Goal: Task Accomplishment & Management: Manage account settings

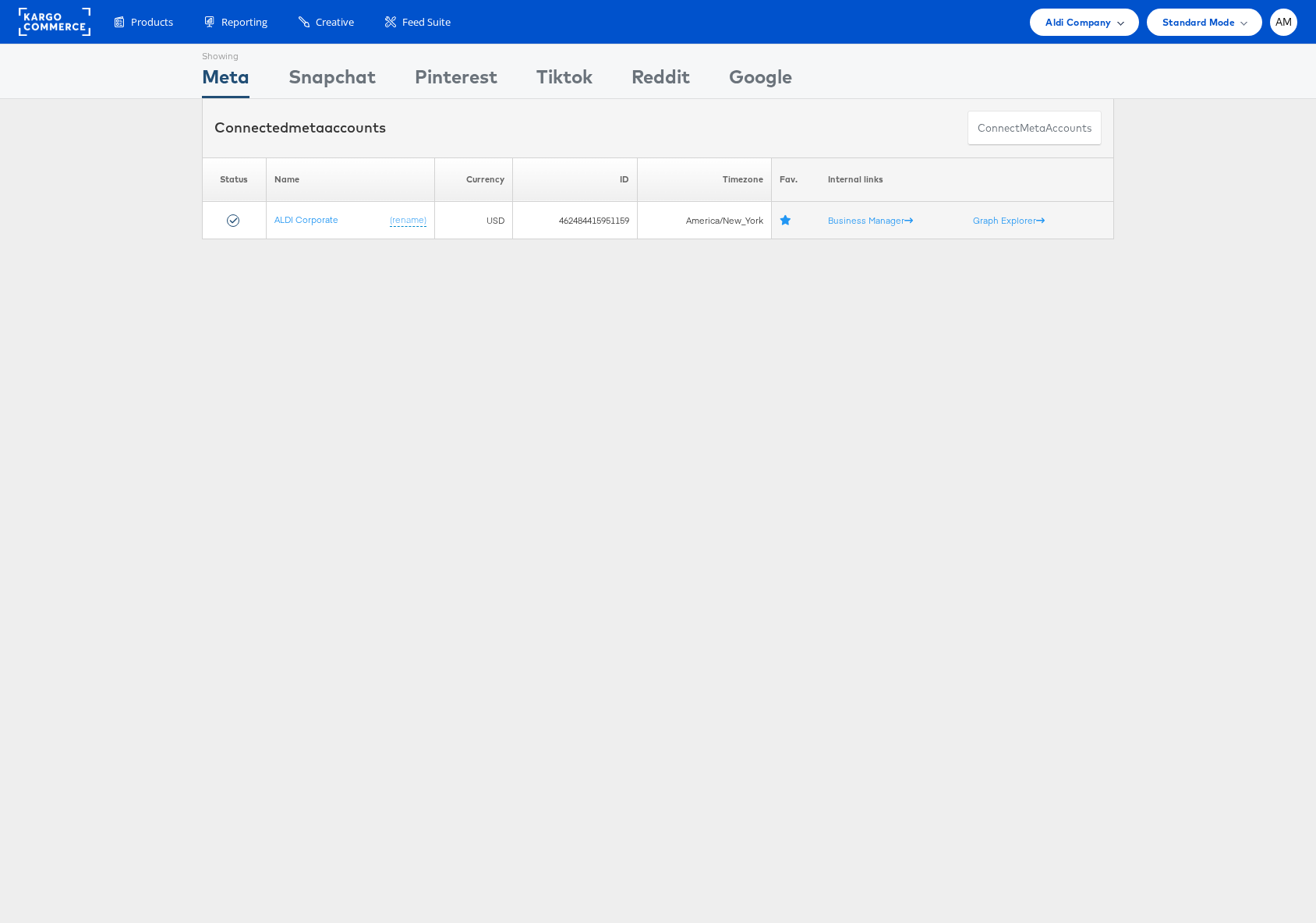
click at [1041, 18] on span "Aldi Company" at bounding box center [1078, 22] width 65 height 16
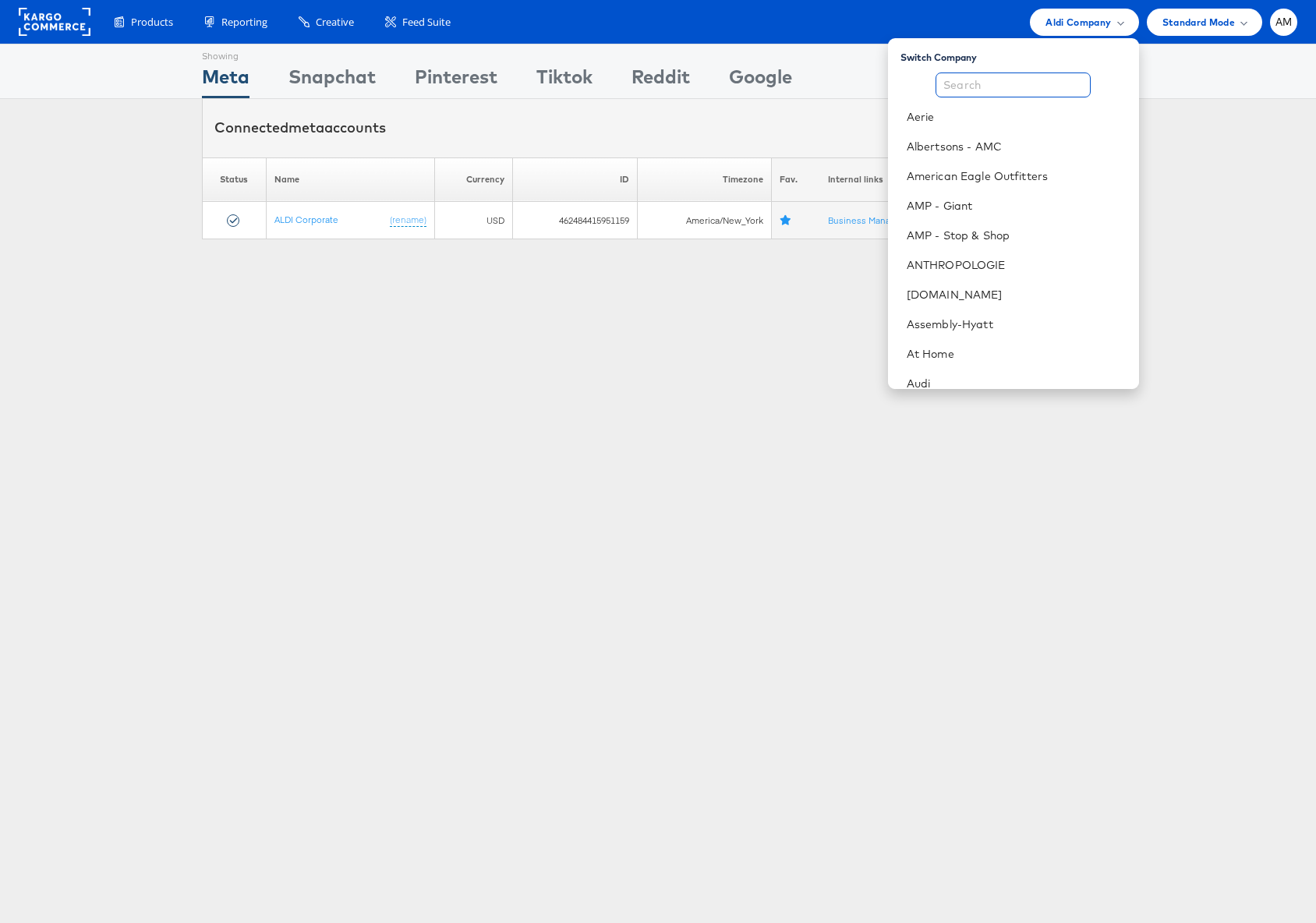
click at [1016, 81] on input "text" at bounding box center [1013, 84] width 155 height 25
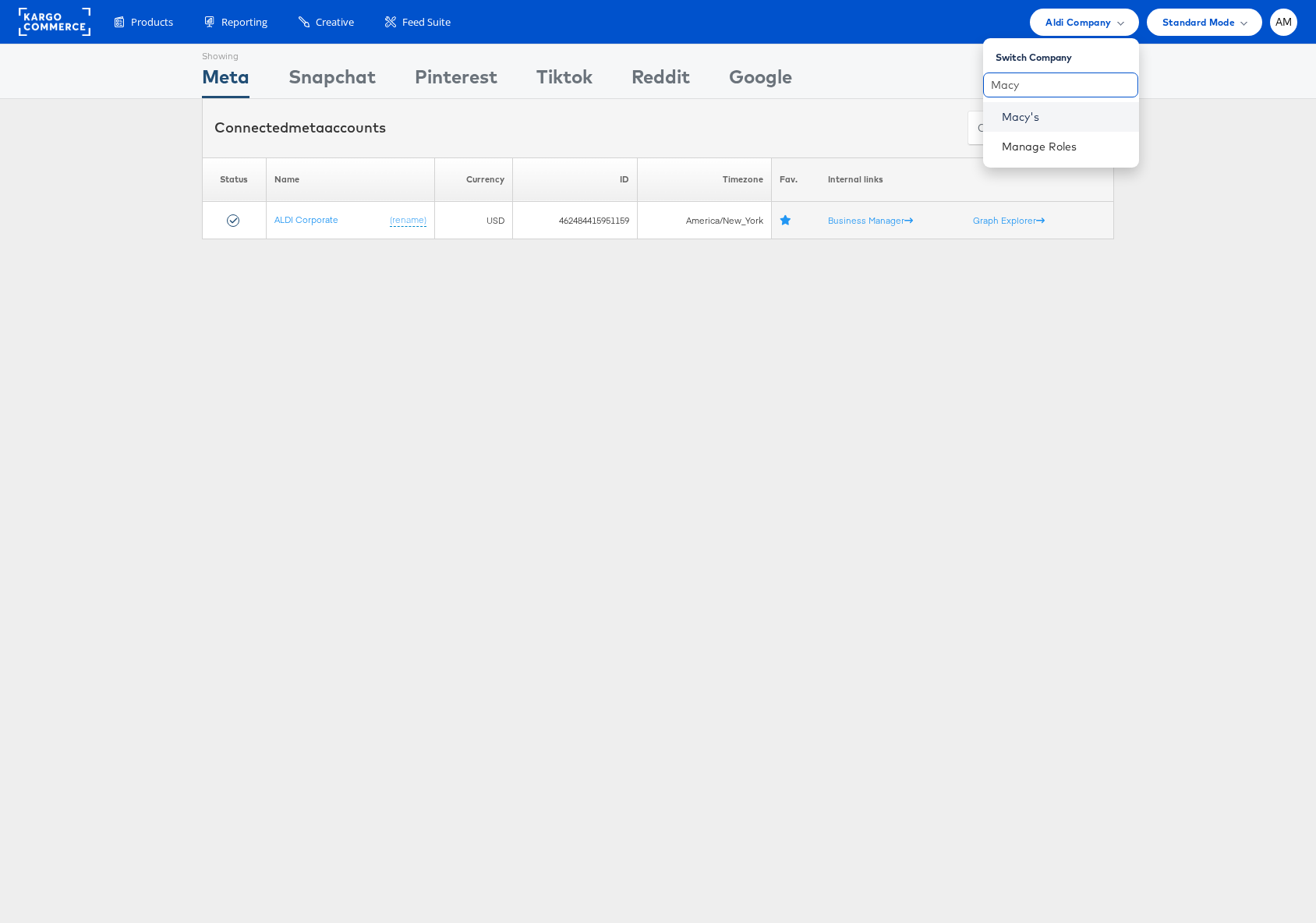
type input "Macy"
click at [1023, 111] on link "Macy's" at bounding box center [1064, 117] width 125 height 15
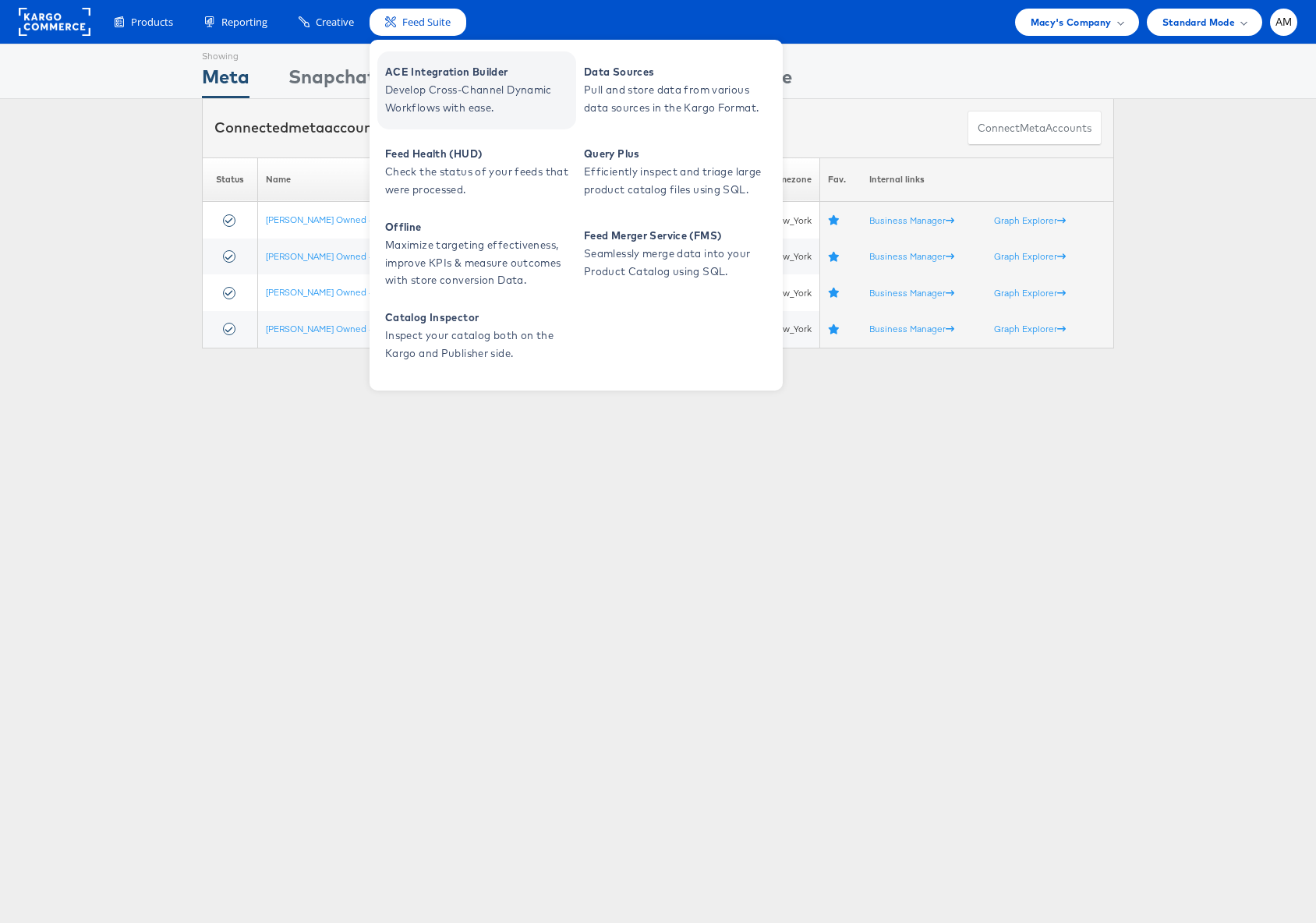
click at [458, 93] on span "Develop Cross-Channel Dynamic Workflows with ease." at bounding box center [478, 99] width 187 height 36
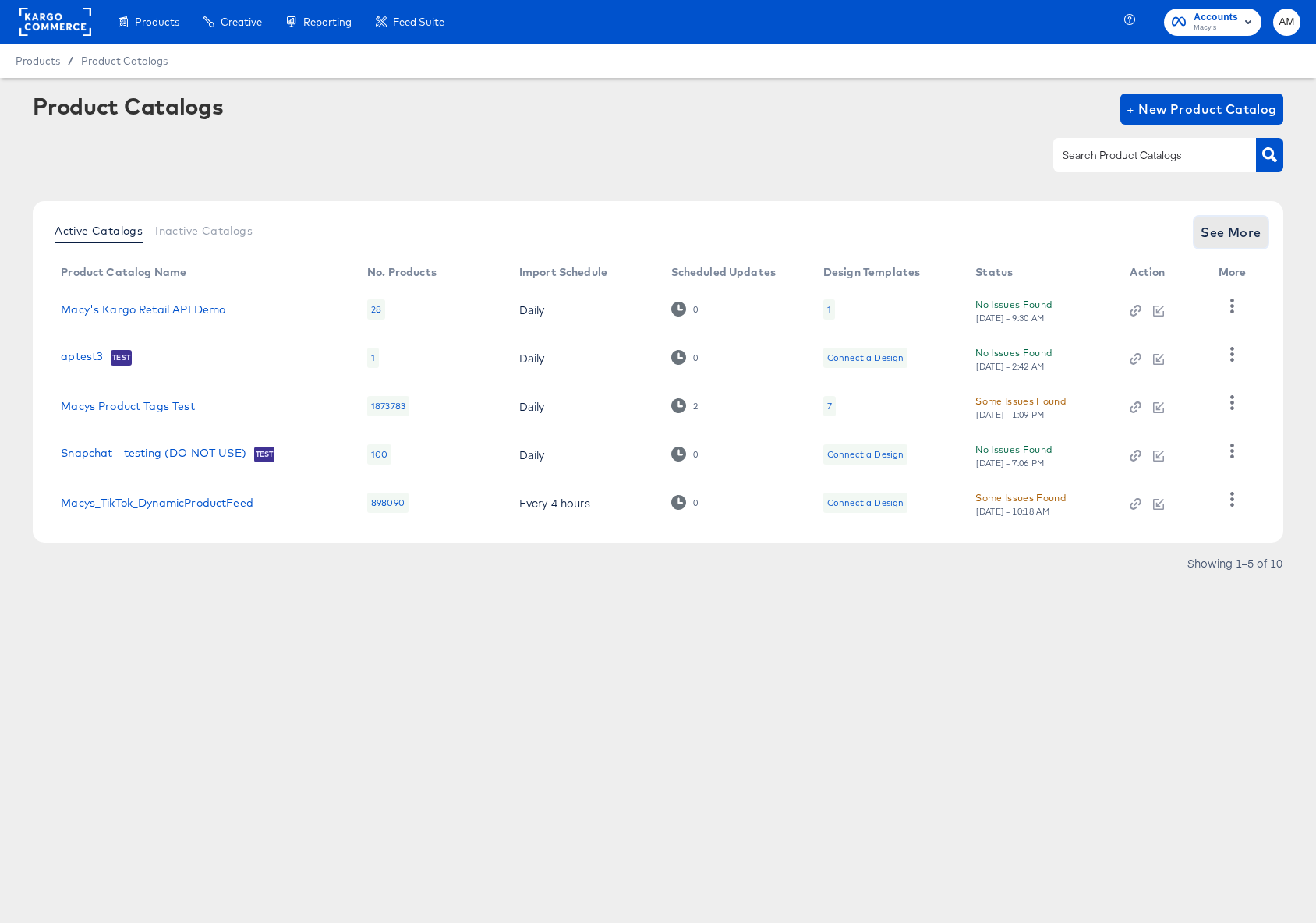
click at [1219, 235] on span "See More" at bounding box center [1231, 232] width 61 height 22
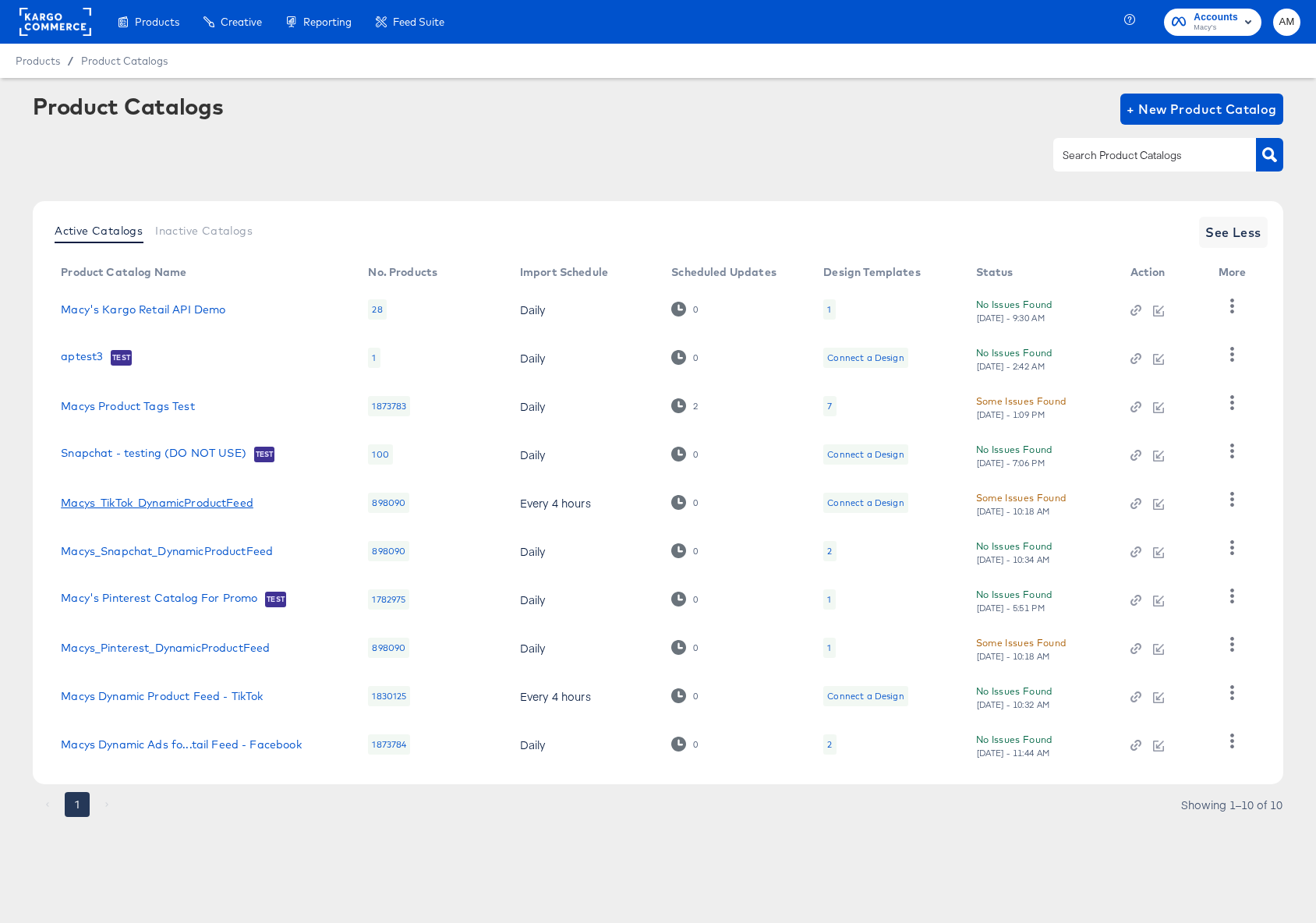
click at [220, 505] on link "Macys_TikTok_DynamicProductFeed" at bounding box center [158, 503] width 193 height 12
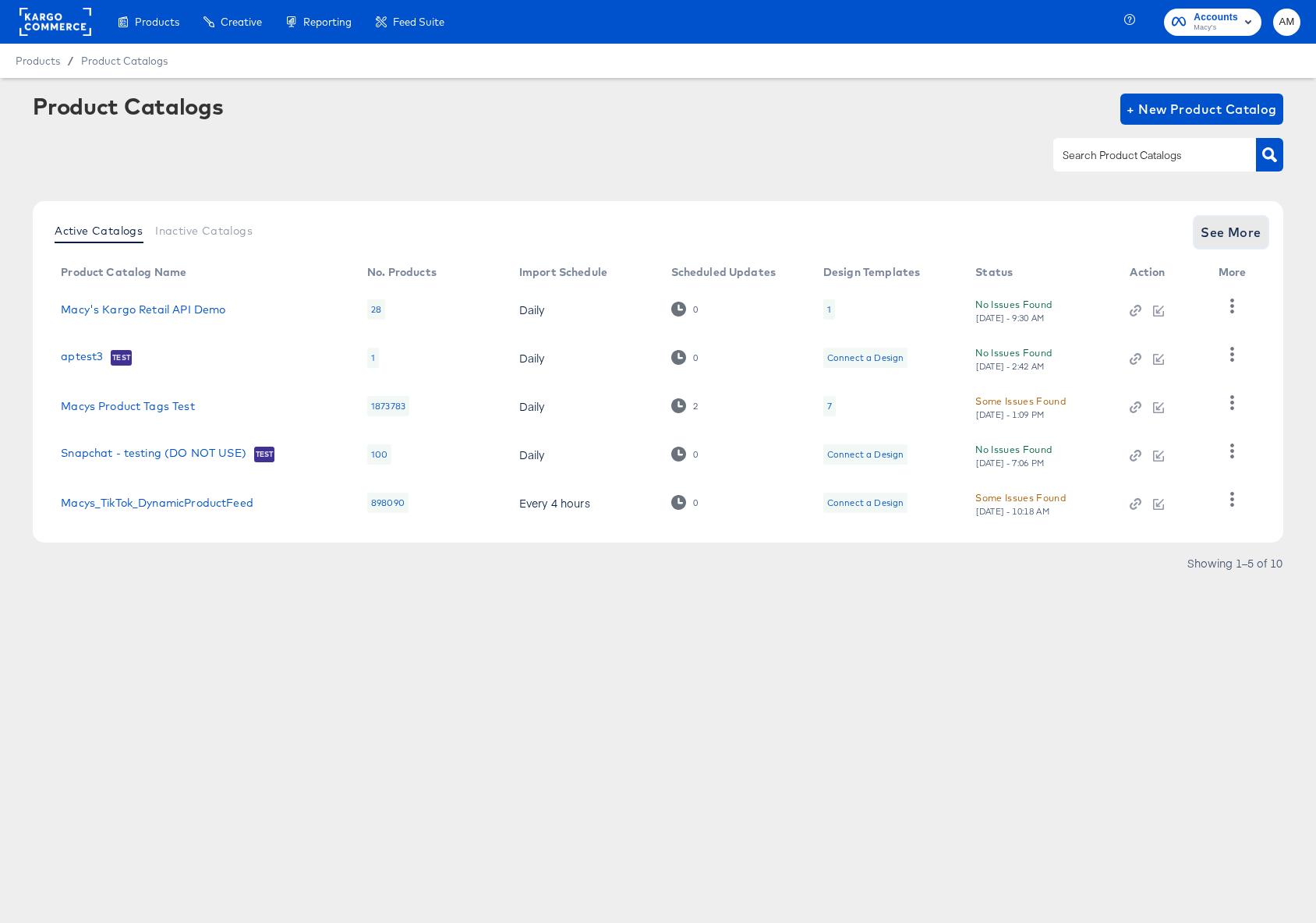
click at [1238, 221] on span "See More" at bounding box center [1231, 232] width 61 height 22
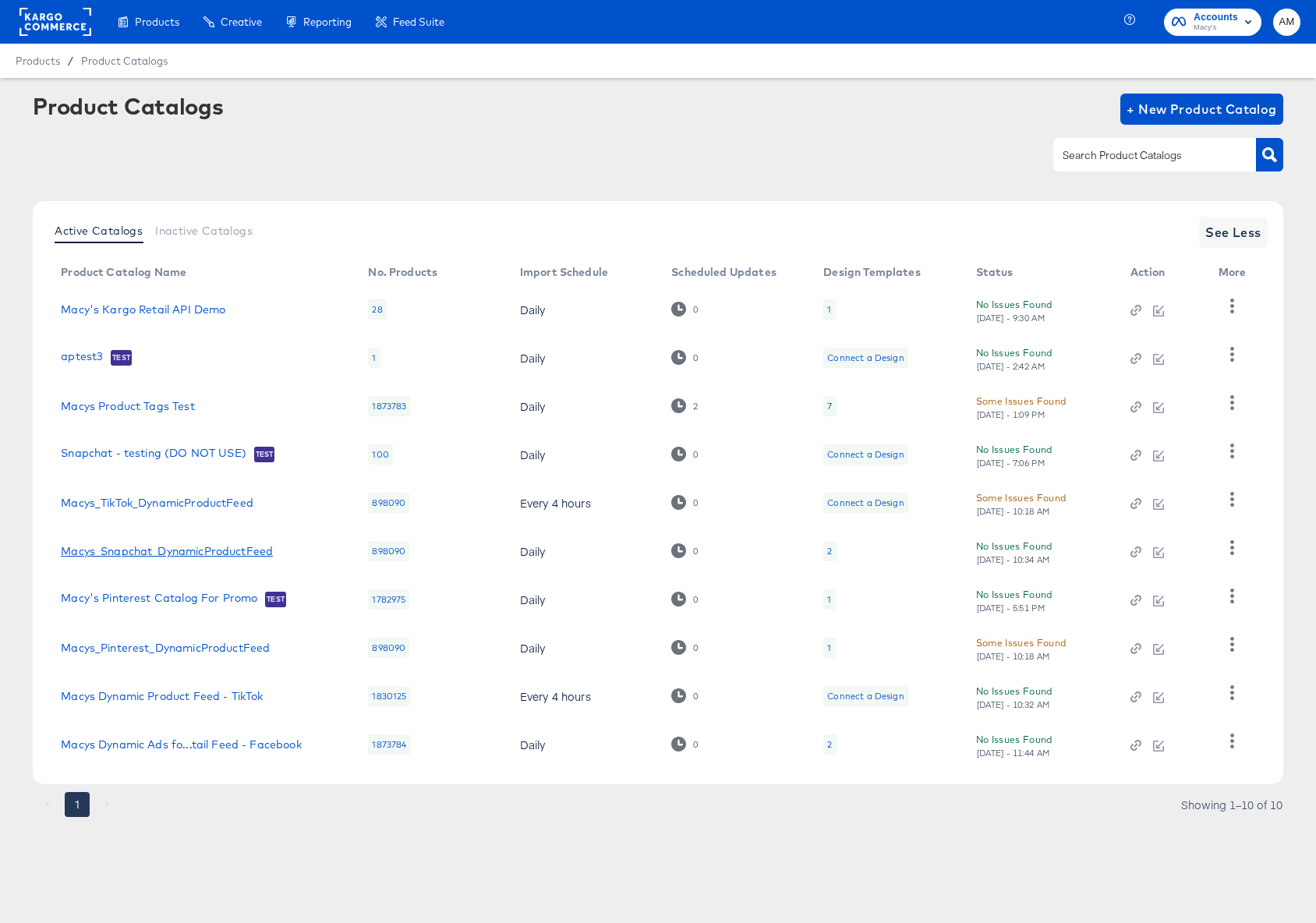
click at [210, 550] on link "Macys_Snapchat_DynamicProductFeed" at bounding box center [167, 551] width 212 height 12
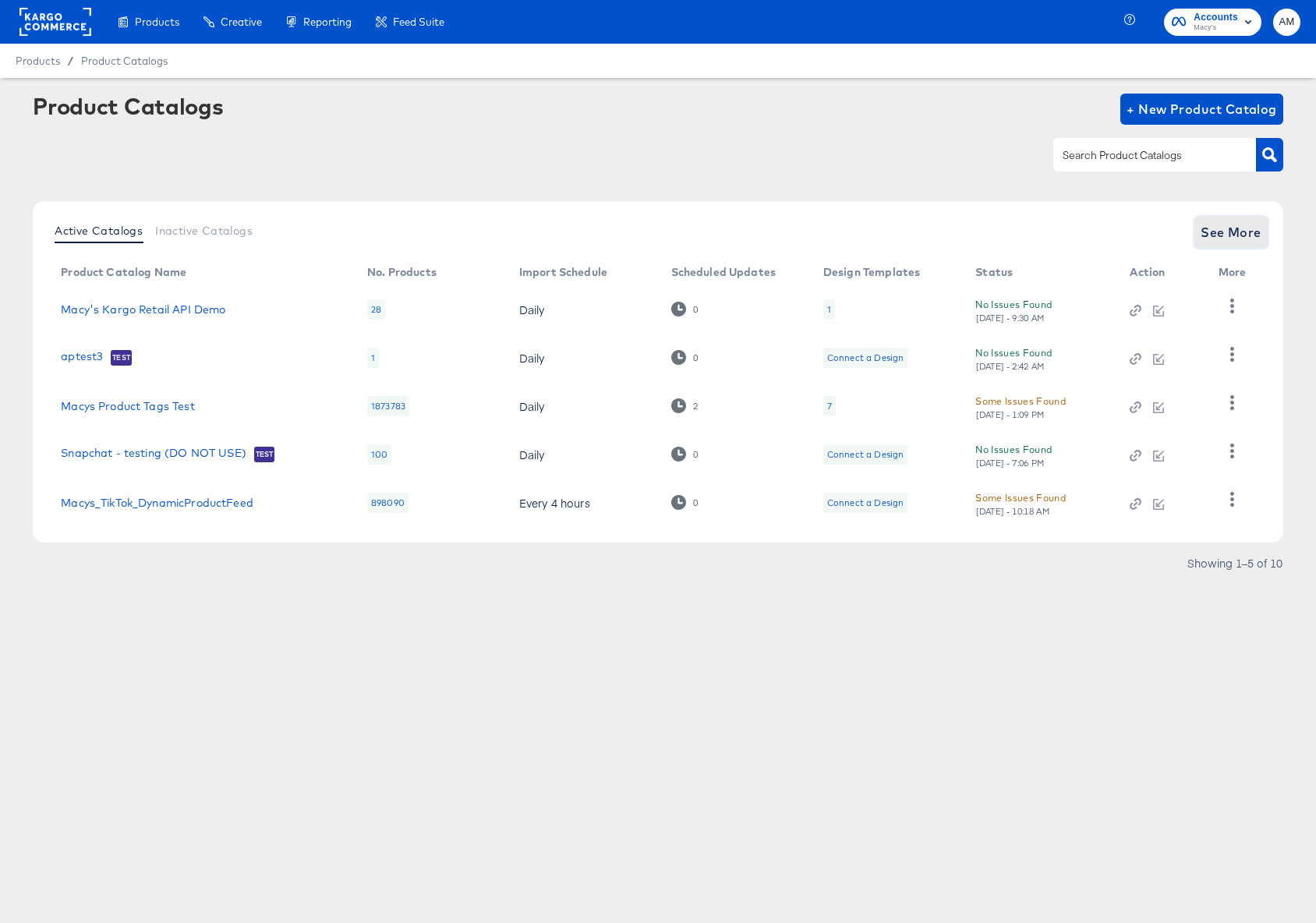
click at [1229, 229] on span "See More" at bounding box center [1231, 232] width 61 height 22
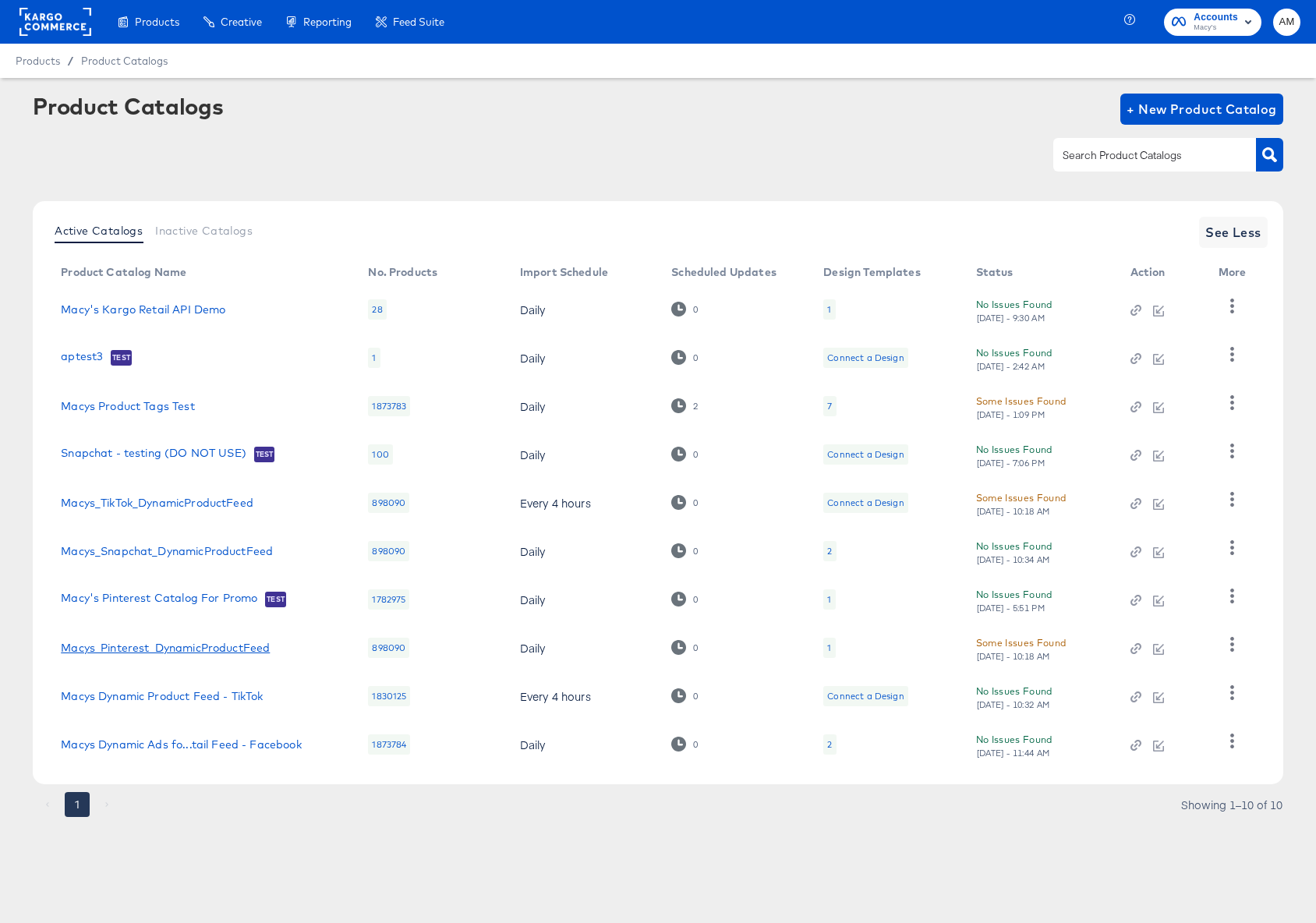
click at [219, 645] on link "Macys_Pinterest_DynamicProductFeed" at bounding box center [165, 647] width 209 height 12
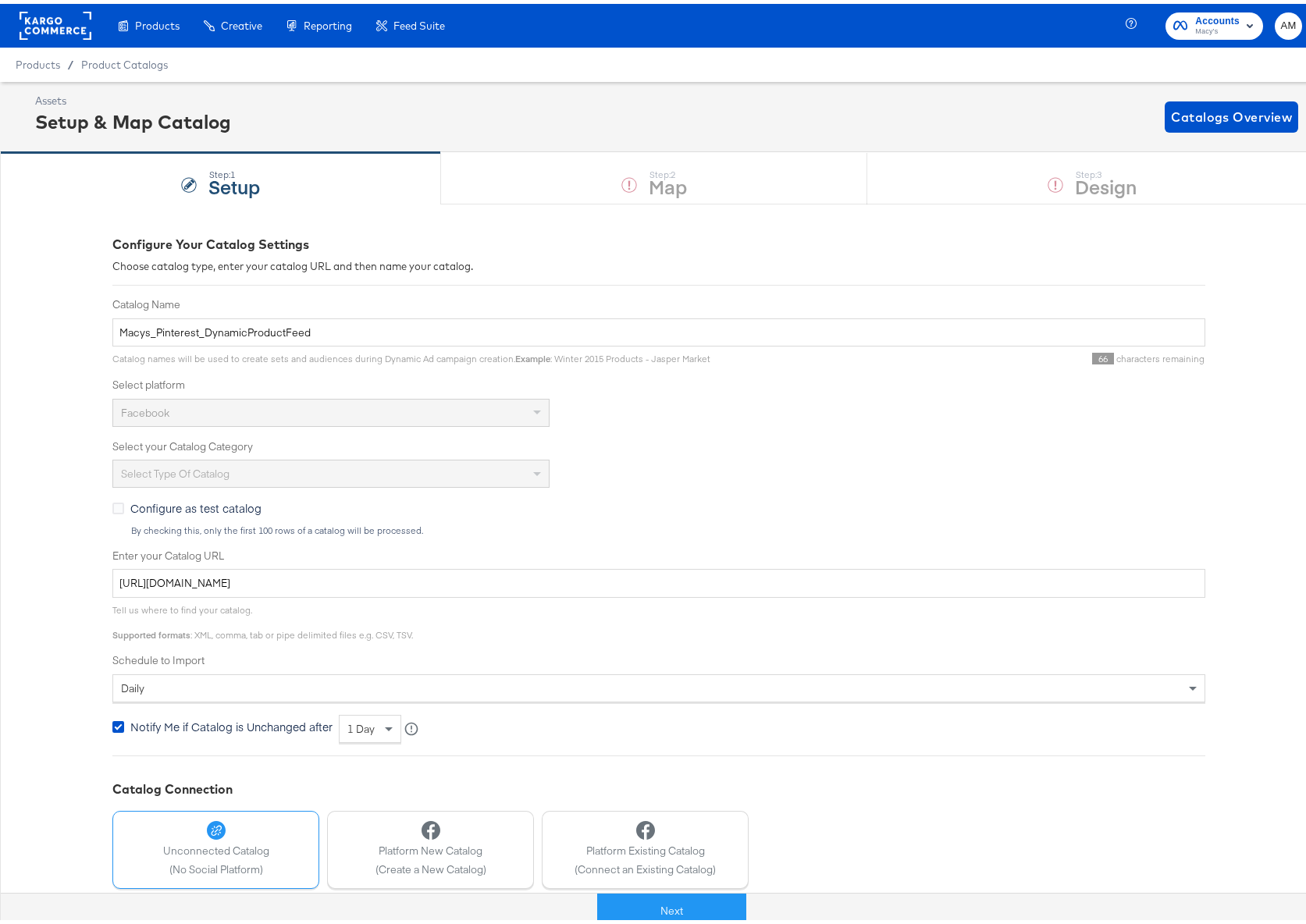
click at [44, 70] on div "Products / Product Catalogs" at bounding box center [659, 61] width 1318 height 34
click at [41, 63] on span "Products" at bounding box center [38, 60] width 45 height 12
click at [112, 62] on span "Product Catalogs" at bounding box center [124, 60] width 87 height 12
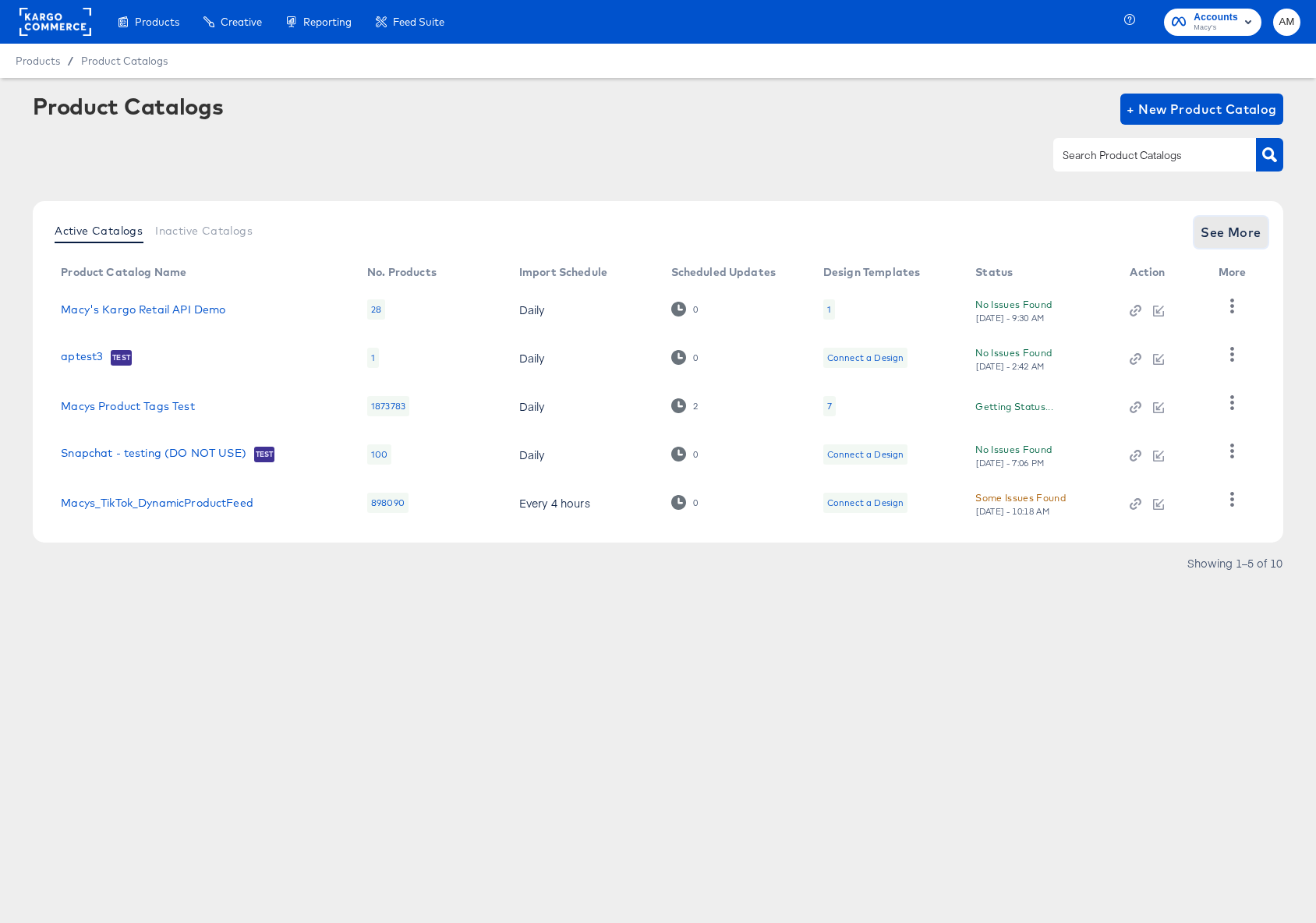
click at [1218, 234] on span "See More" at bounding box center [1231, 232] width 61 height 22
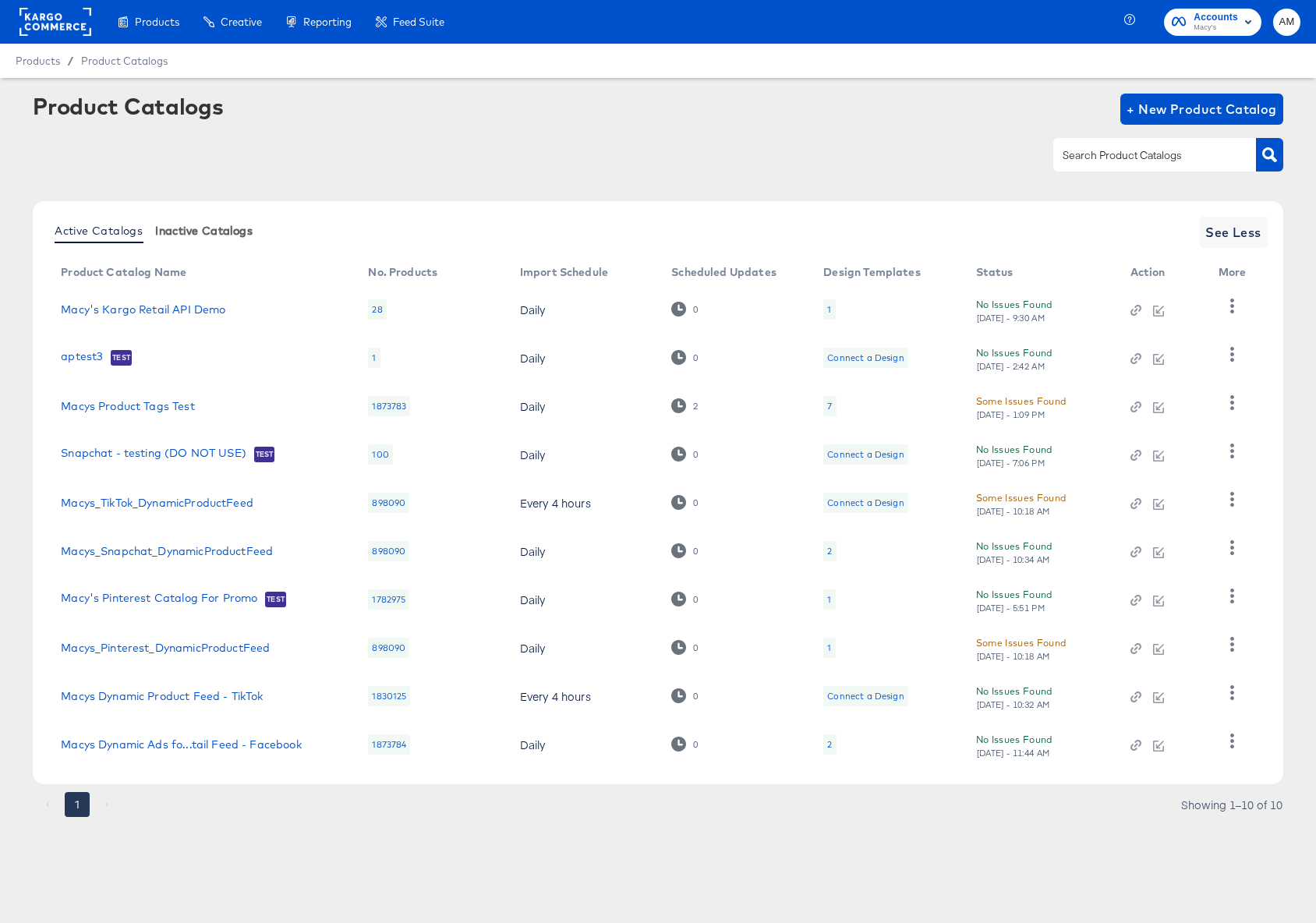
click at [236, 232] on span "Inactive Catalogs" at bounding box center [203, 231] width 97 height 12
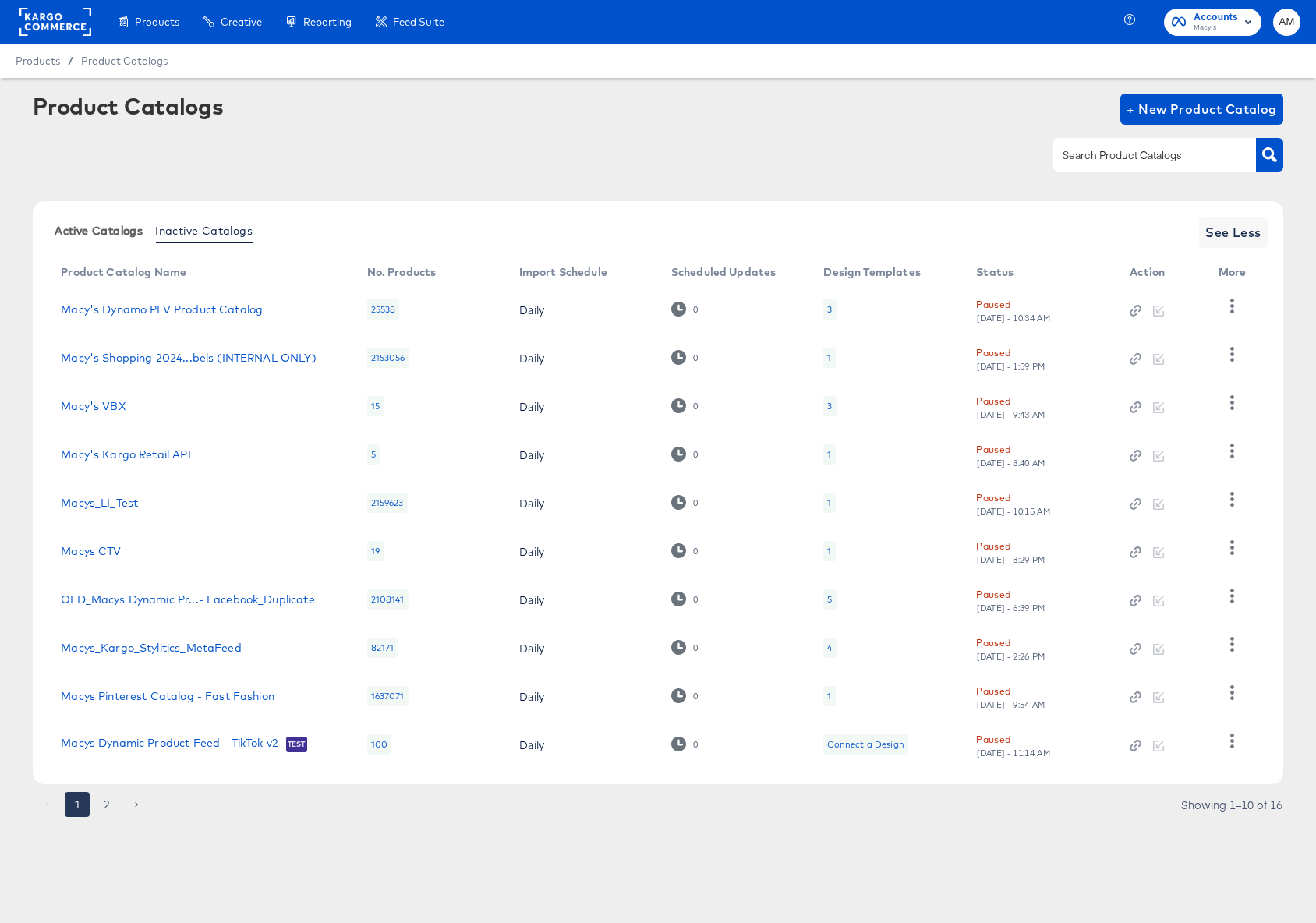
click at [92, 235] on span "Active Catalogs" at bounding box center [98, 231] width 88 height 12
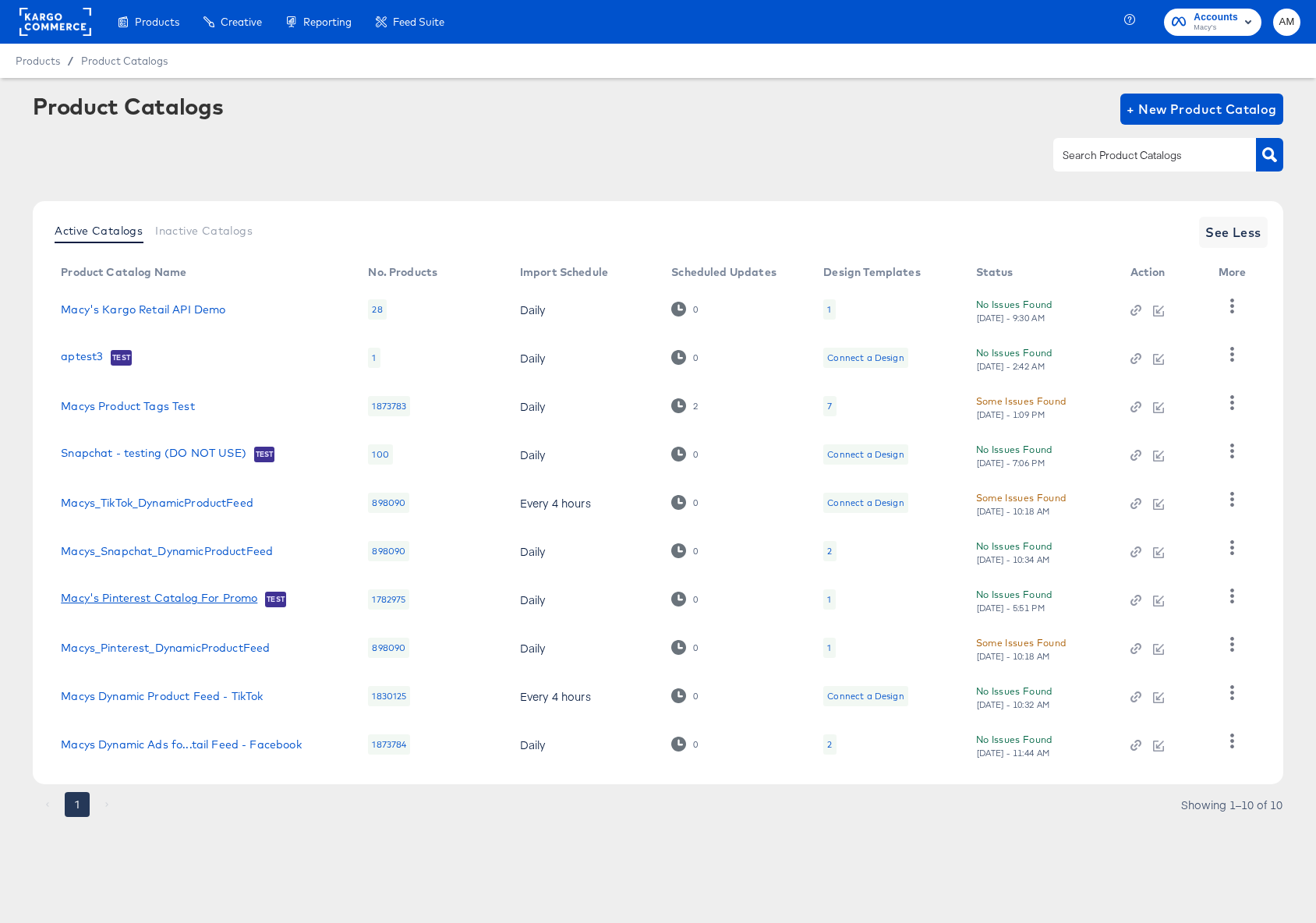
click at [186, 598] on link "Macy's Pinterest Catalog For Promo" at bounding box center [159, 599] width 196 height 15
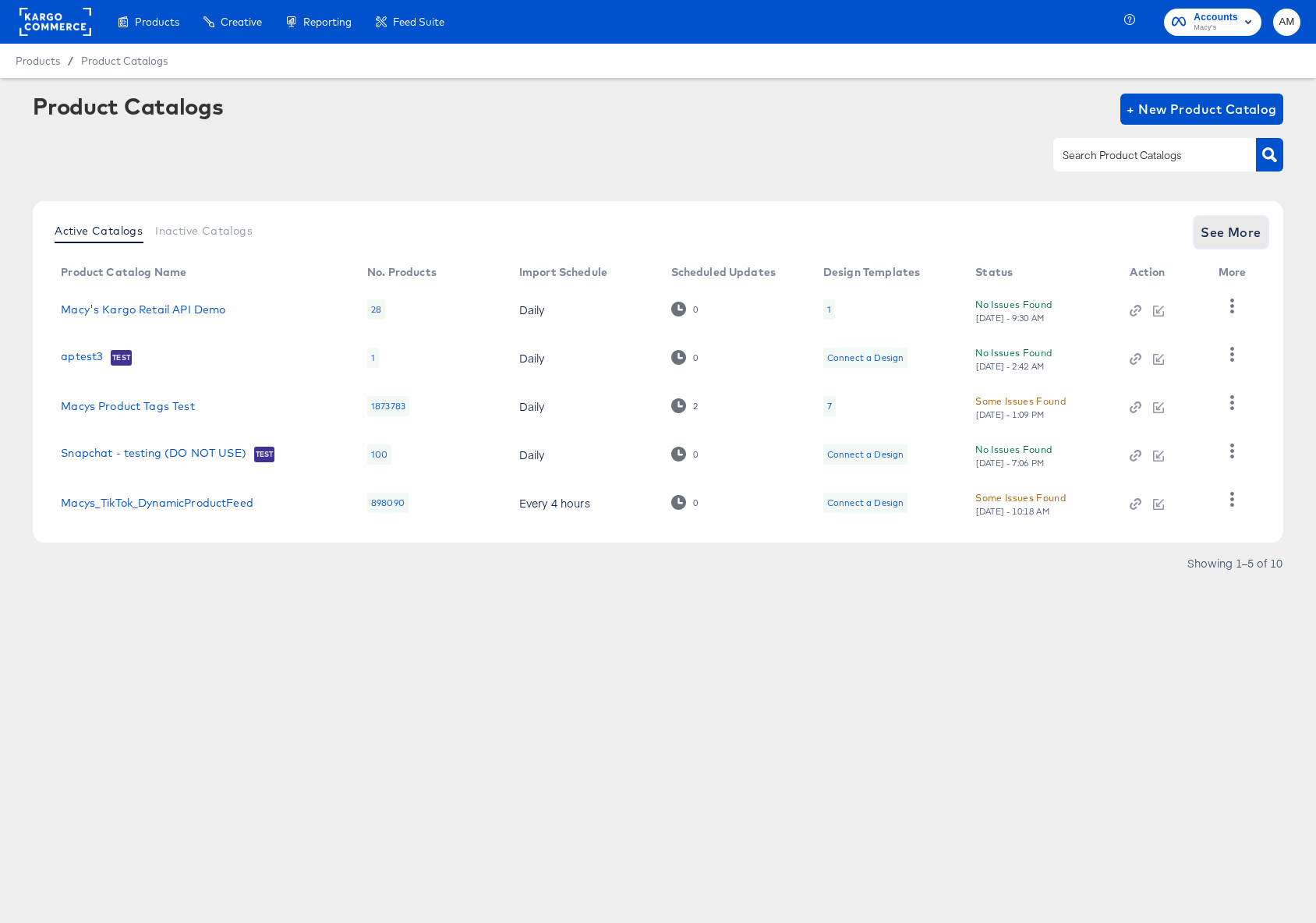
click at [1234, 227] on span "See More" at bounding box center [1231, 232] width 61 height 22
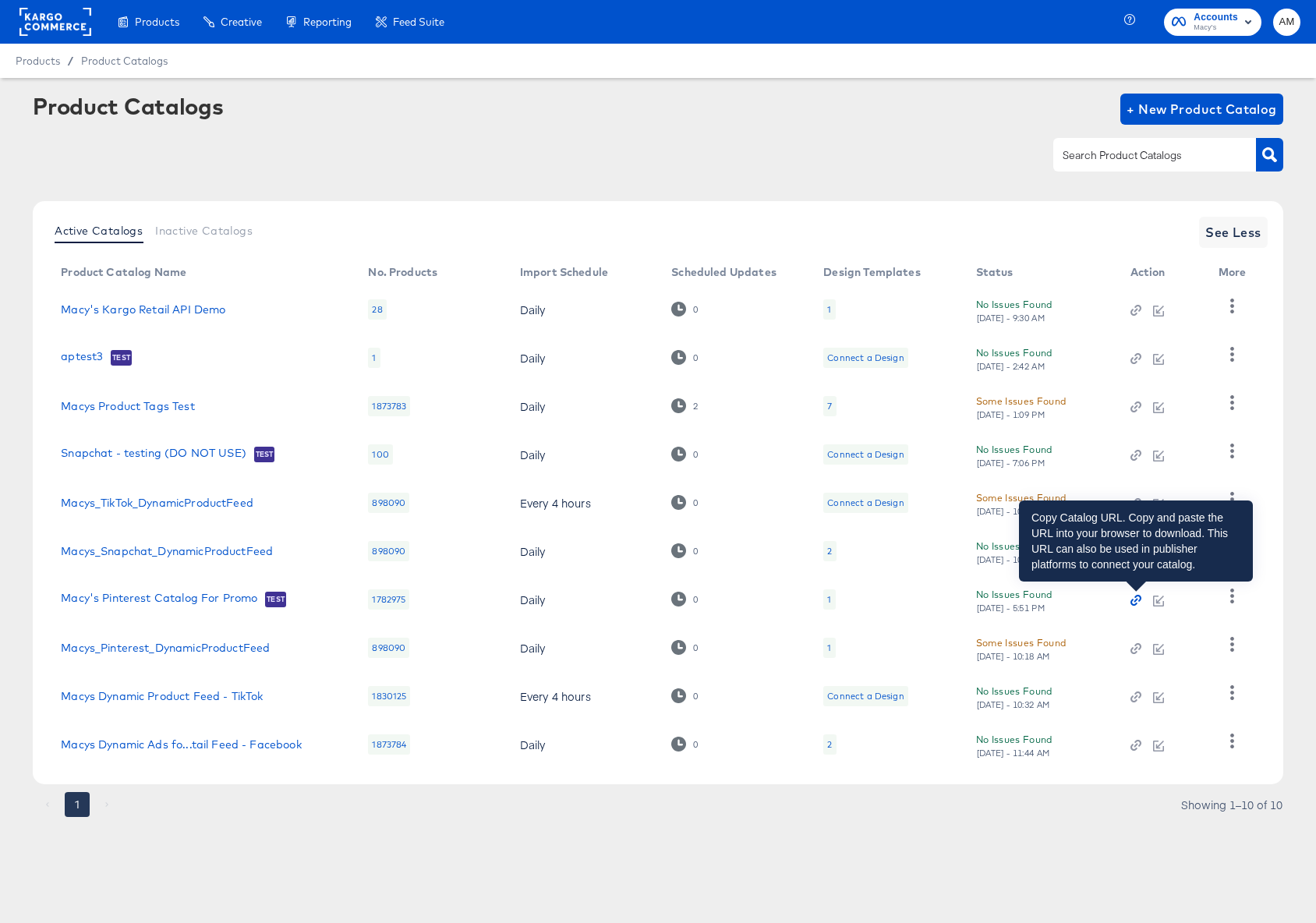
click at [1134, 602] on icon "button" at bounding box center [1135, 600] width 11 height 11
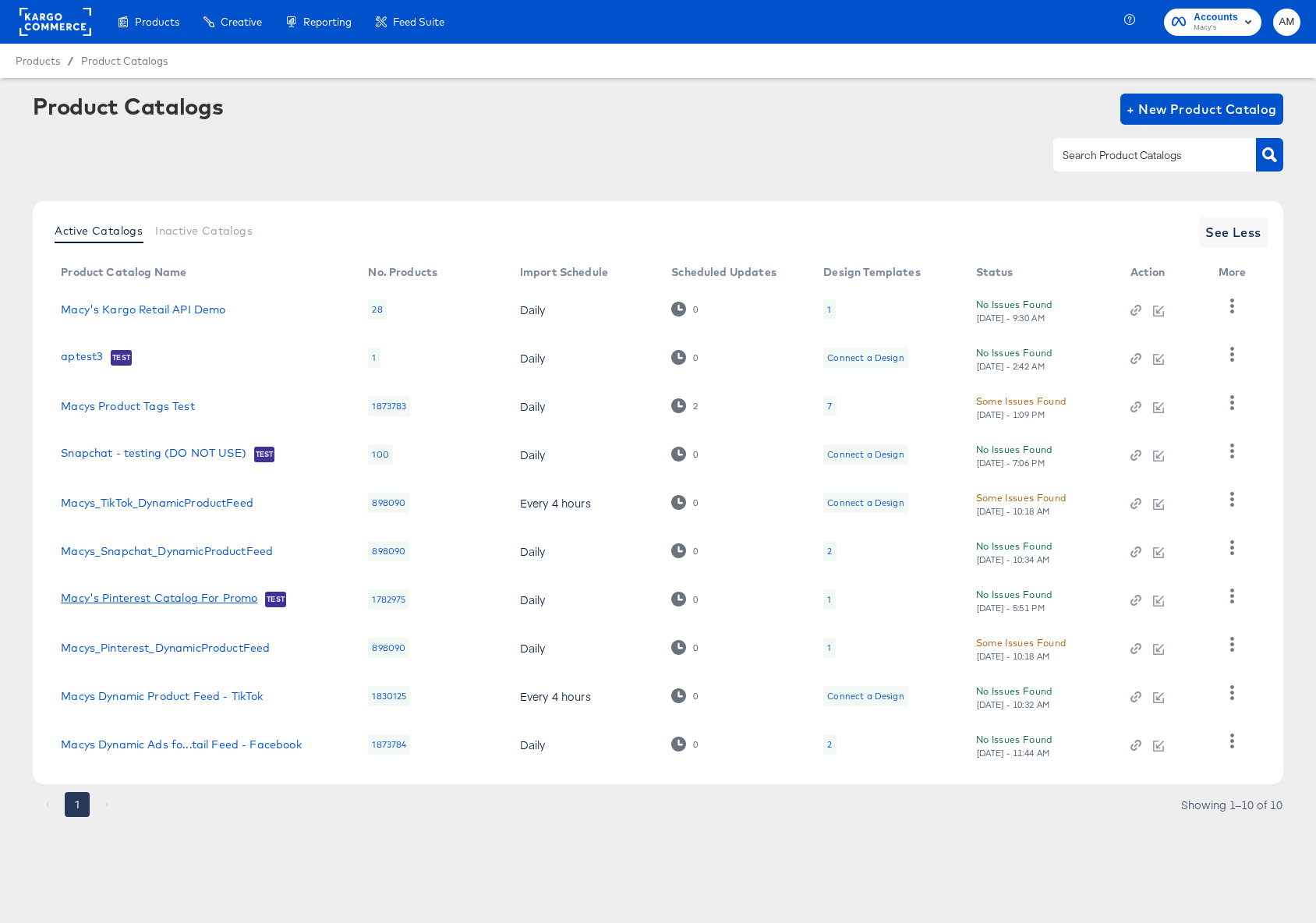
click at [216, 600] on link "Macy's Pinterest Catalog For Promo" at bounding box center [159, 599] width 196 height 15
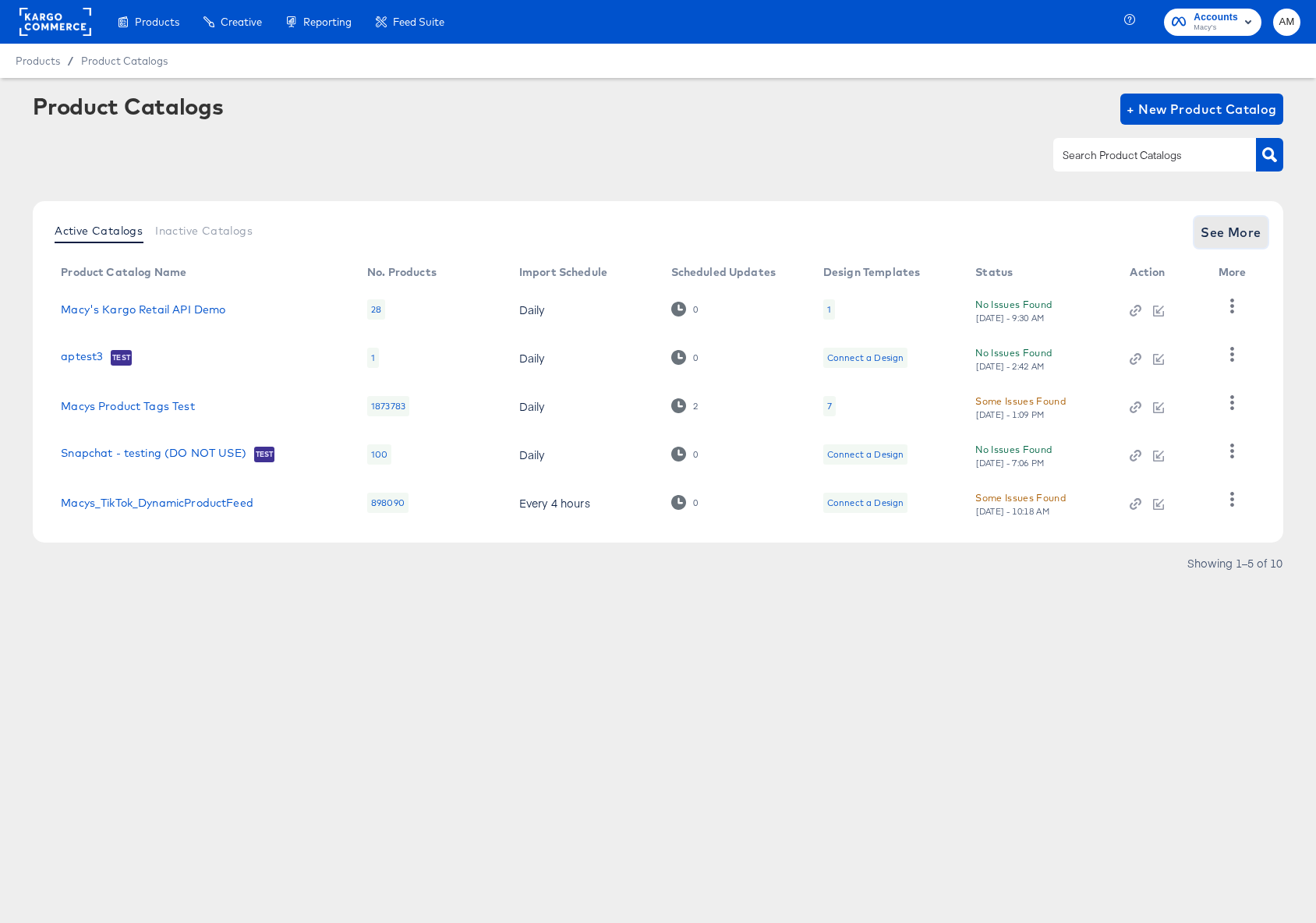
click at [1207, 237] on span "See More" at bounding box center [1231, 232] width 61 height 22
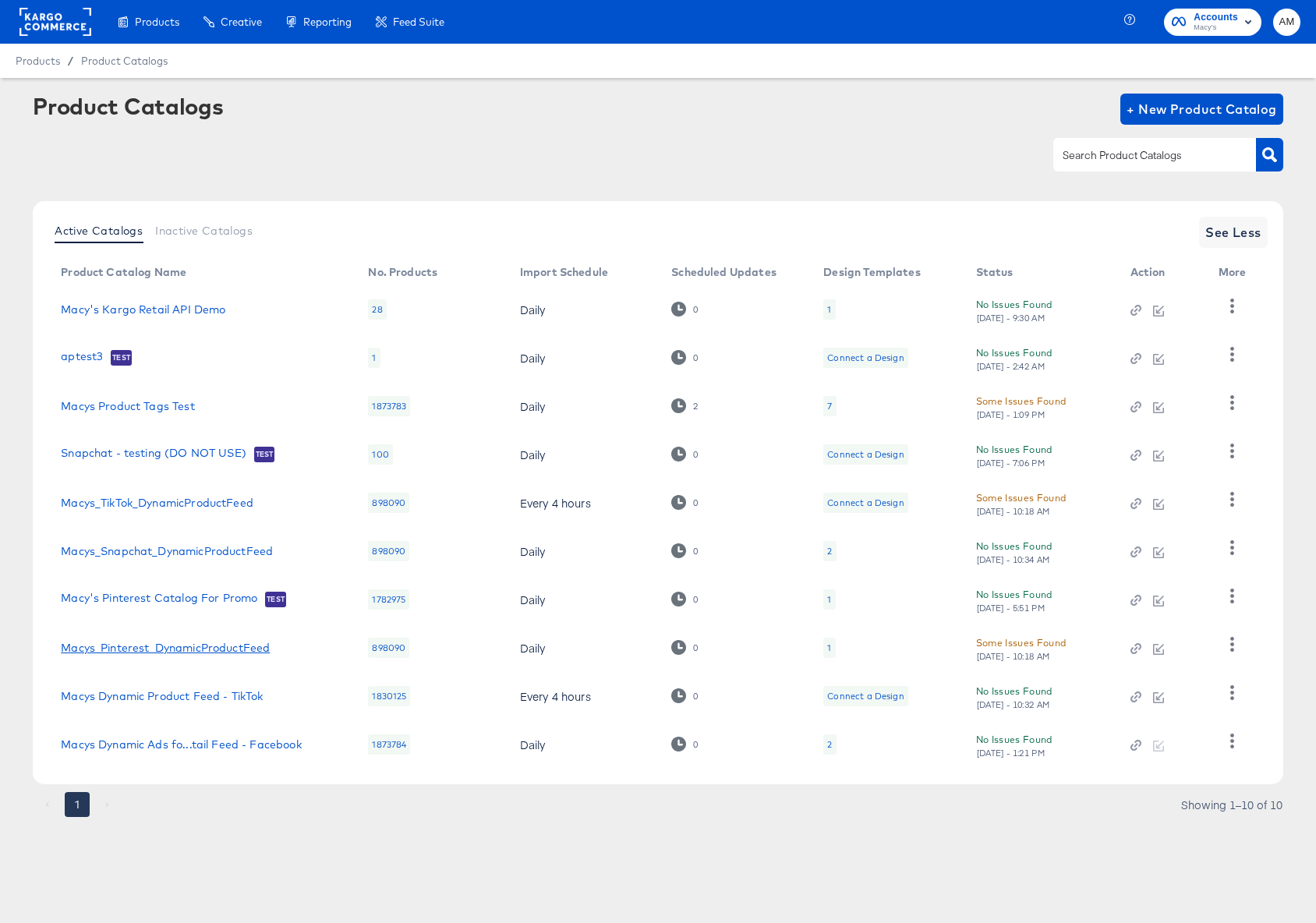
click at [192, 650] on link "Macys_Pinterest_DynamicProductFeed" at bounding box center [165, 647] width 209 height 12
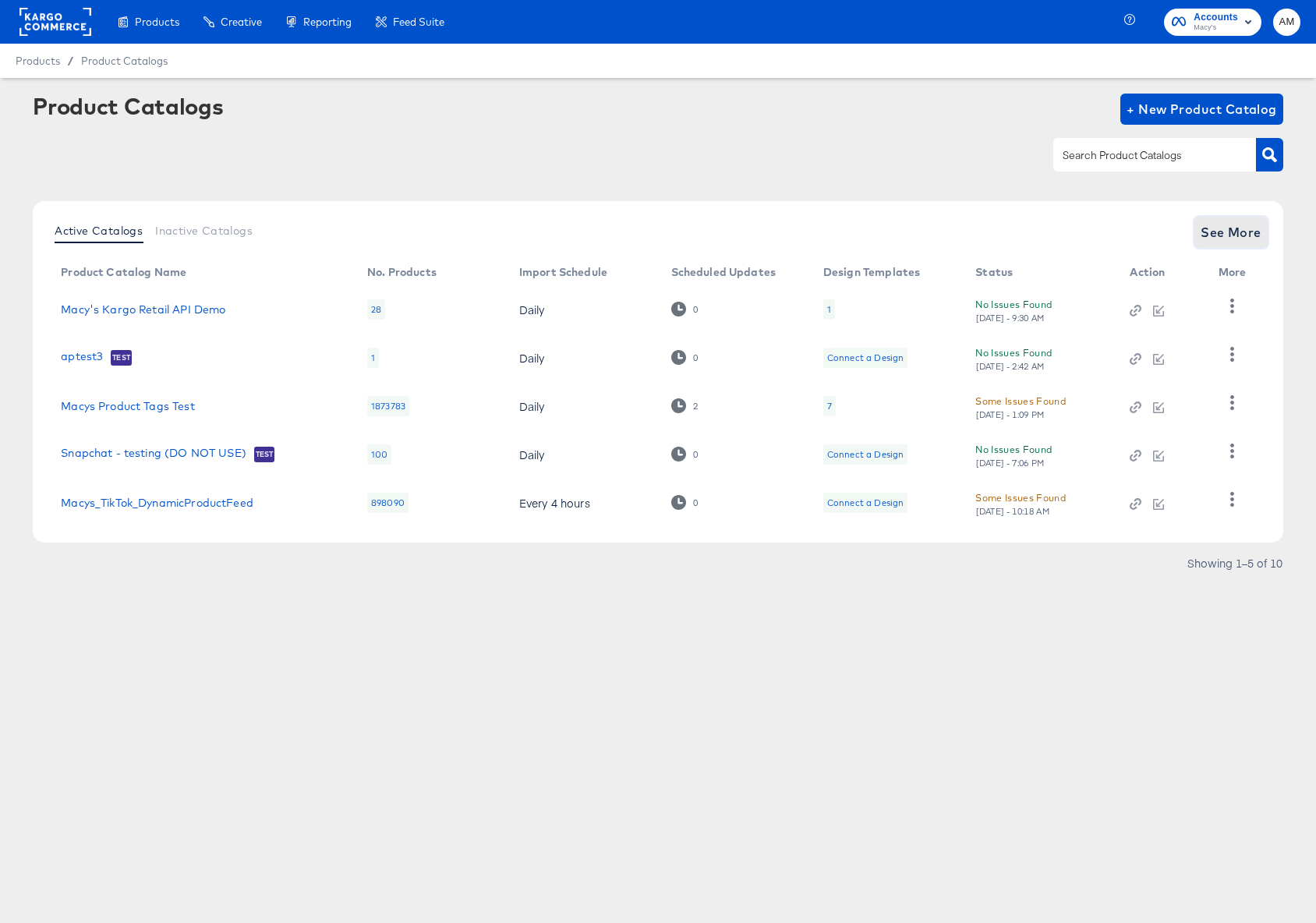
click at [1242, 231] on span "See More" at bounding box center [1231, 232] width 61 height 22
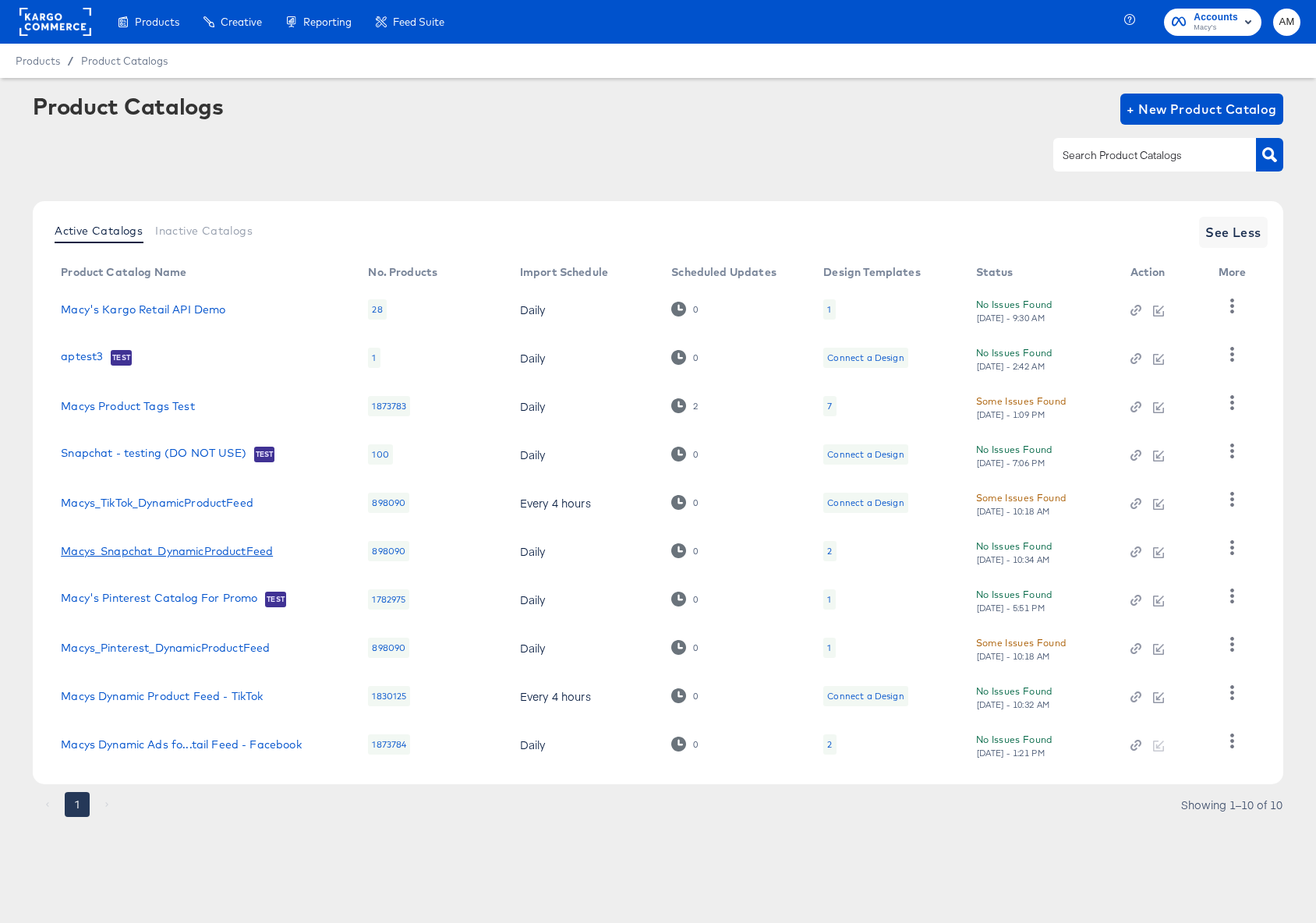
click at [214, 554] on link "Macys_Snapchat_DynamicProductFeed" at bounding box center [167, 551] width 212 height 12
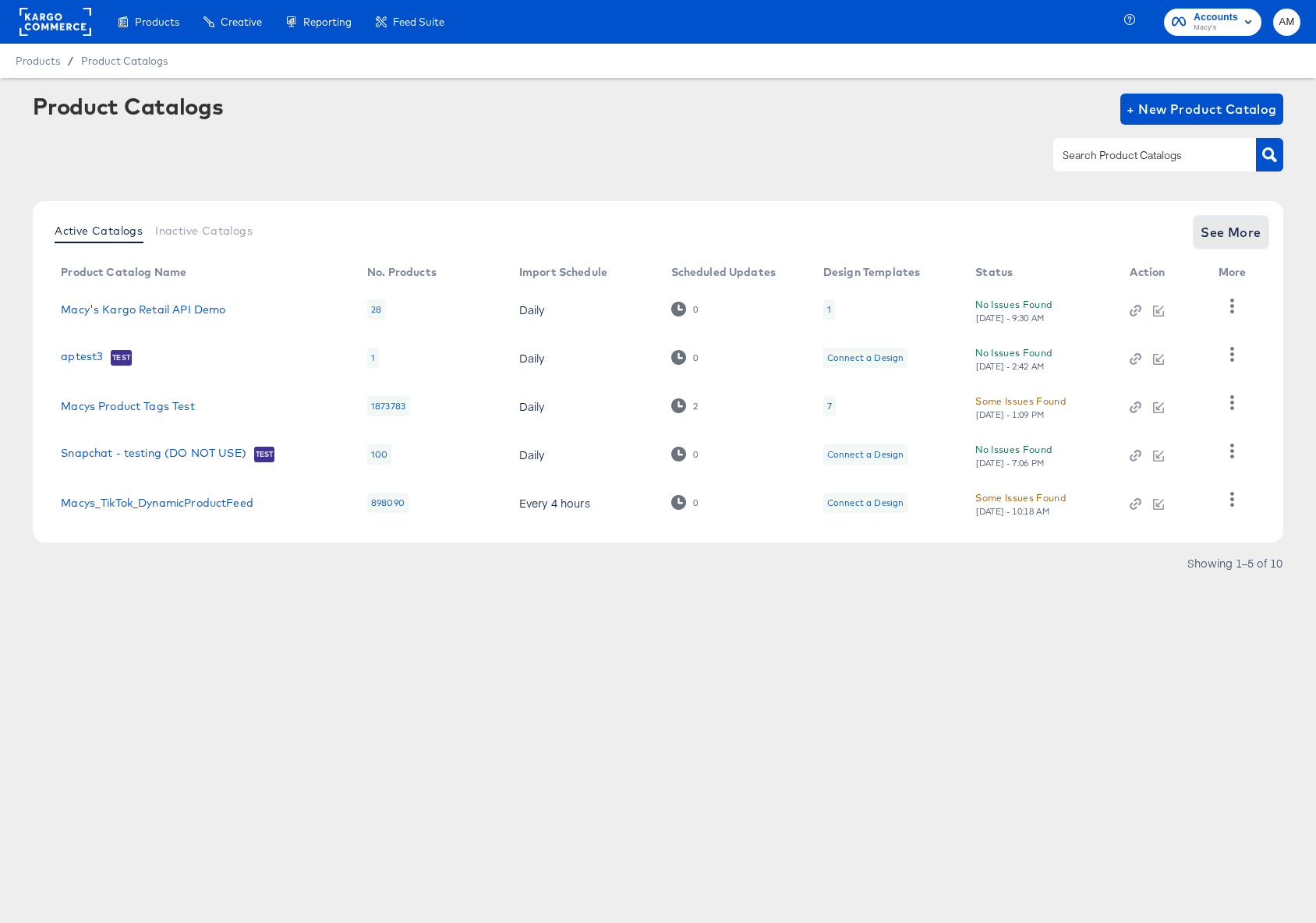
click at [1262, 232] on button "See More" at bounding box center [1230, 232] width 73 height 31
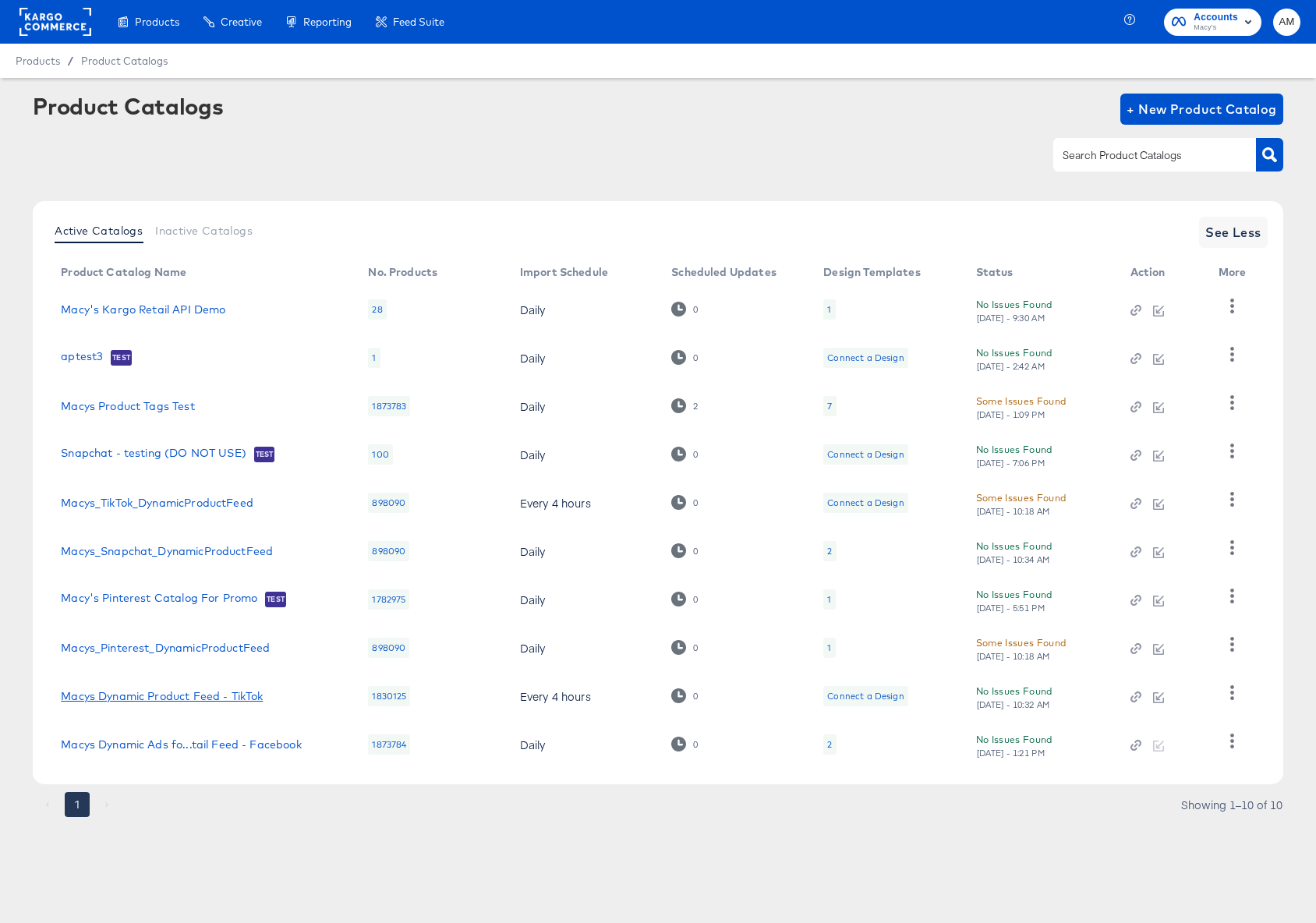
click at [178, 699] on link "Macys Dynamic Product Feed - TikTok" at bounding box center [162, 696] width 202 height 12
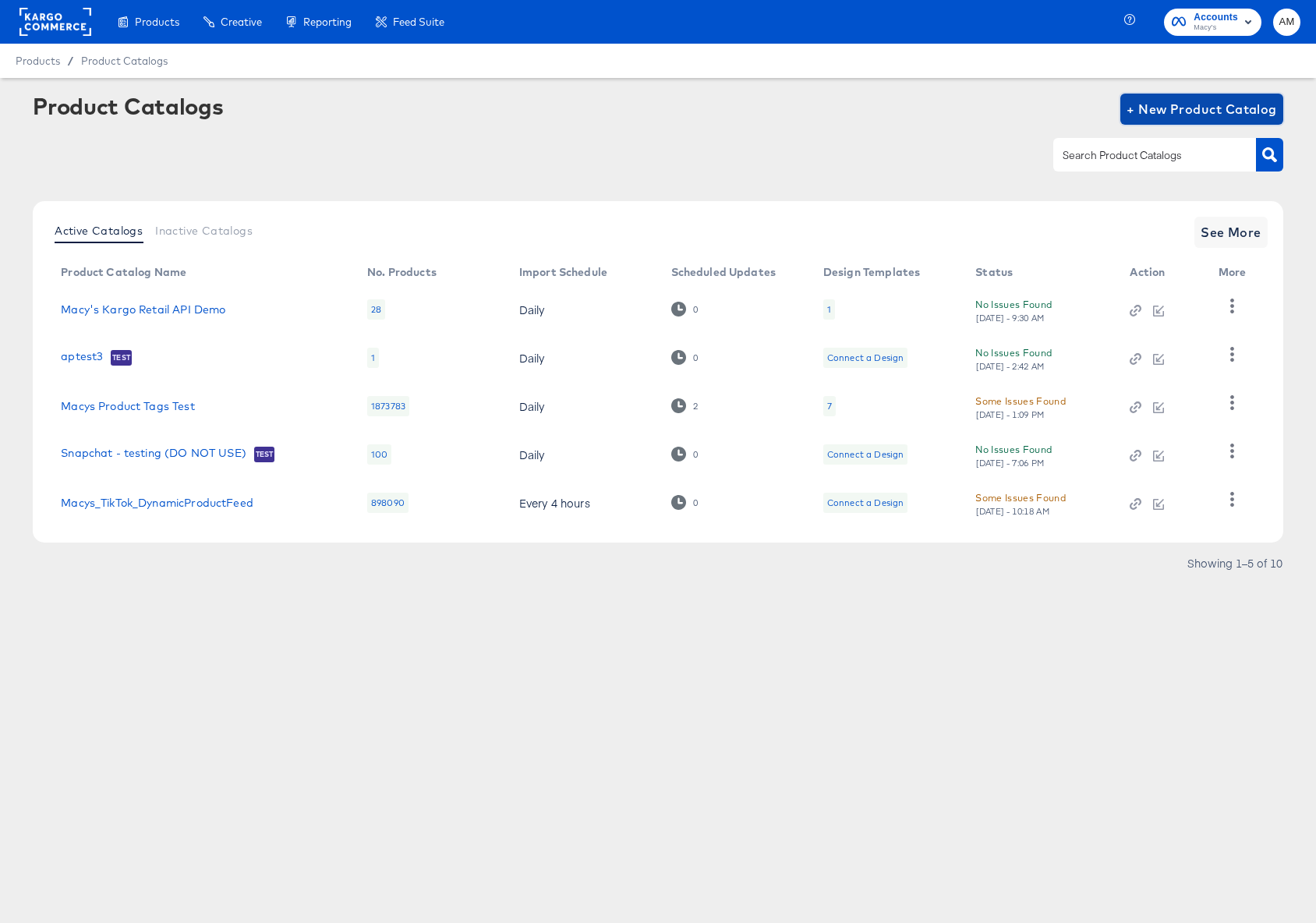
click at [1204, 103] on span "+ New Product Catalog" at bounding box center [1202, 108] width 151 height 22
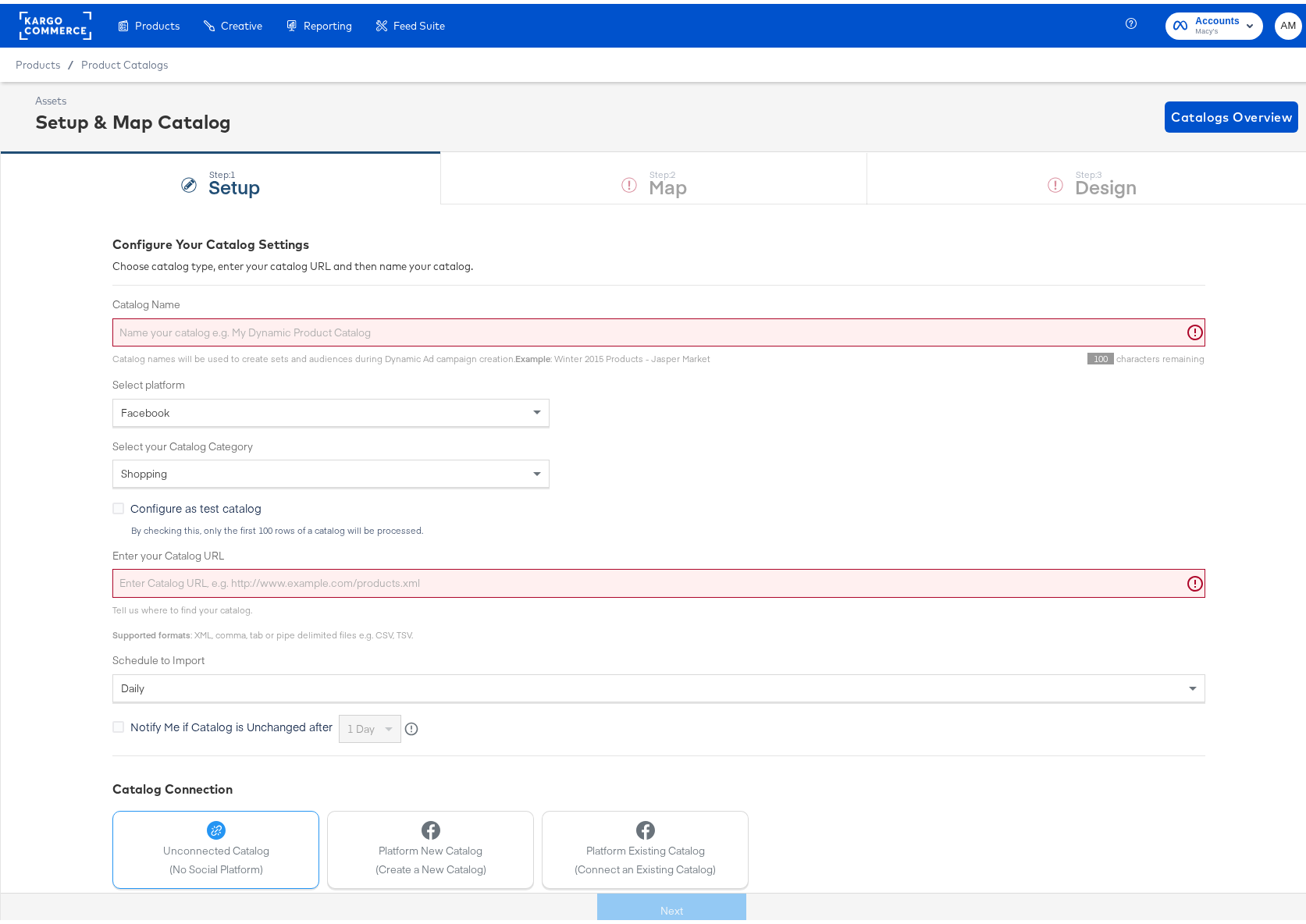
click at [171, 408] on div "Facebook" at bounding box center [330, 409] width 435 height 27
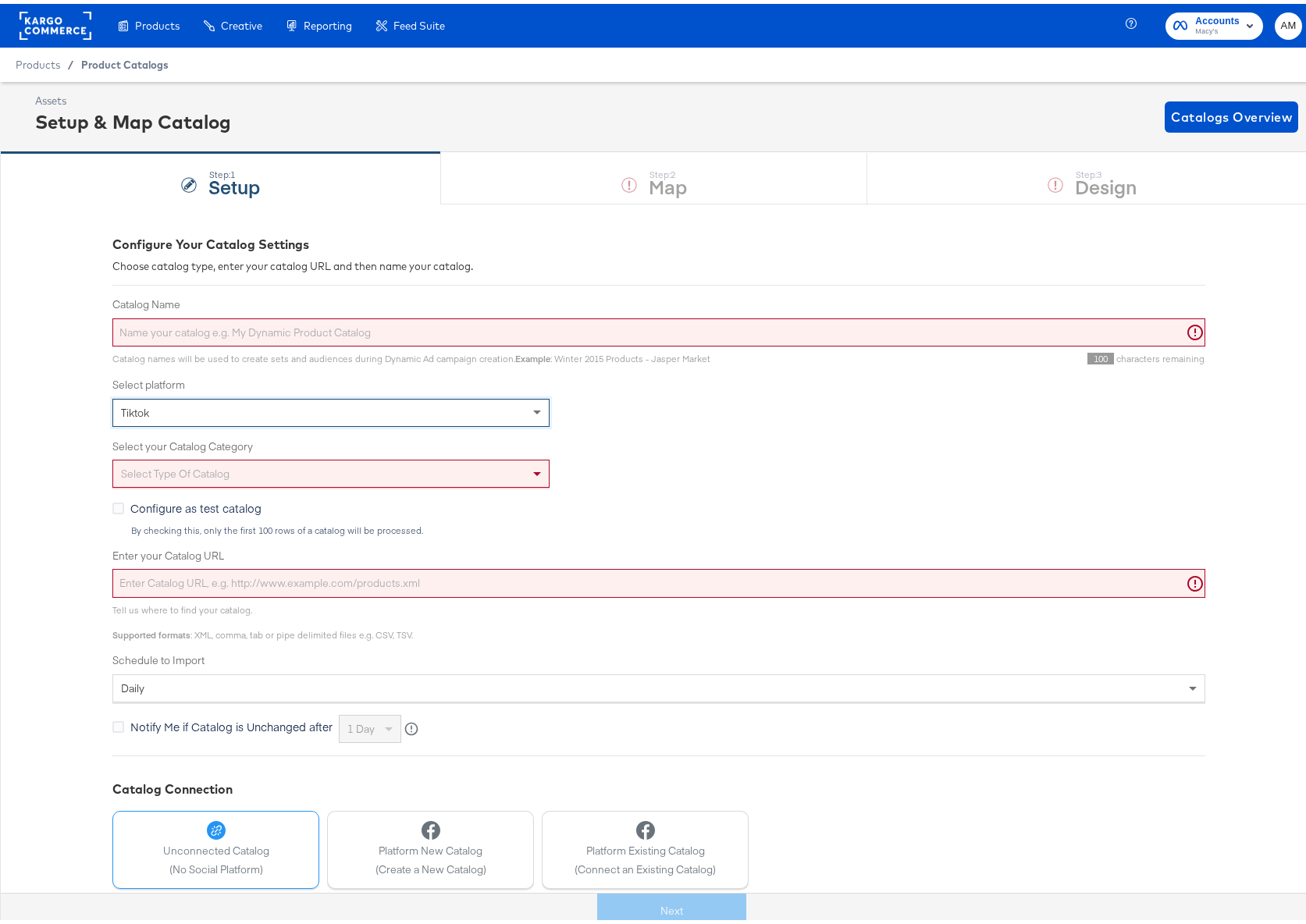
click at [147, 58] on span "Product Catalogs" at bounding box center [124, 60] width 87 height 12
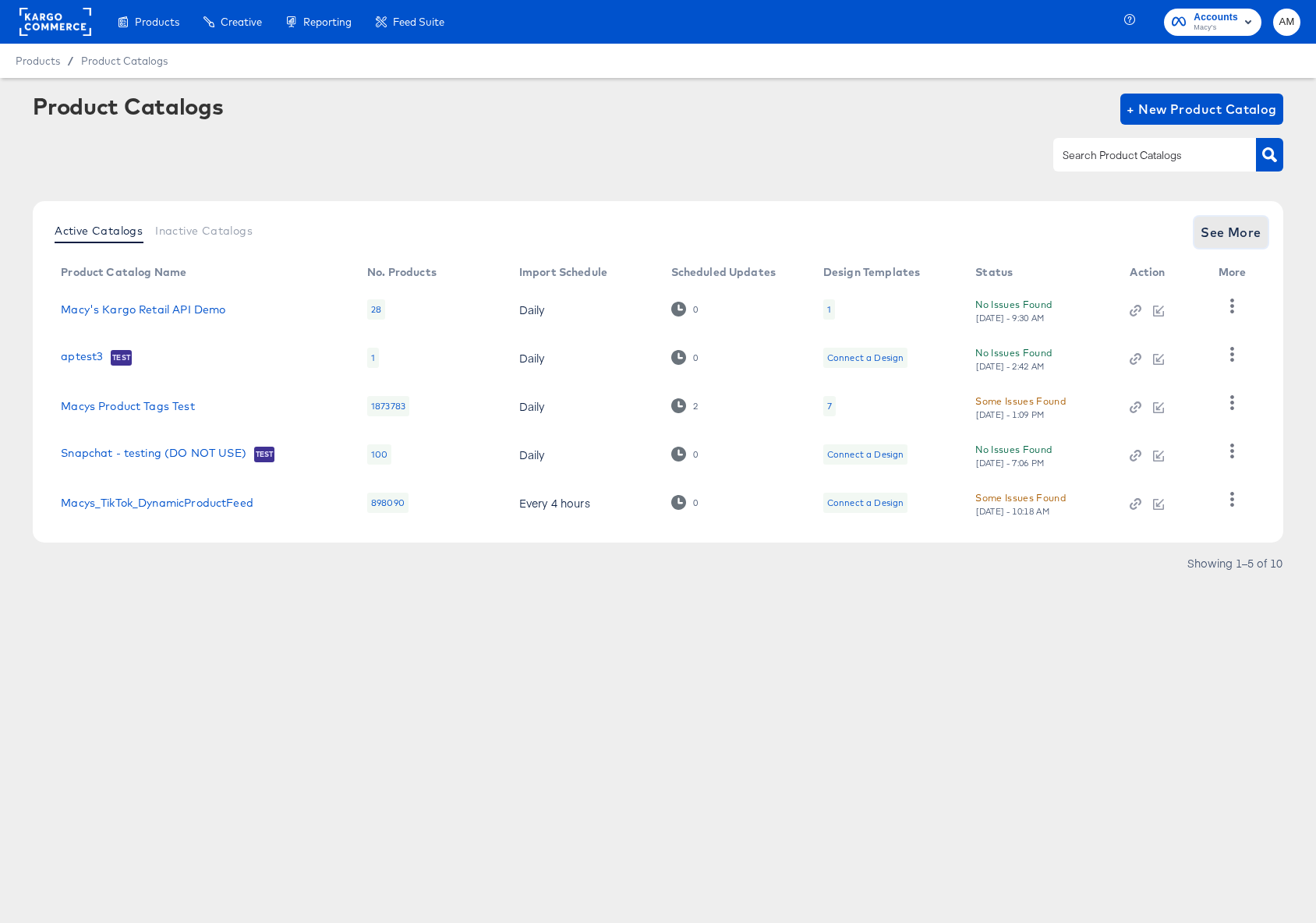
click at [1250, 226] on span "See More" at bounding box center [1231, 232] width 61 height 22
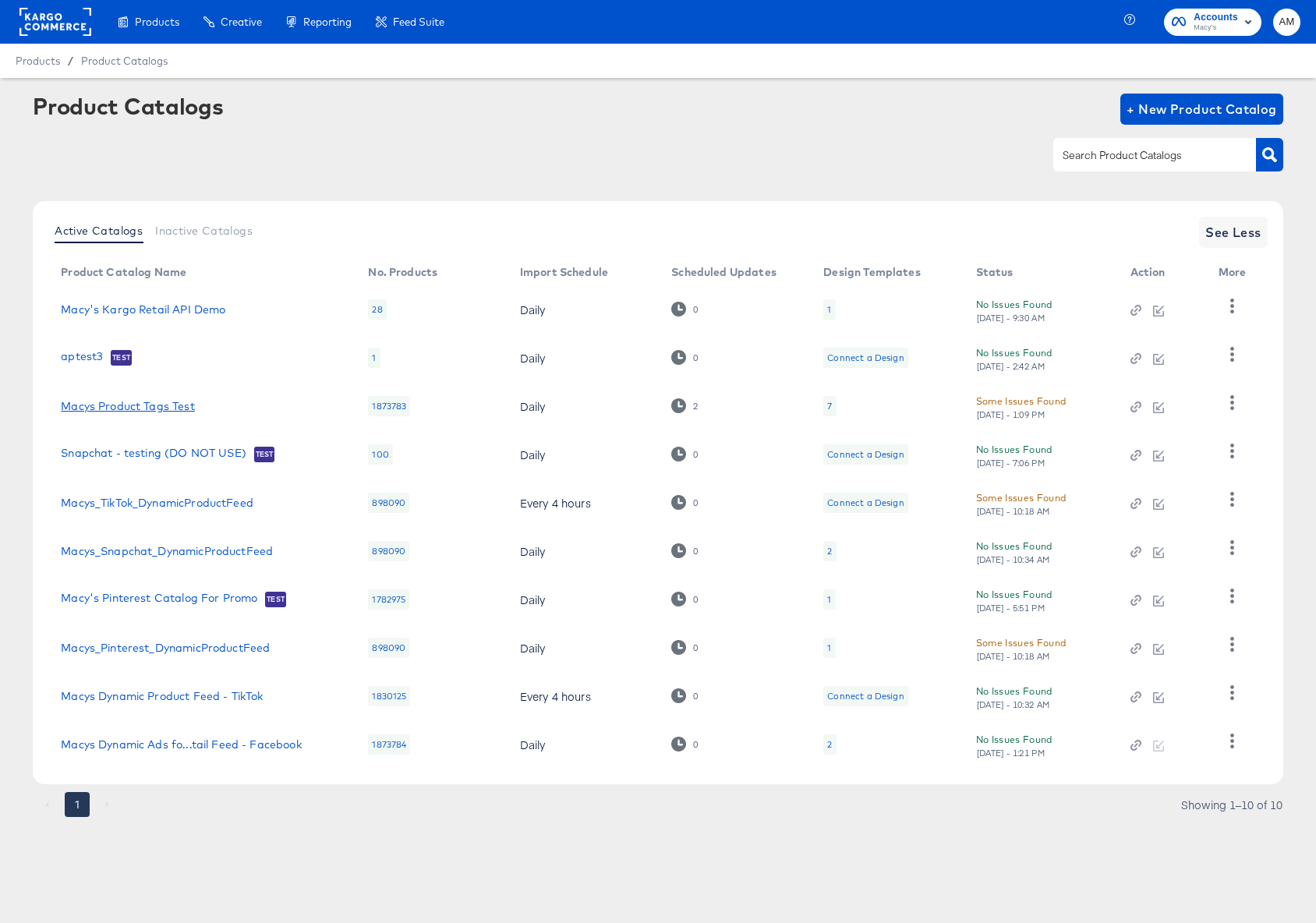
click at [136, 410] on link "Macys Product Tags Test" at bounding box center [127, 406] width 133 height 12
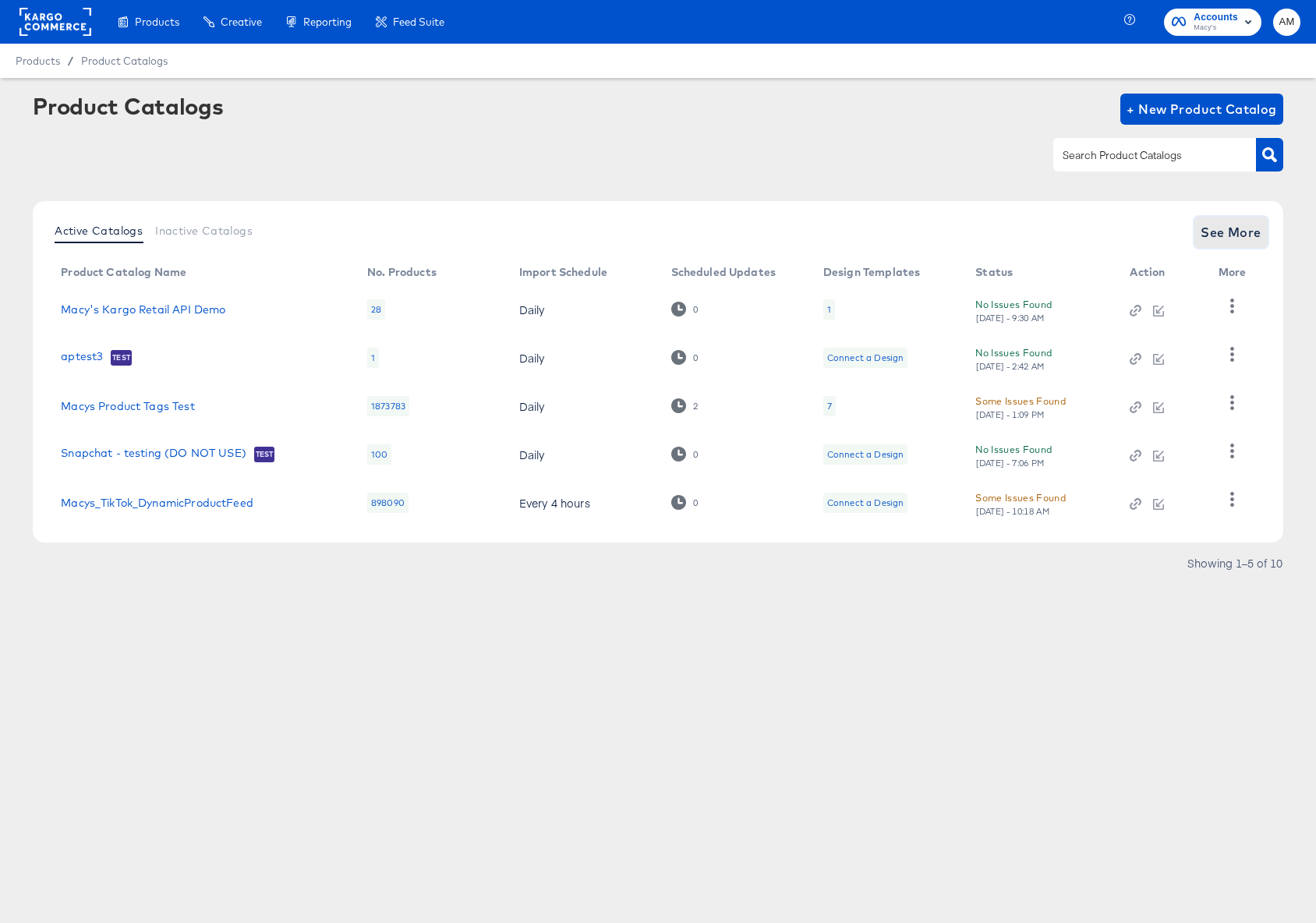
click at [1240, 232] on span "See More" at bounding box center [1231, 232] width 61 height 22
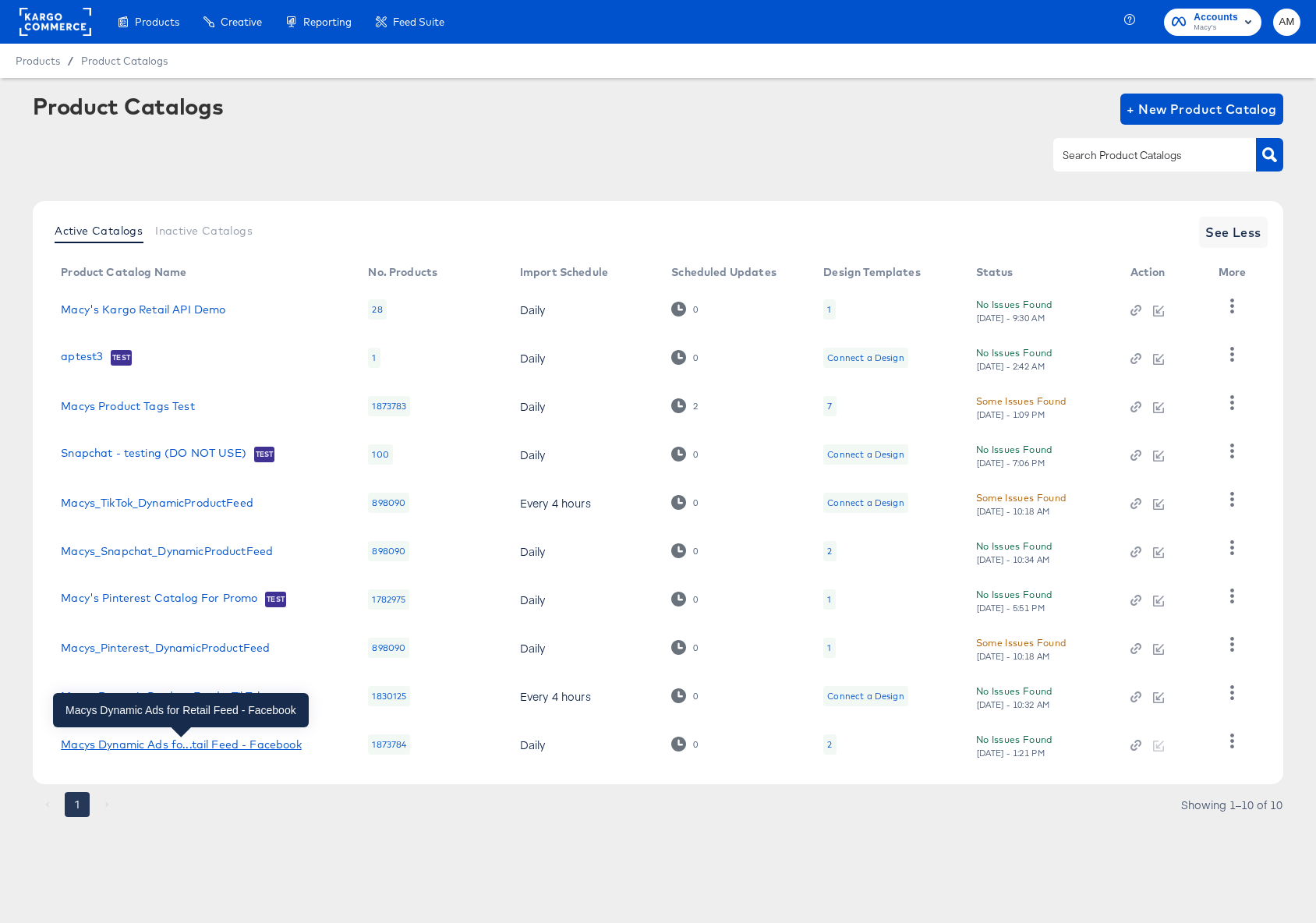
click at [241, 746] on div "Macys Dynamic Ads fo...tail Feed - Facebook" at bounding box center [181, 745] width 240 height 12
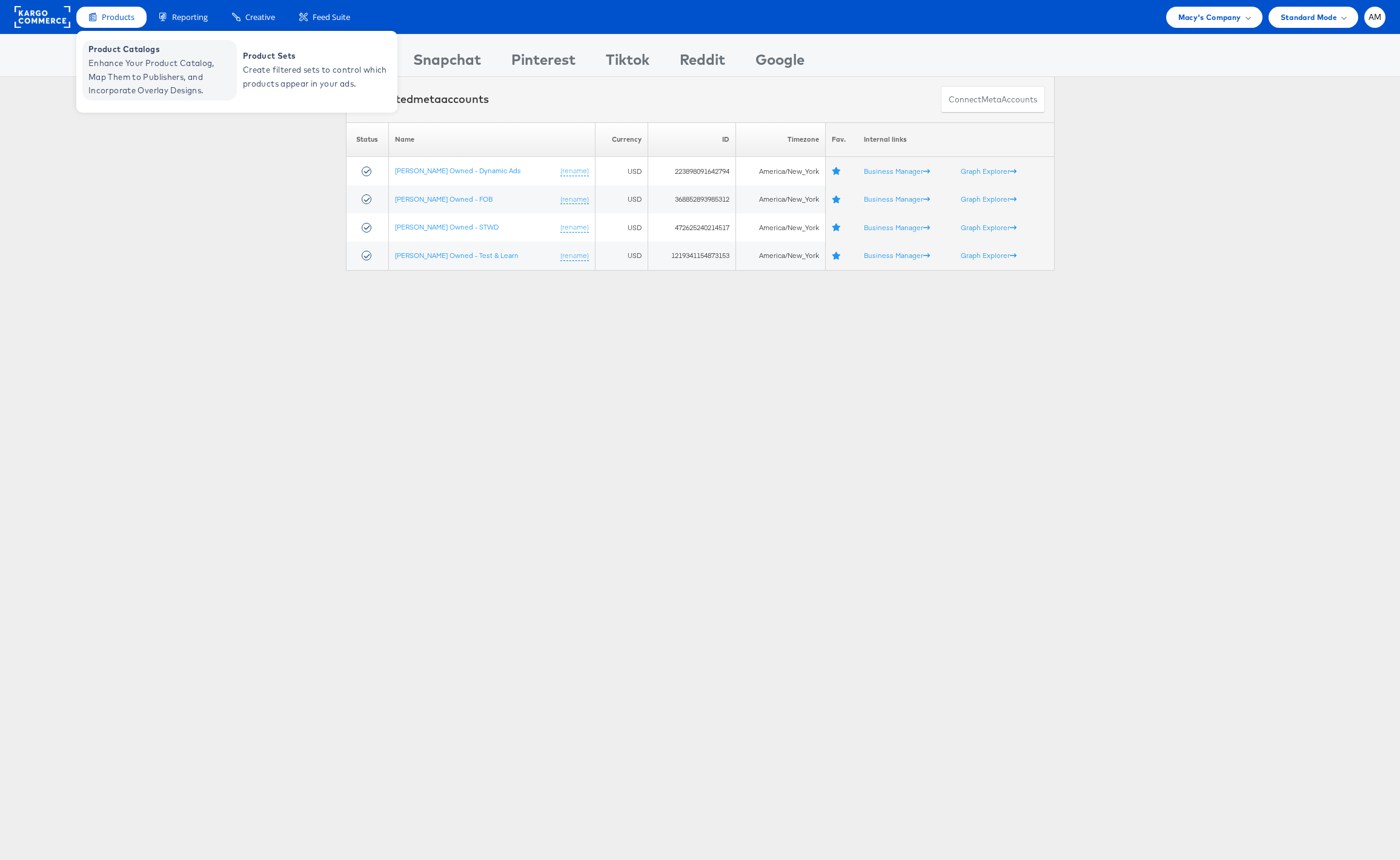
click at [125, 61] on span "Enhance Your Product Catalog, Map Them to Publishers, and Incorporate Overlay D…" at bounding box center [161, 77] width 145 height 41
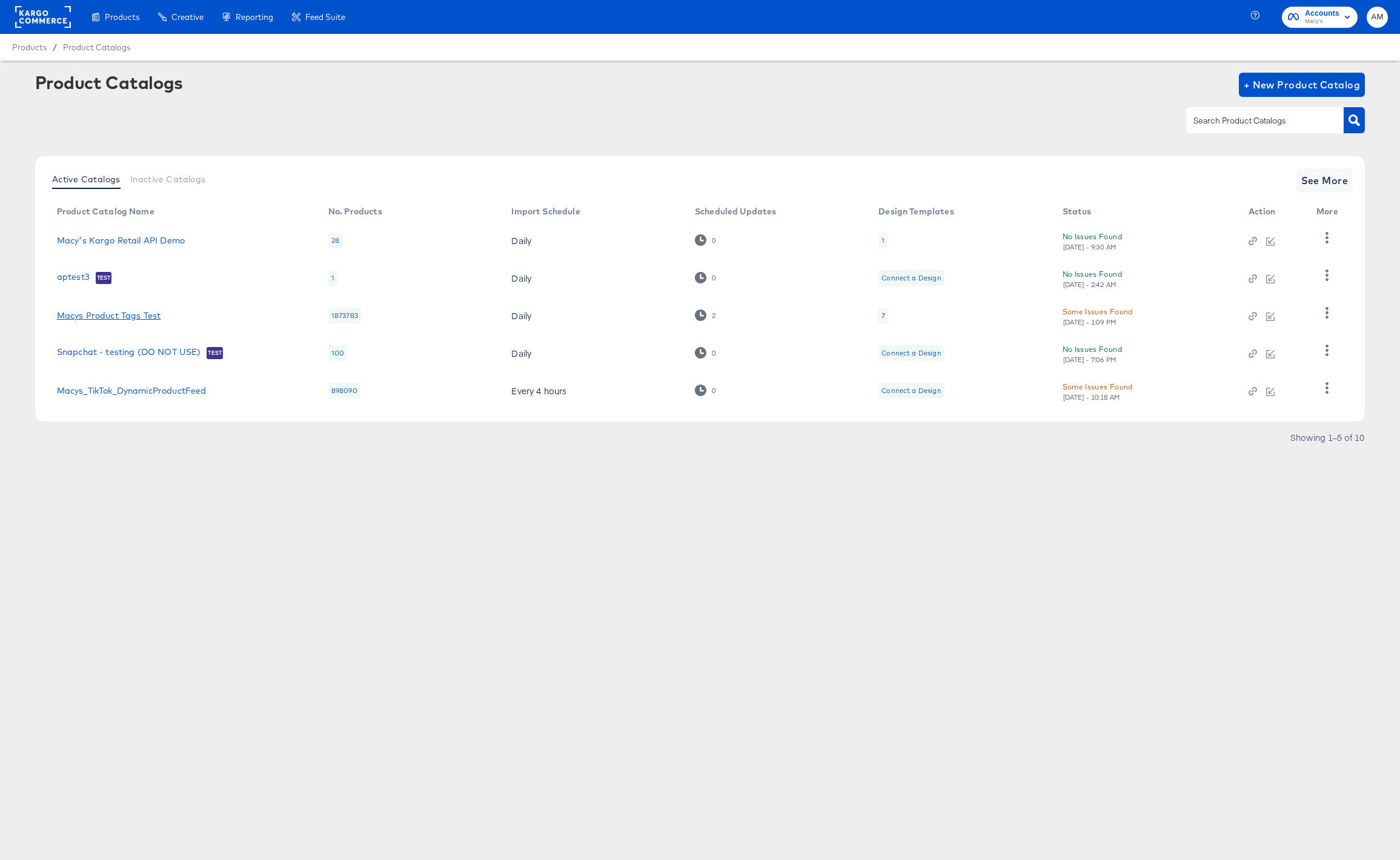
click at [90, 315] on link "Macys Product Tags Test" at bounding box center [108, 316] width 104 height 9
click at [1311, 177] on span "See More" at bounding box center [1324, 180] width 47 height 17
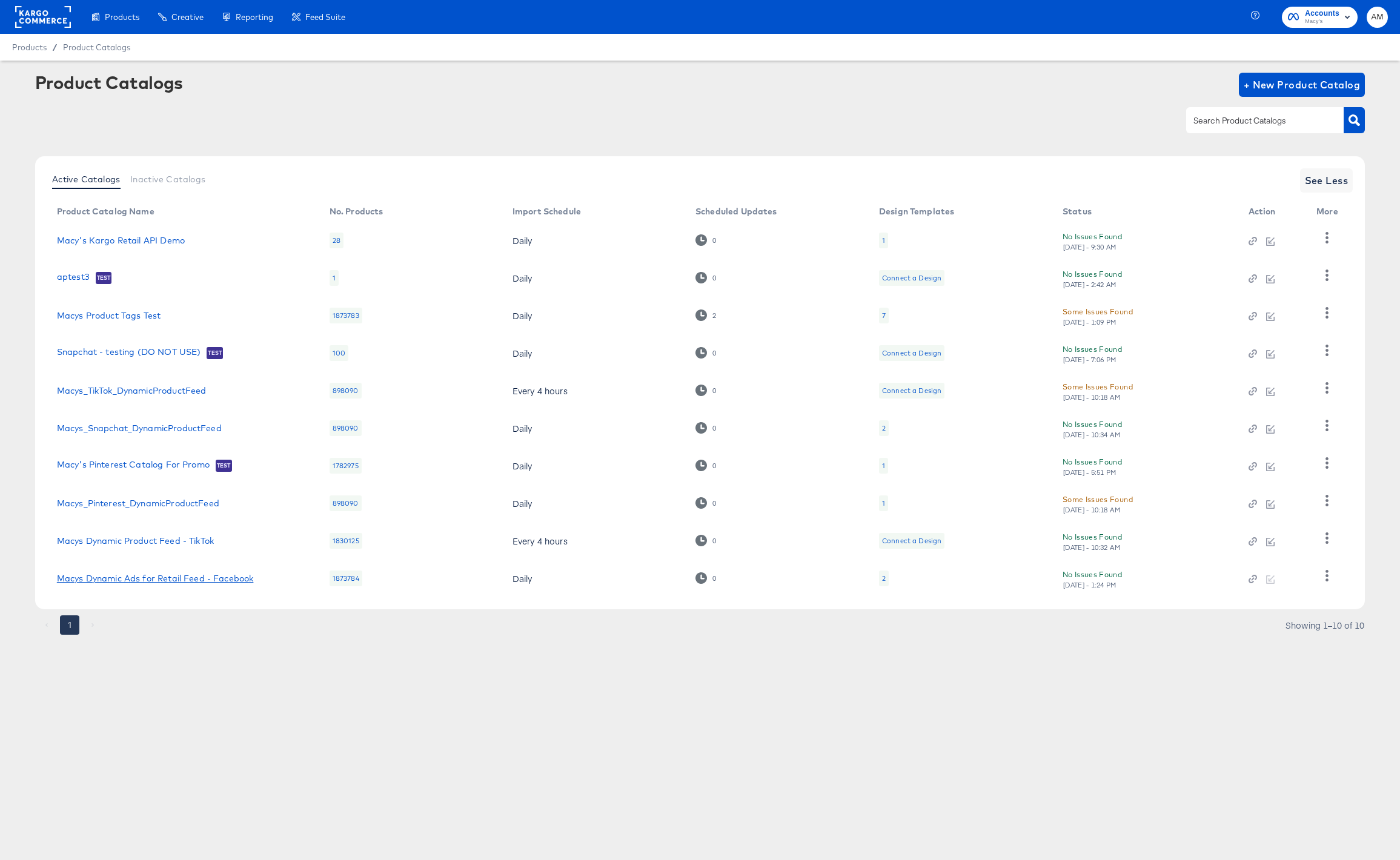
click at [181, 580] on link "Macys Dynamic Ads for Retail Feed - Facebook" at bounding box center [155, 578] width 197 height 9
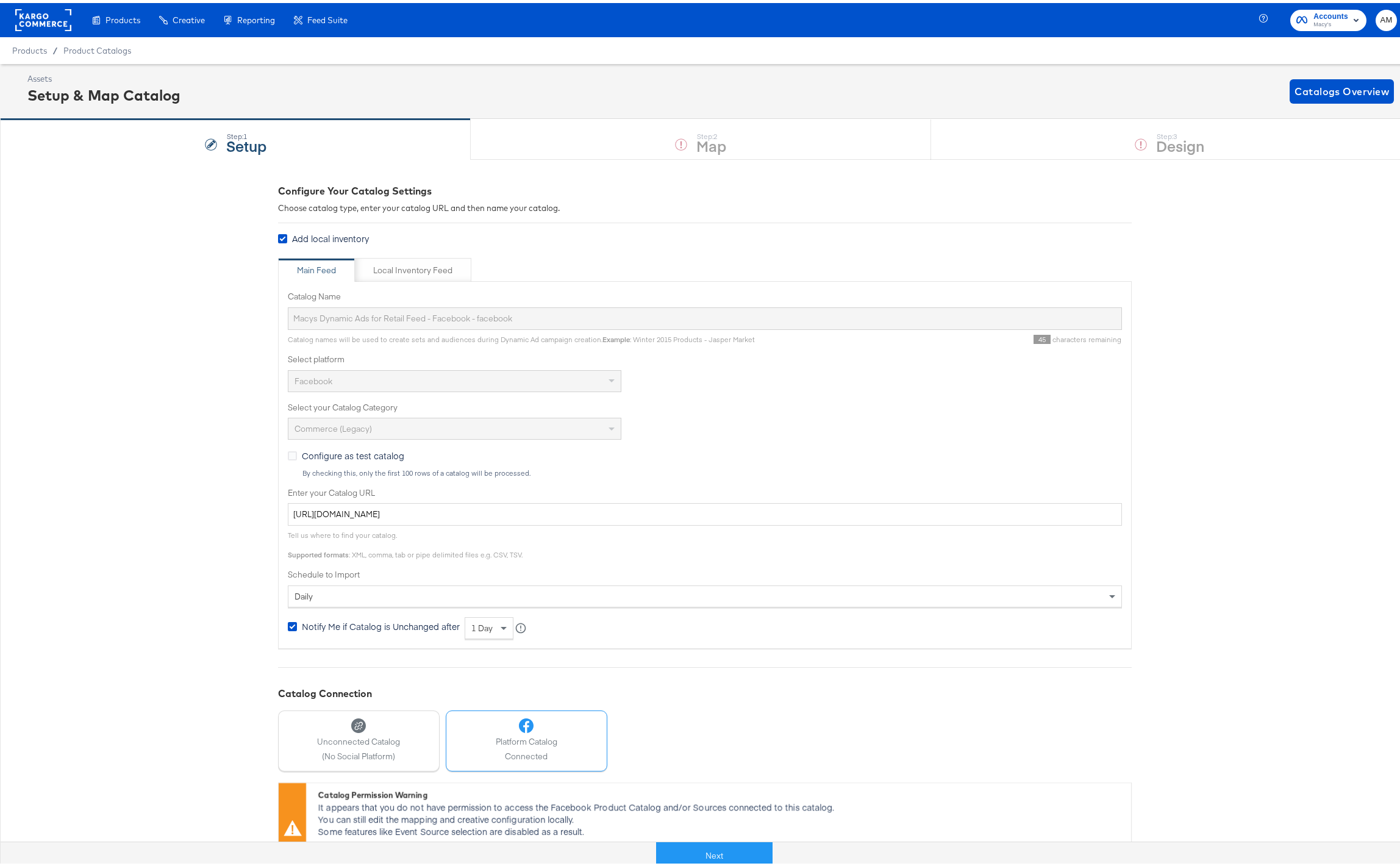
click at [31, 47] on span "Products" at bounding box center [30, 47] width 35 height 9
click at [91, 43] on span "Product Catalogs" at bounding box center [97, 47] width 68 height 9
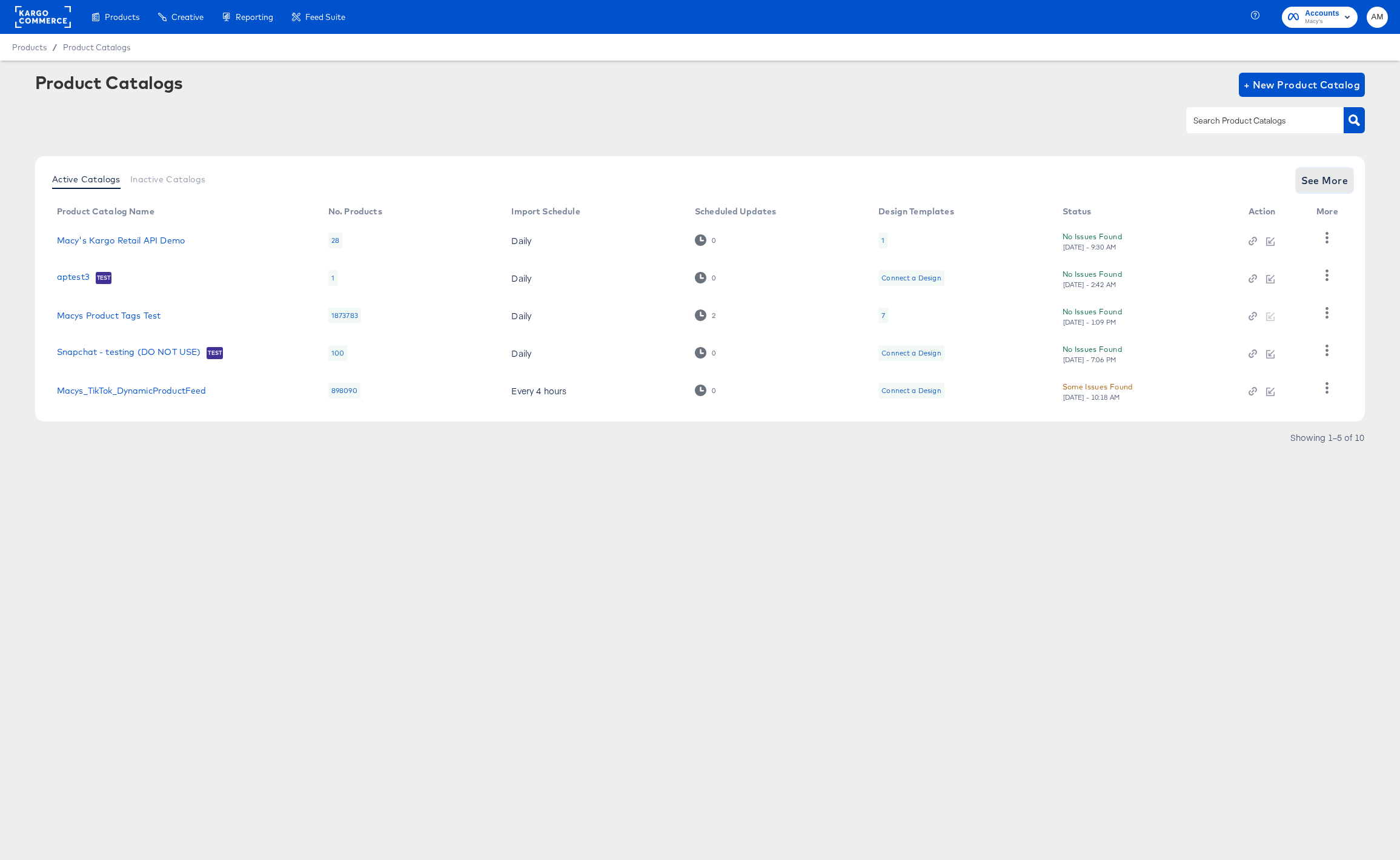
click at [1324, 181] on span "See More" at bounding box center [1324, 180] width 47 height 17
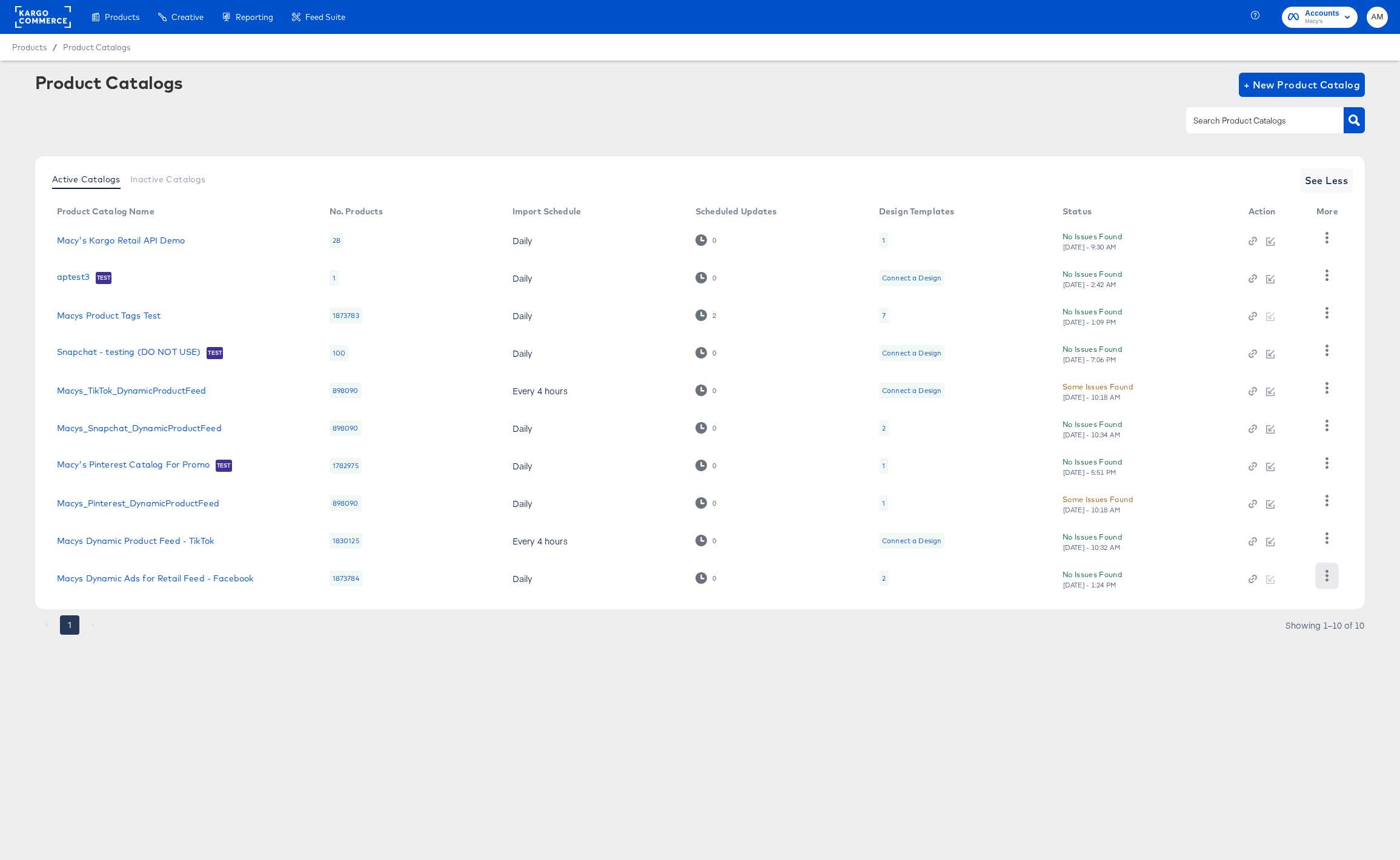
click at [1320, 578] on button "button" at bounding box center [1327, 576] width 21 height 24
click at [1241, 477] on div "HUD Checks (Internal)" at bounding box center [1276, 476] width 121 height 19
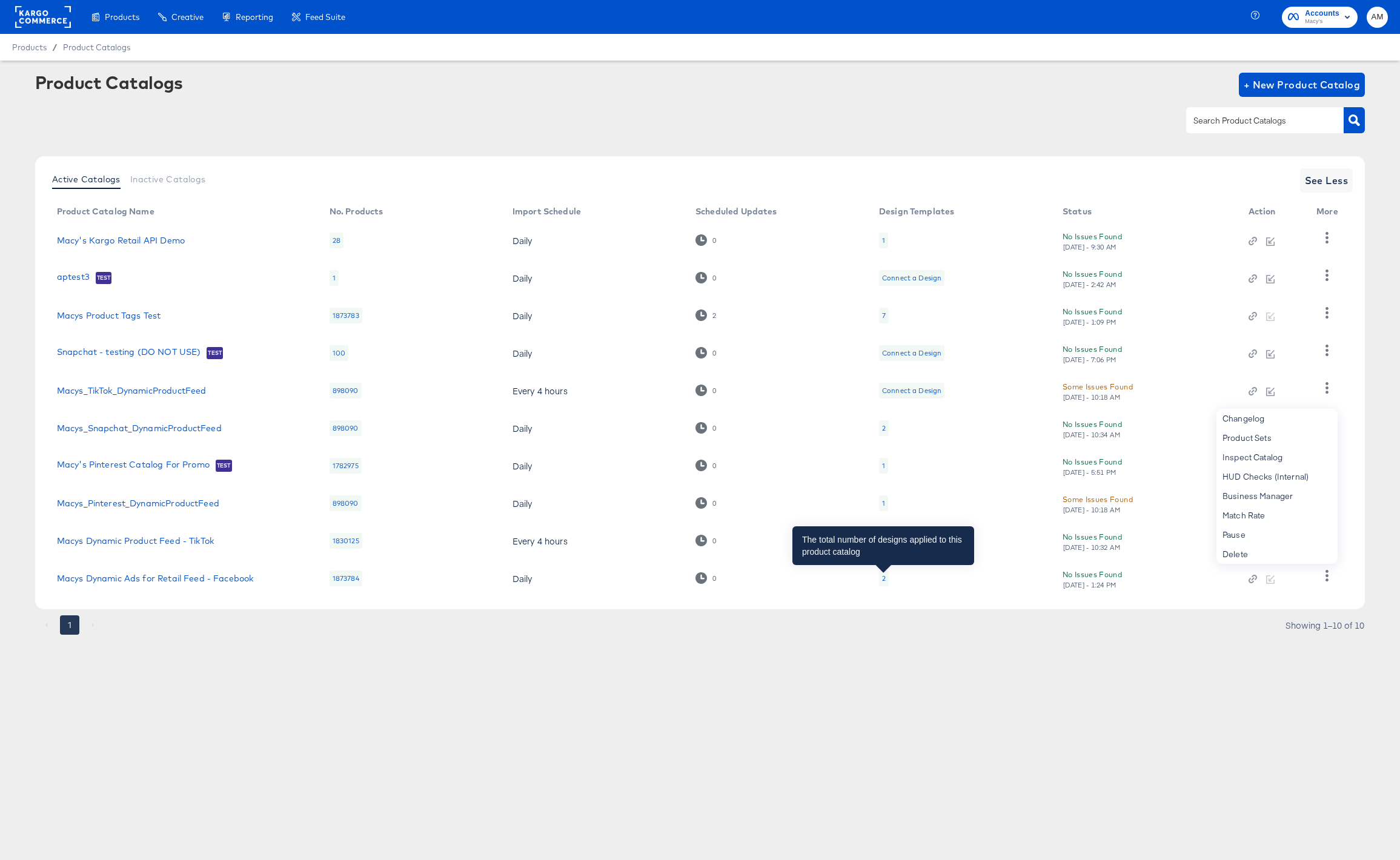
click at [882, 578] on div "2" at bounding box center [883, 578] width 3 height 9
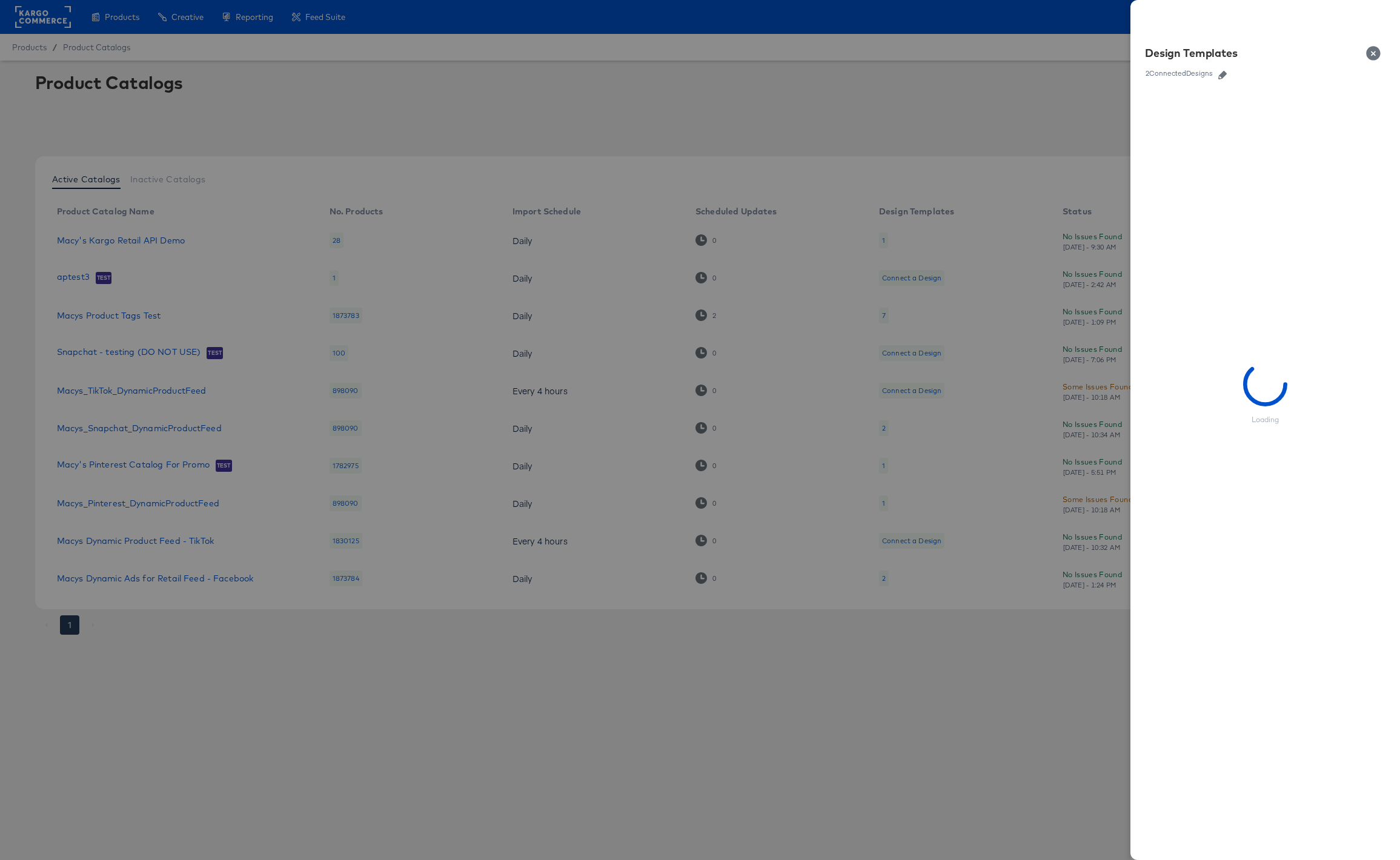
click at [1225, 75] on icon "button" at bounding box center [1222, 75] width 9 height 9
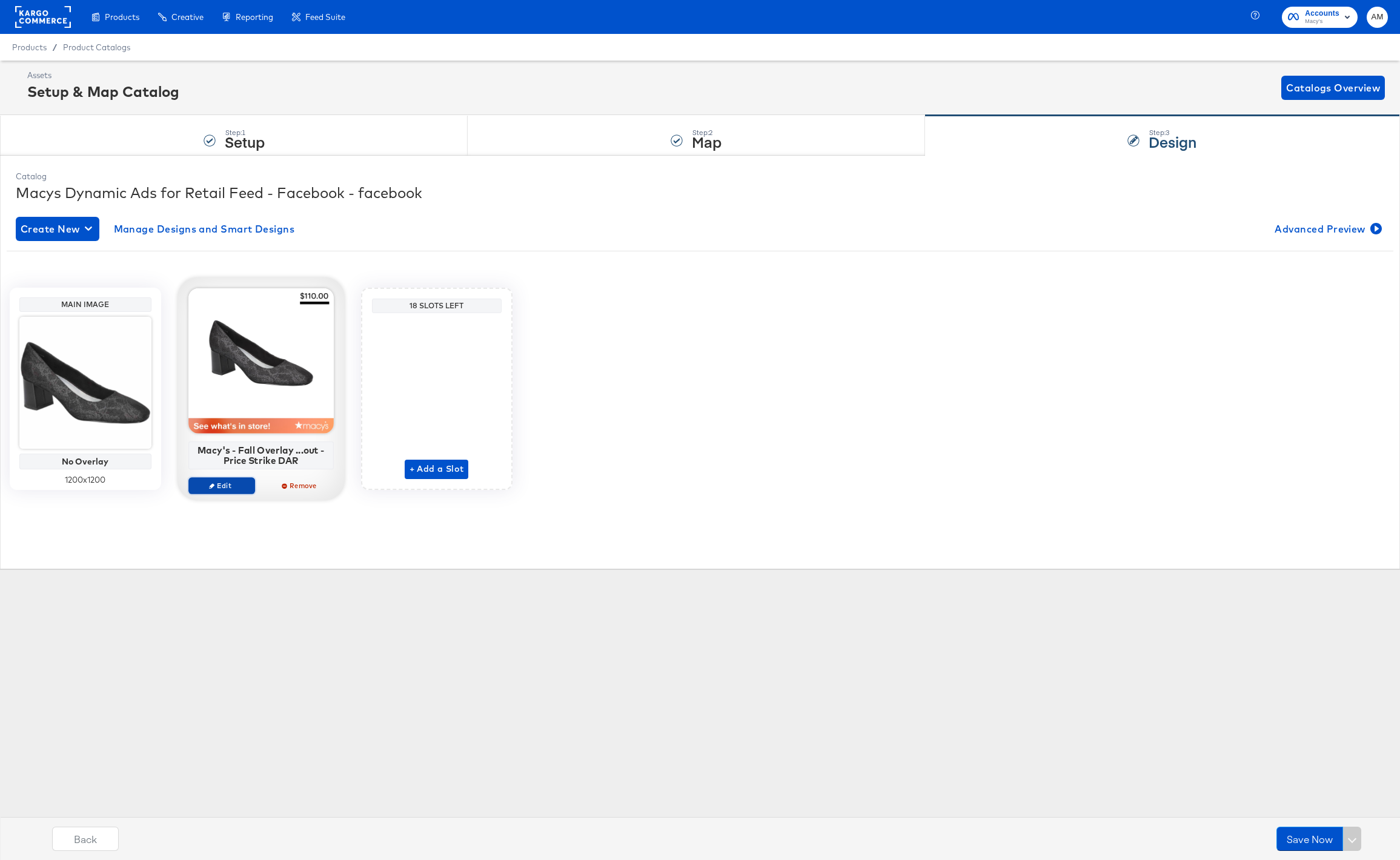
click at [225, 486] on span "Edit" at bounding box center [221, 486] width 56 height 9
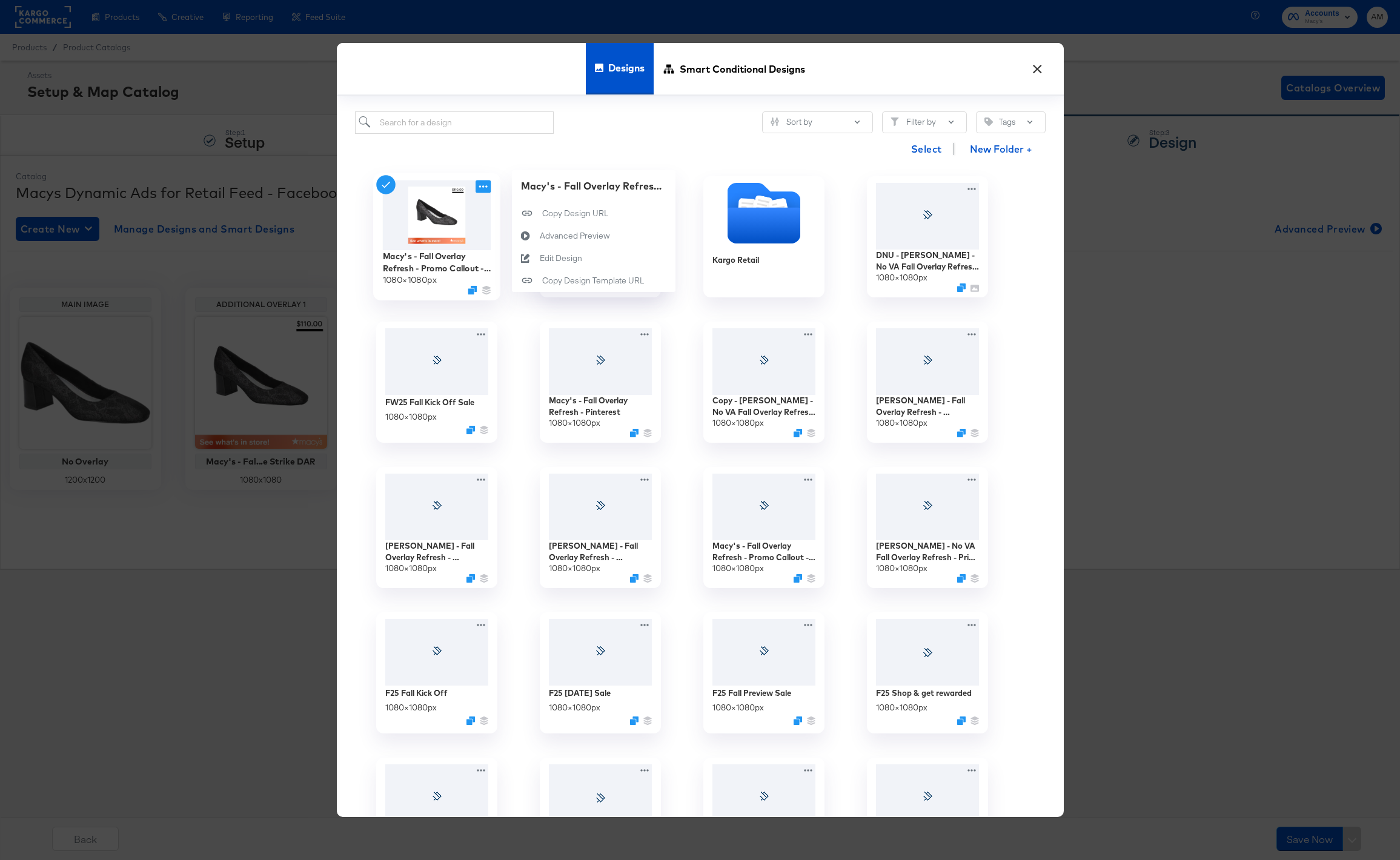
click at [484, 189] on icon at bounding box center [483, 187] width 15 height 13
click at [590, 258] on button "Edit Design Edit Design" at bounding box center [593, 258] width 163 height 23
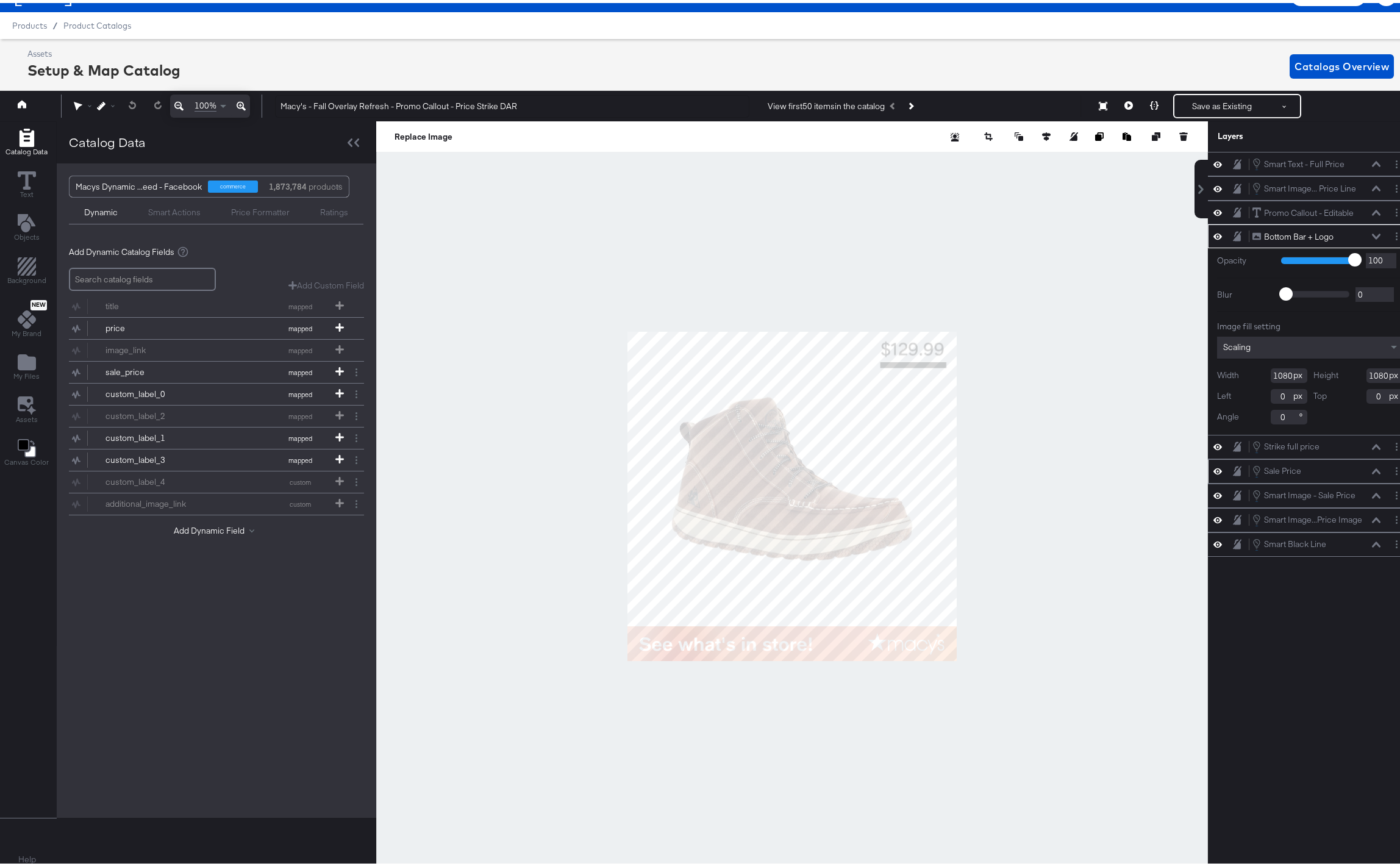
scroll to position [28, 0]
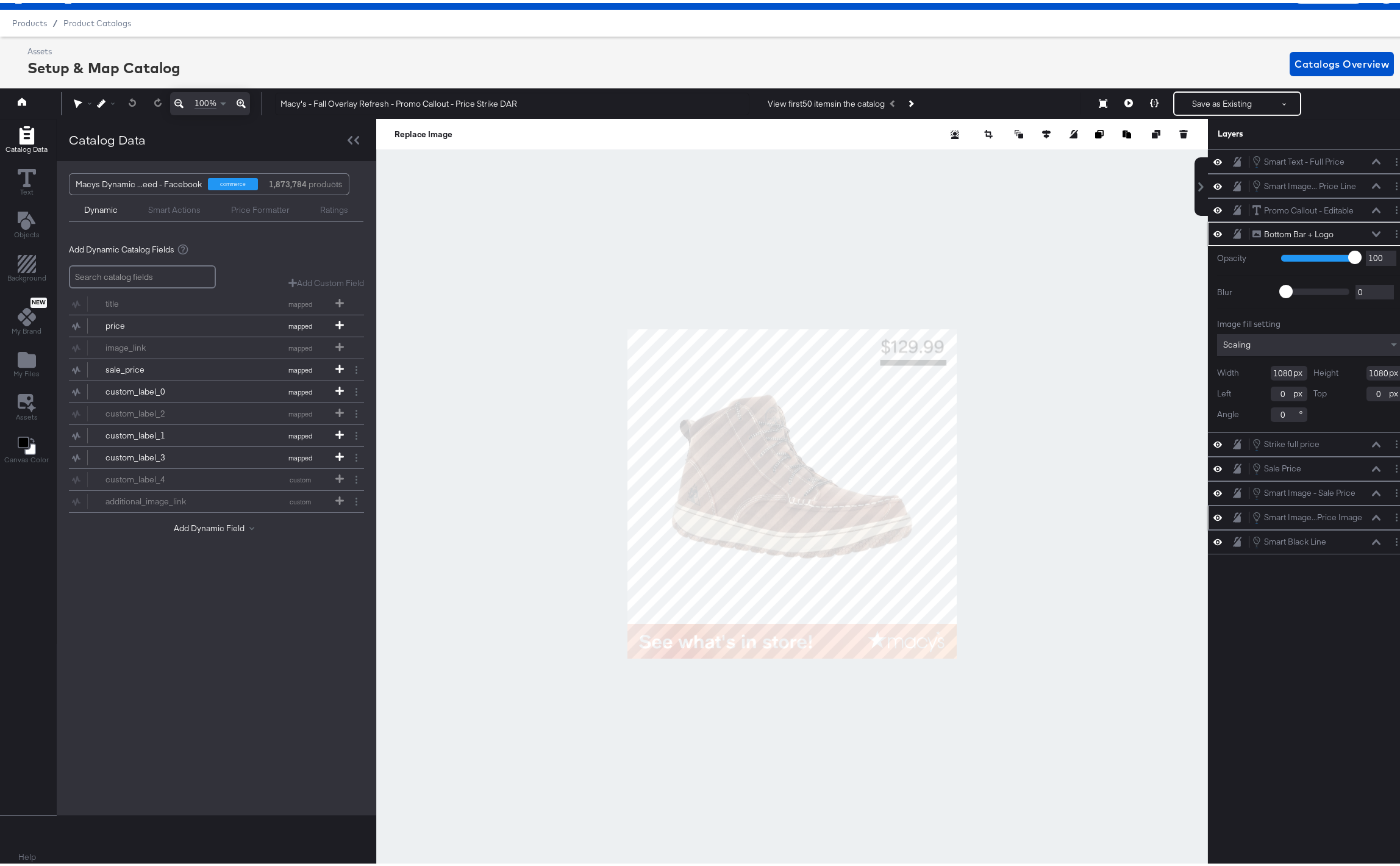
click at [1372, 517] on button at bounding box center [1376, 514] width 9 height 7
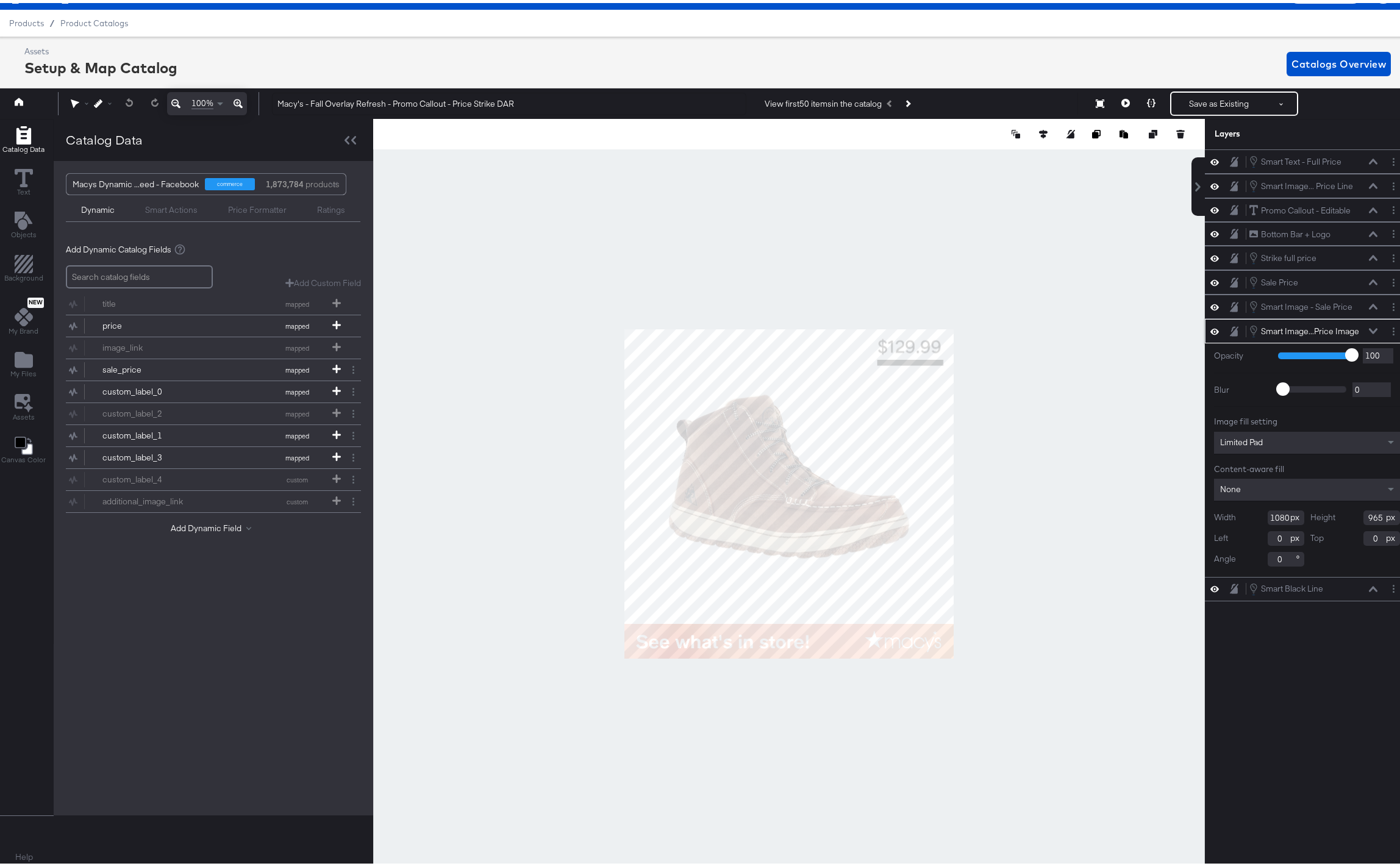
click at [1369, 328] on icon at bounding box center [1373, 328] width 9 height 6
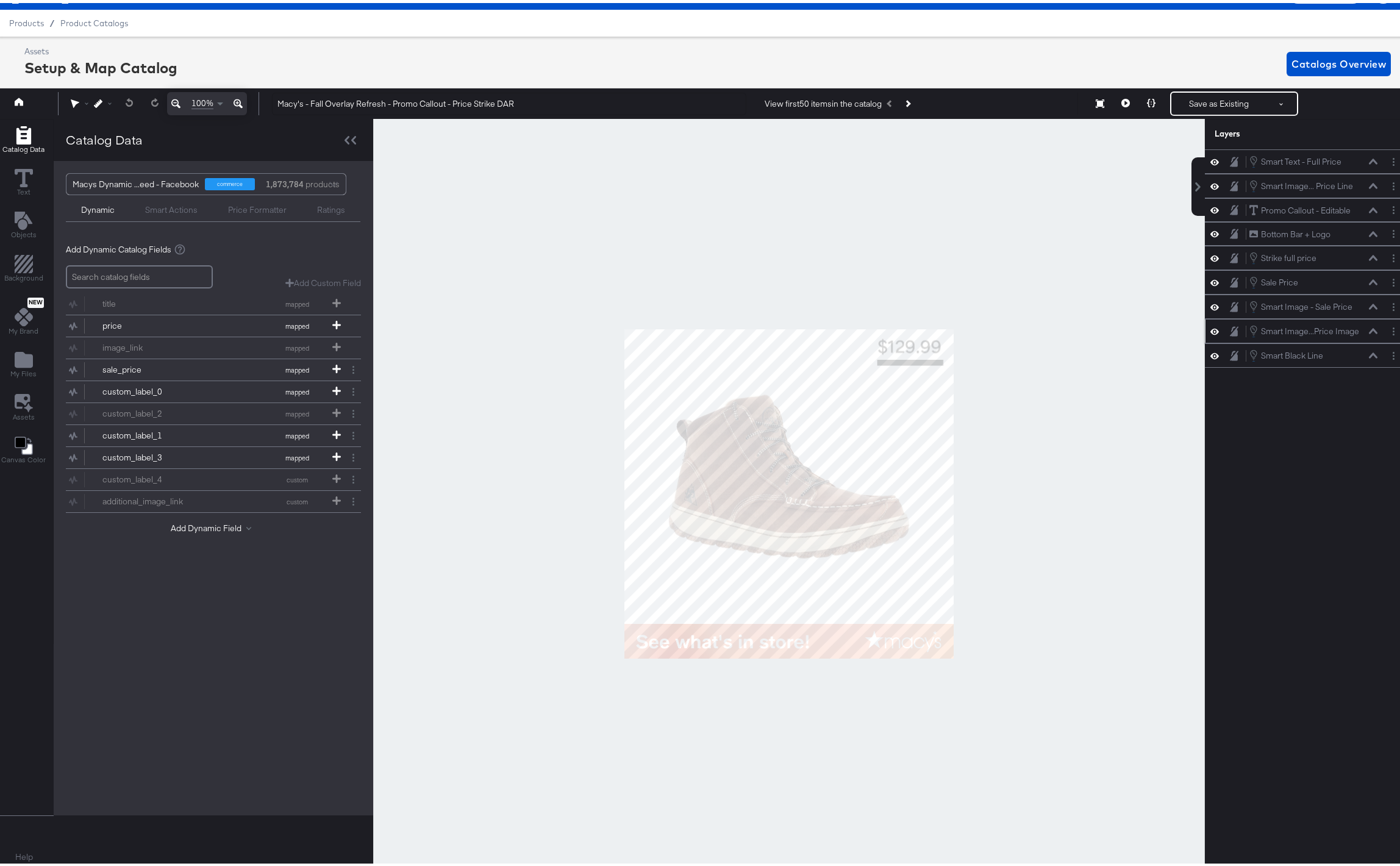
click at [1210, 327] on icon at bounding box center [1214, 328] width 9 height 10
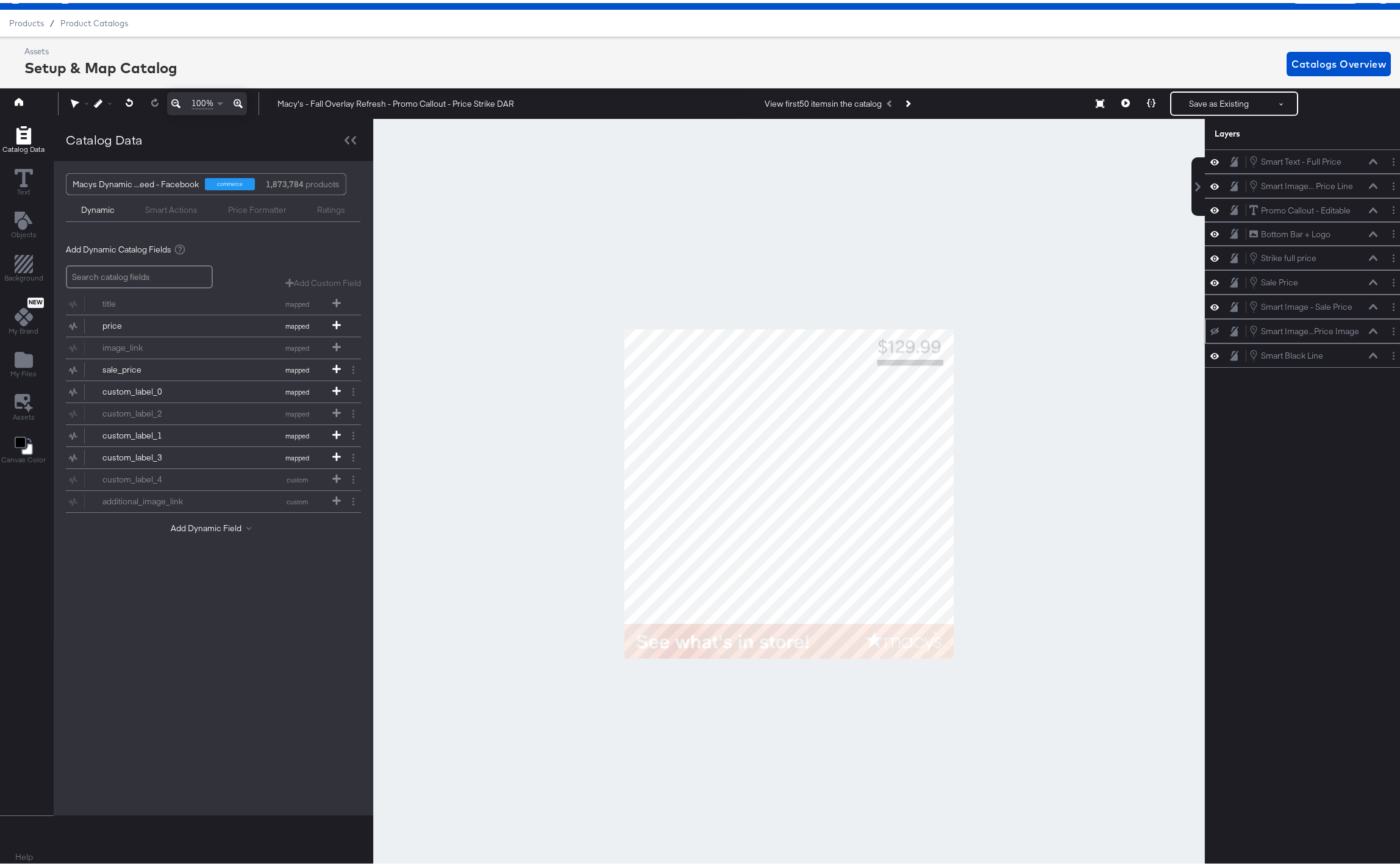
click at [1210, 327] on icon at bounding box center [1214, 329] width 9 height 8
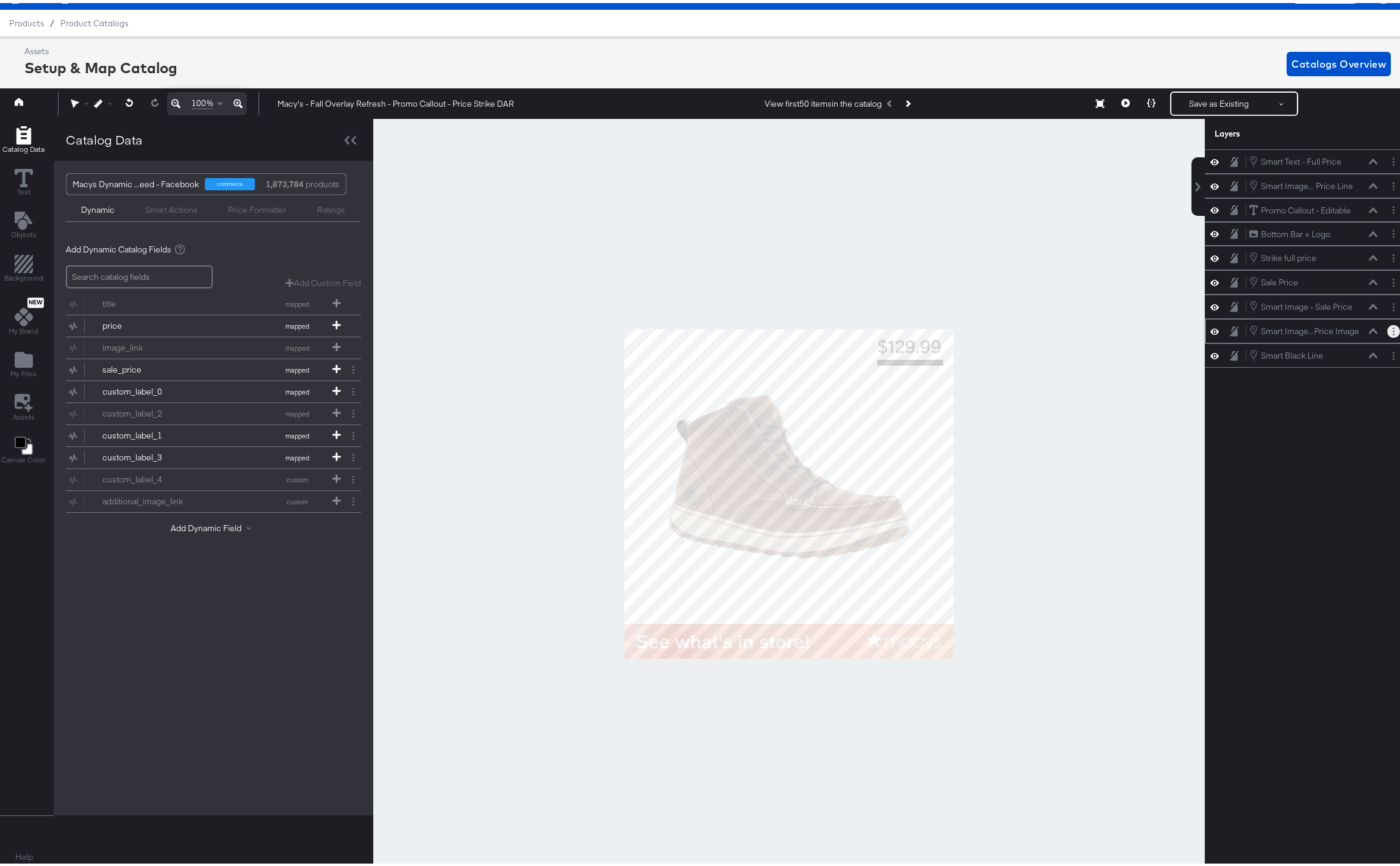
click at [1387, 327] on button "Layer Options" at bounding box center [1393, 328] width 13 height 13
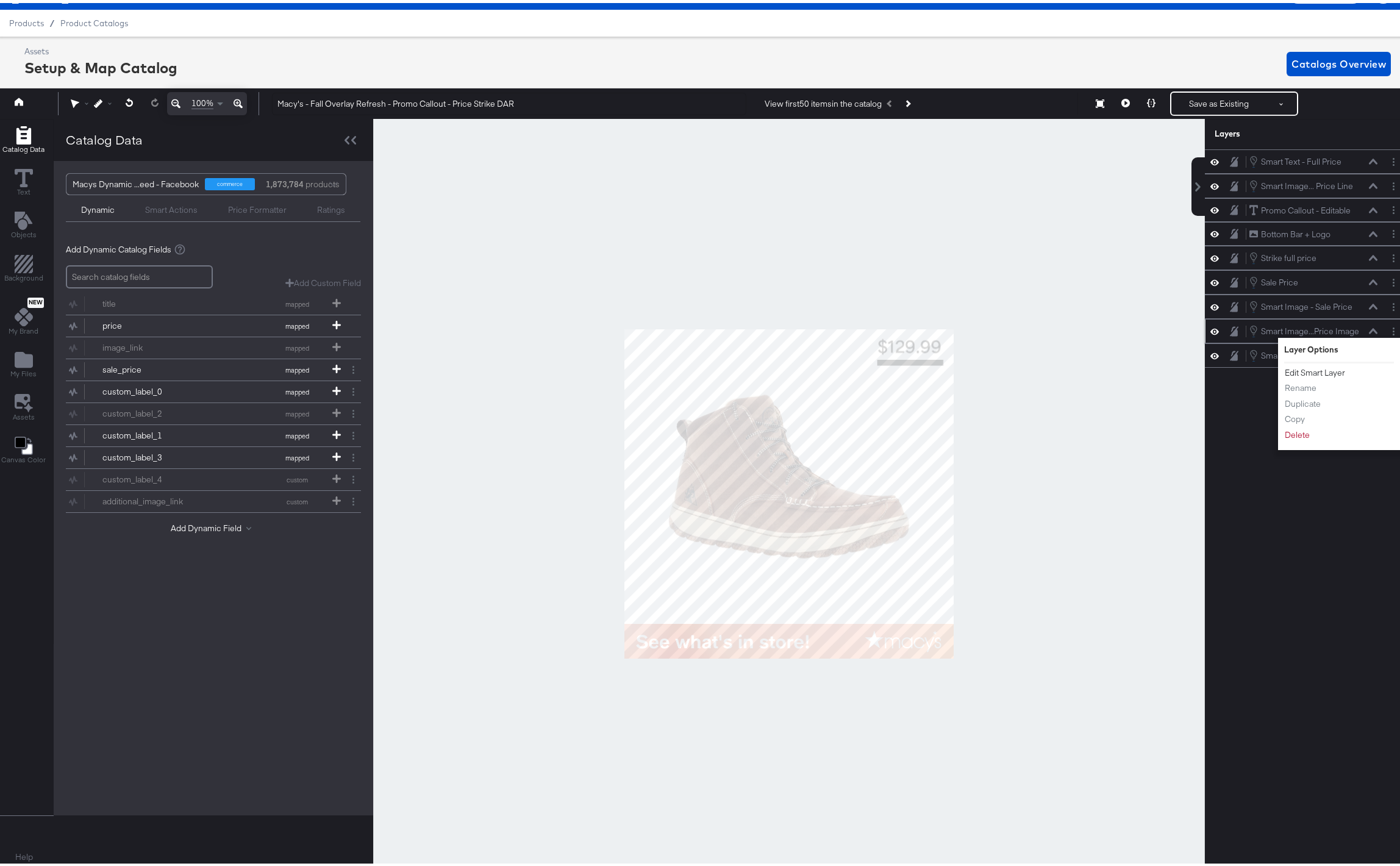
click at [1306, 374] on button "Edit Smart Layer" at bounding box center [1314, 370] width 61 height 13
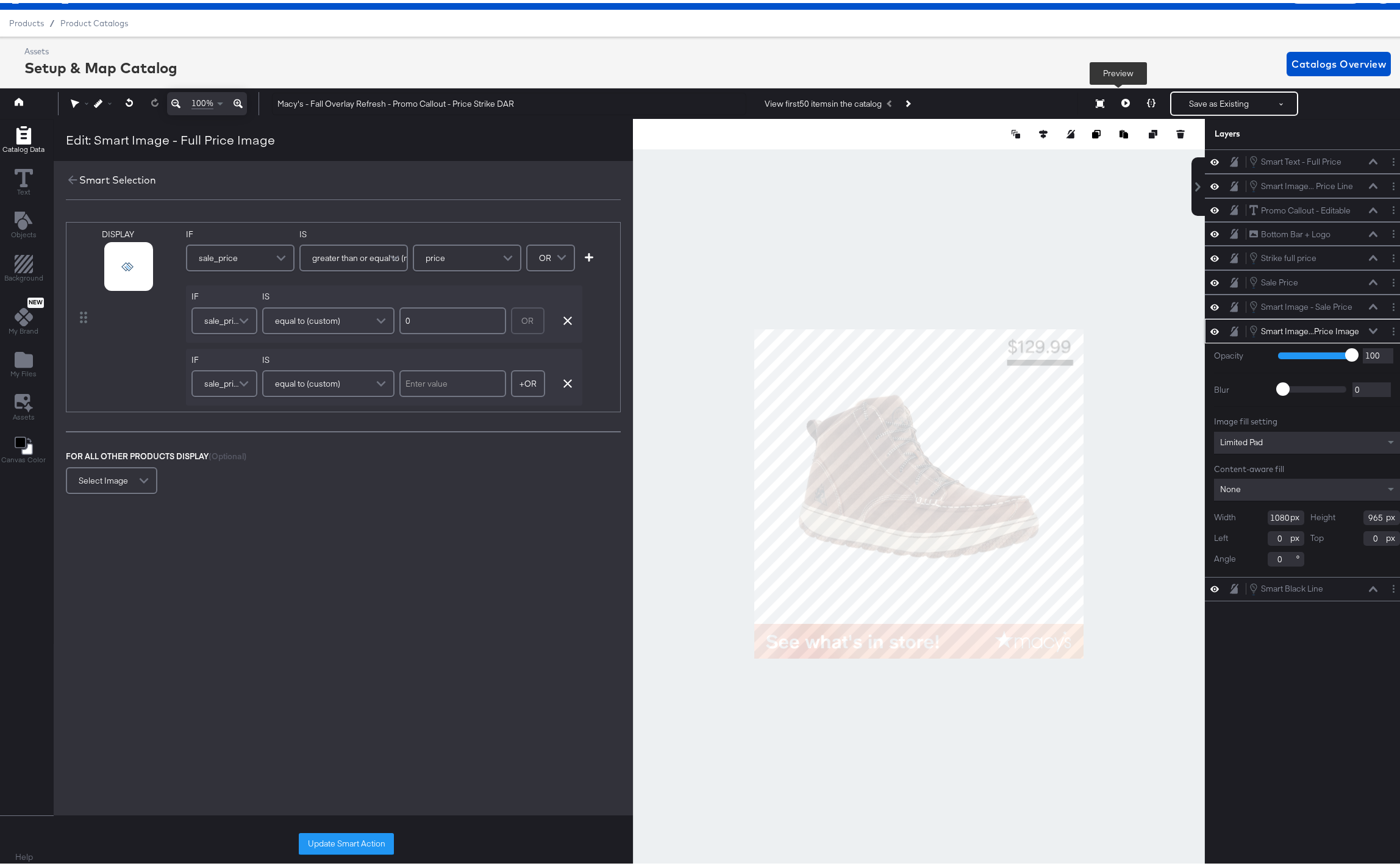
click at [1121, 101] on icon at bounding box center [1125, 100] width 9 height 9
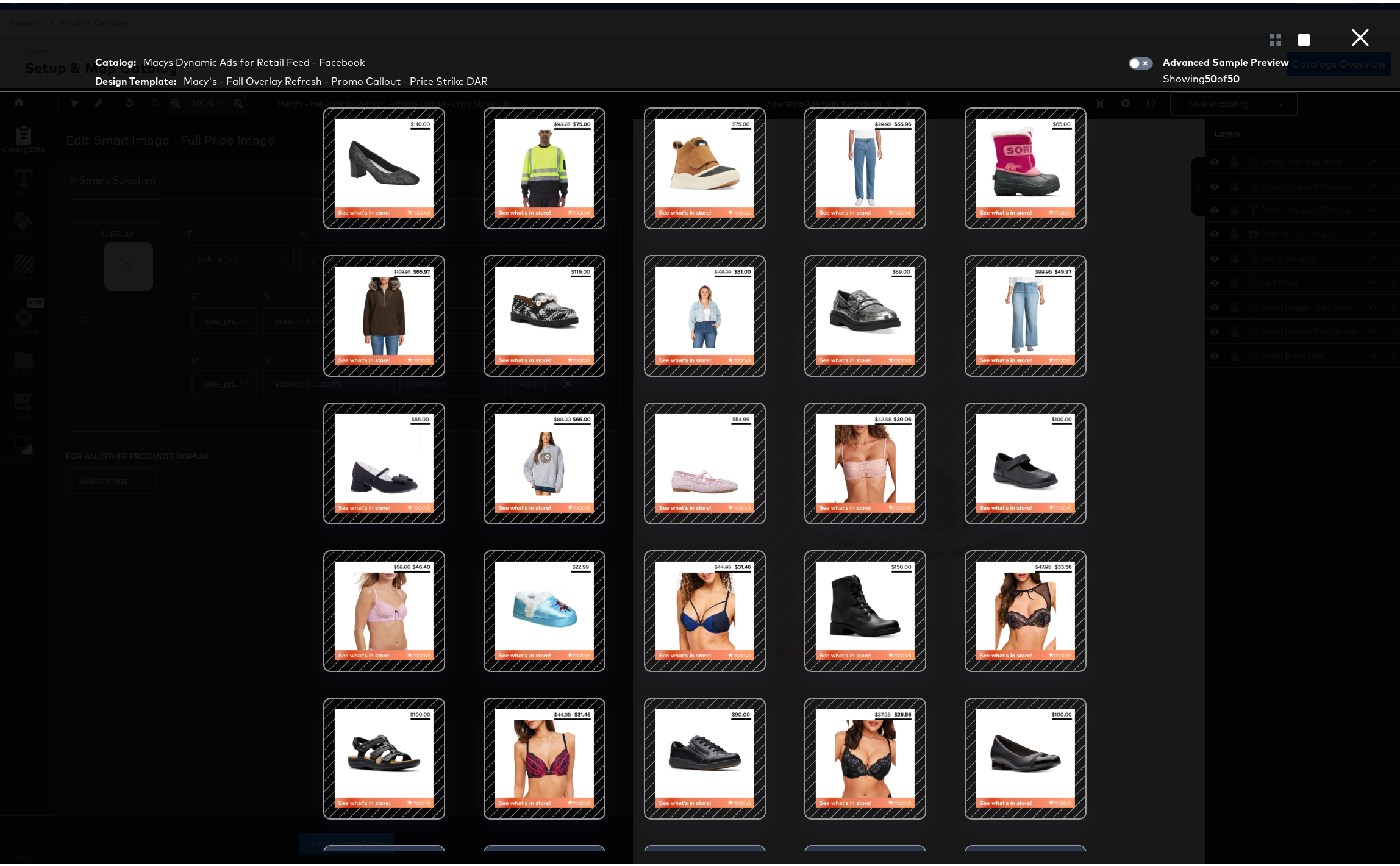
click at [1352, 24] on button "×" at bounding box center [1360, 12] width 24 height 24
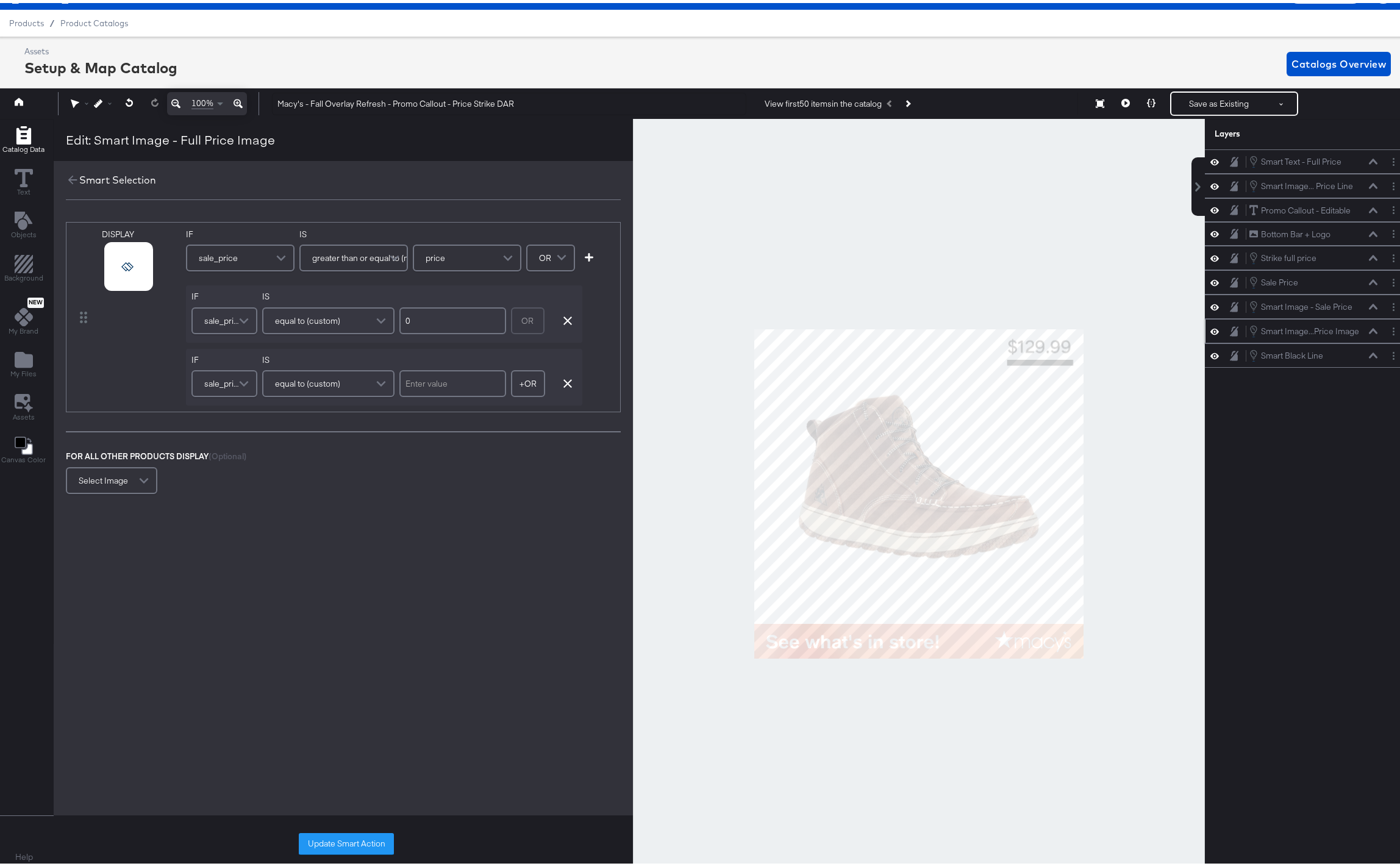
click at [1210, 327] on icon at bounding box center [1214, 328] width 9 height 10
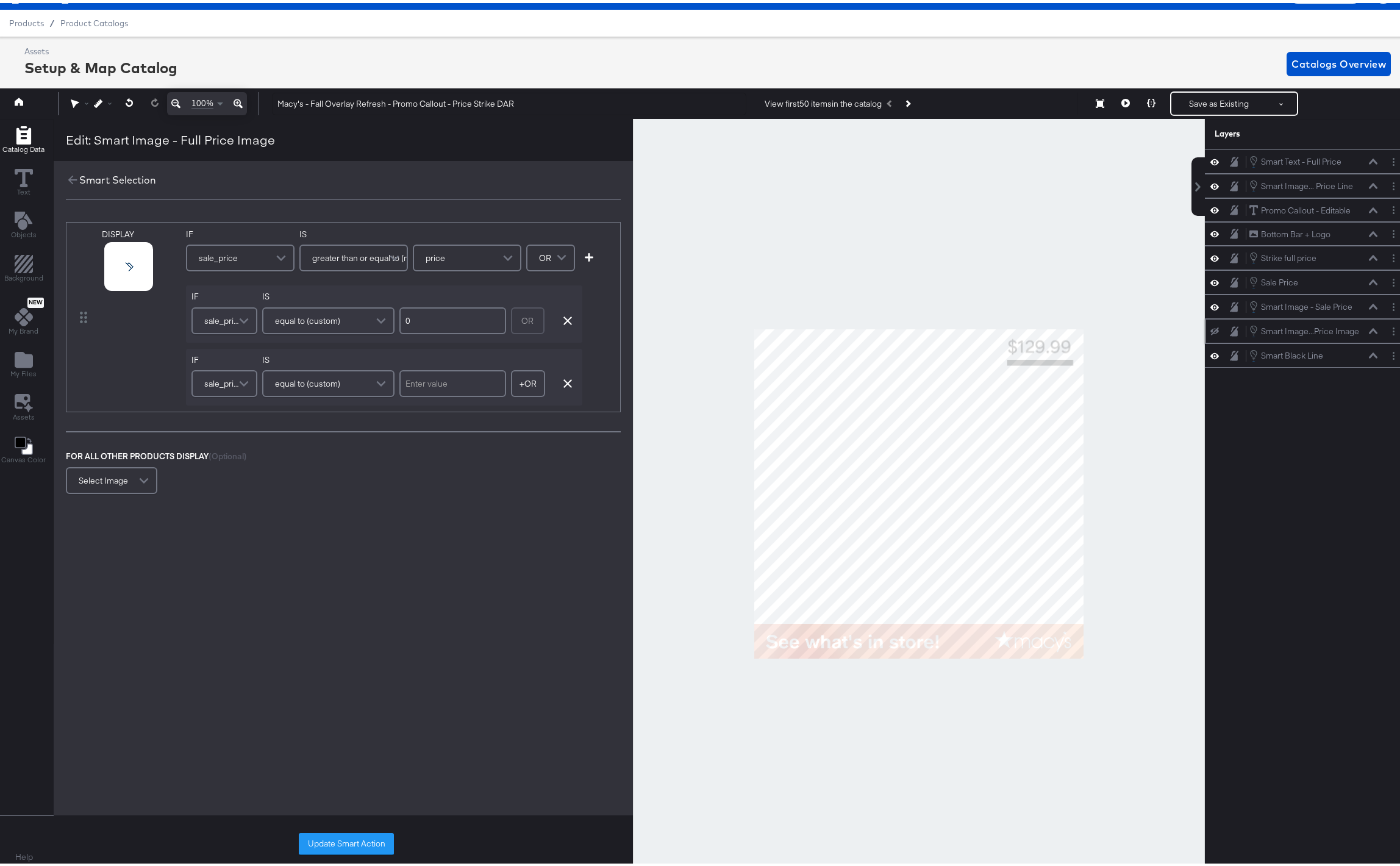
click at [1210, 327] on icon at bounding box center [1214, 329] width 9 height 8
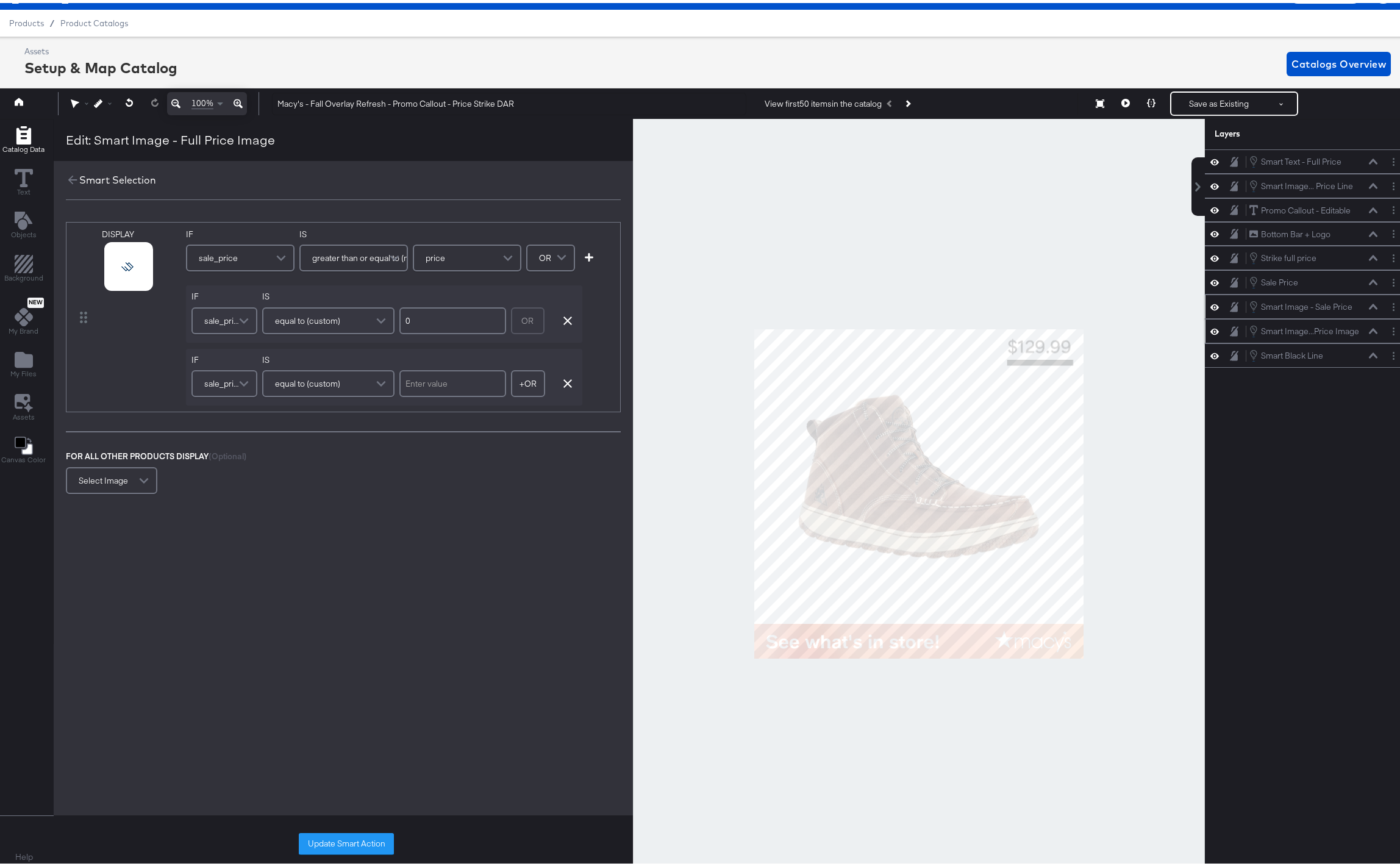
click at [1210, 303] on icon at bounding box center [1214, 304] width 9 height 6
drag, startPoint x: 1206, startPoint y: 327, endPoint x: 1207, endPoint y: 310, distance: 17.0
click at [1210, 327] on icon at bounding box center [1214, 329] width 9 height 6
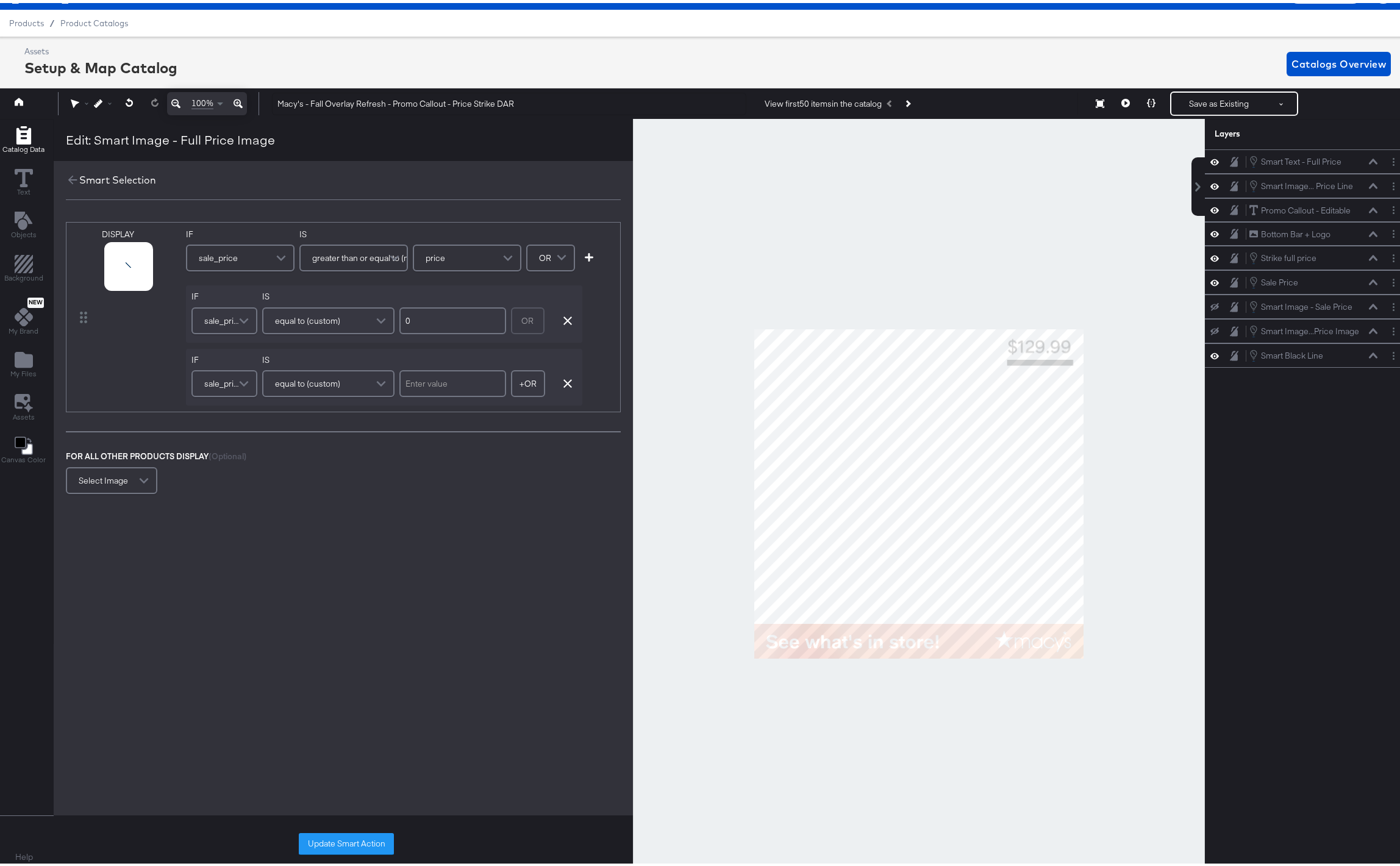
click at [1210, 301] on icon at bounding box center [1214, 304] width 9 height 8
click at [1369, 304] on icon at bounding box center [1373, 304] width 9 height 5
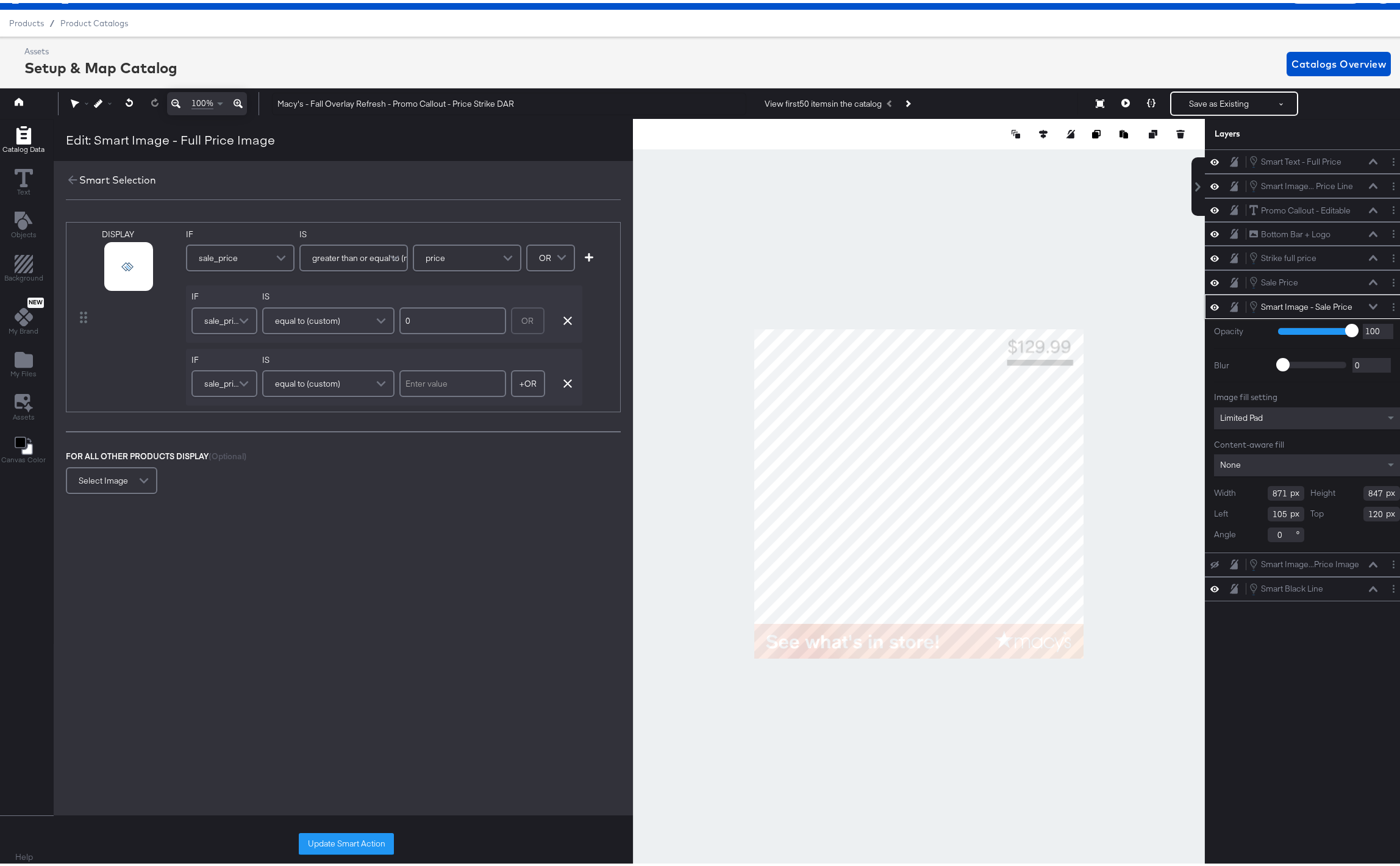
click at [1364, 300] on div "Smart Image - Sale Price Smart Image - Sale Price" at bounding box center [1314, 304] width 129 height 13
click at [1368, 300] on button at bounding box center [1373, 304] width 9 height 7
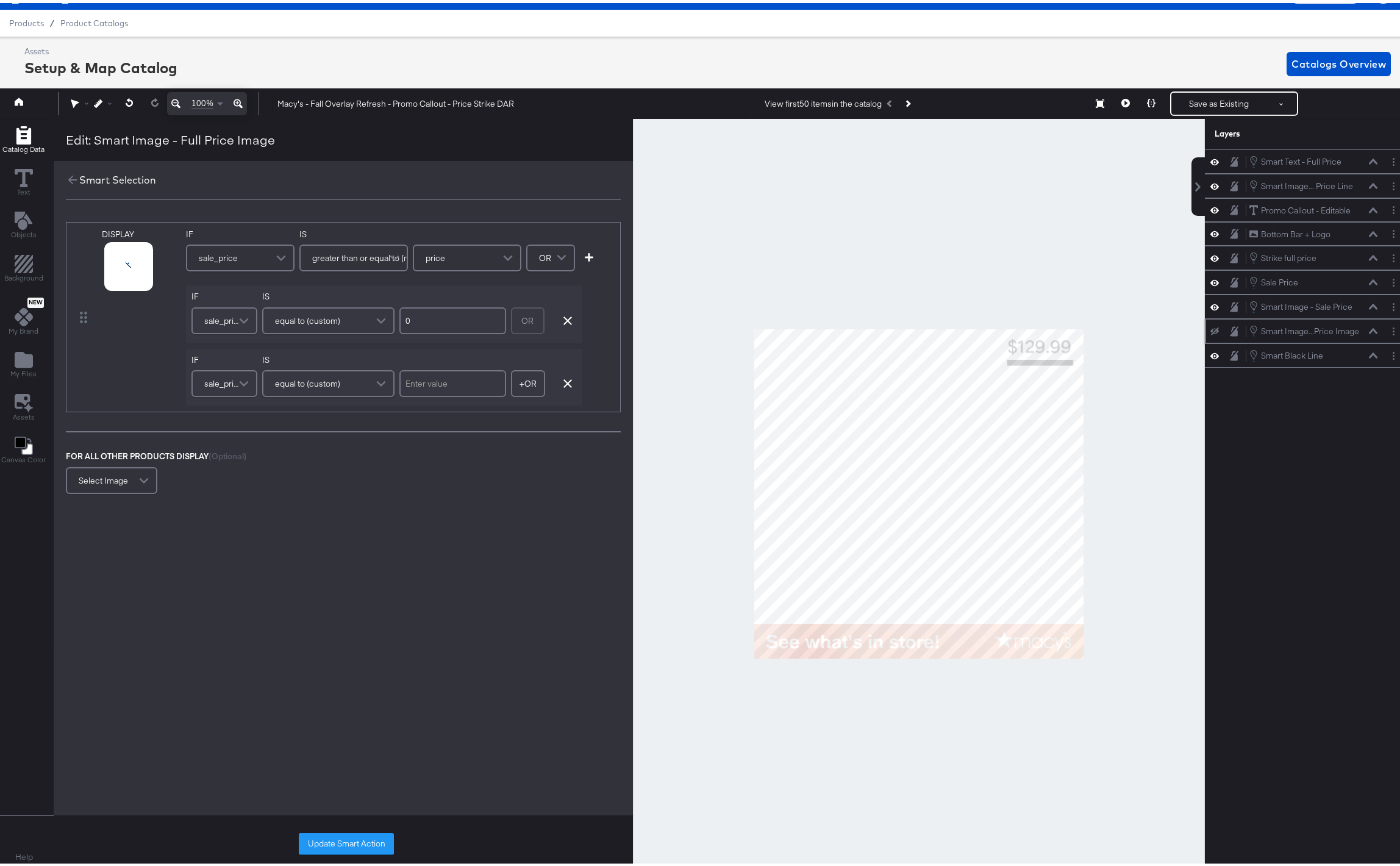
click at [1369, 330] on icon at bounding box center [1373, 328] width 9 height 6
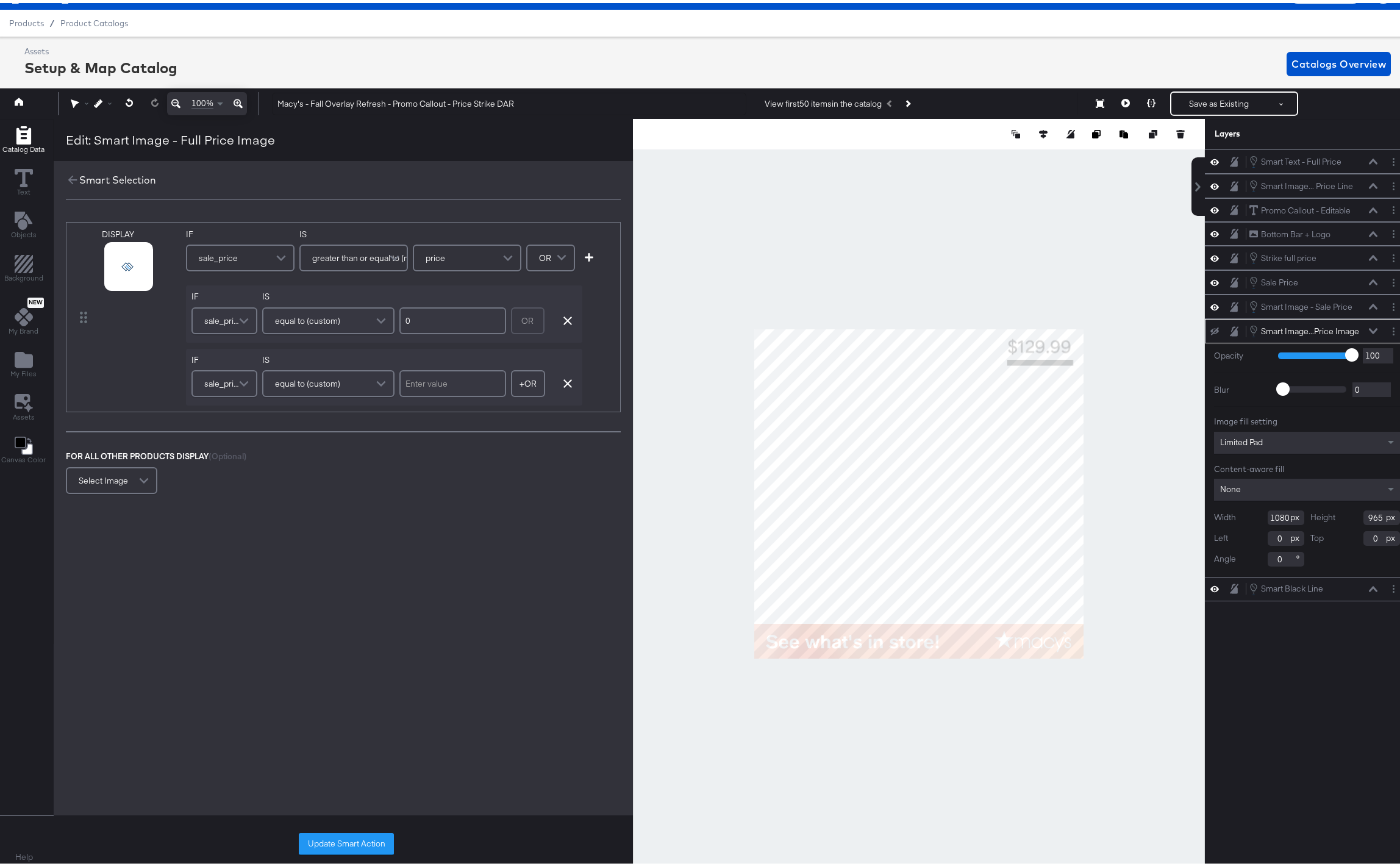
click at [1369, 325] on icon at bounding box center [1373, 328] width 9 height 6
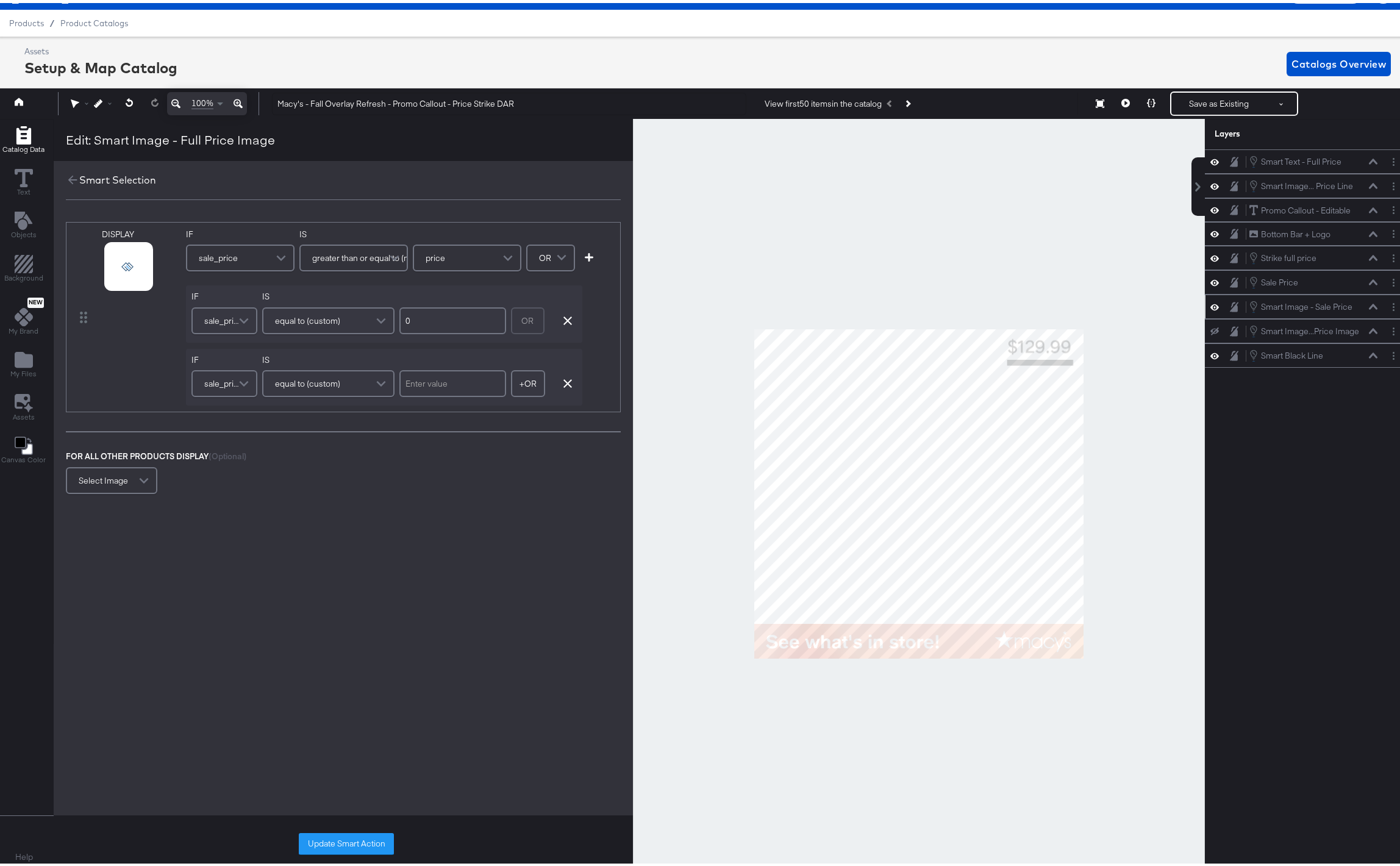
click at [1369, 305] on icon at bounding box center [1373, 303] width 9 height 6
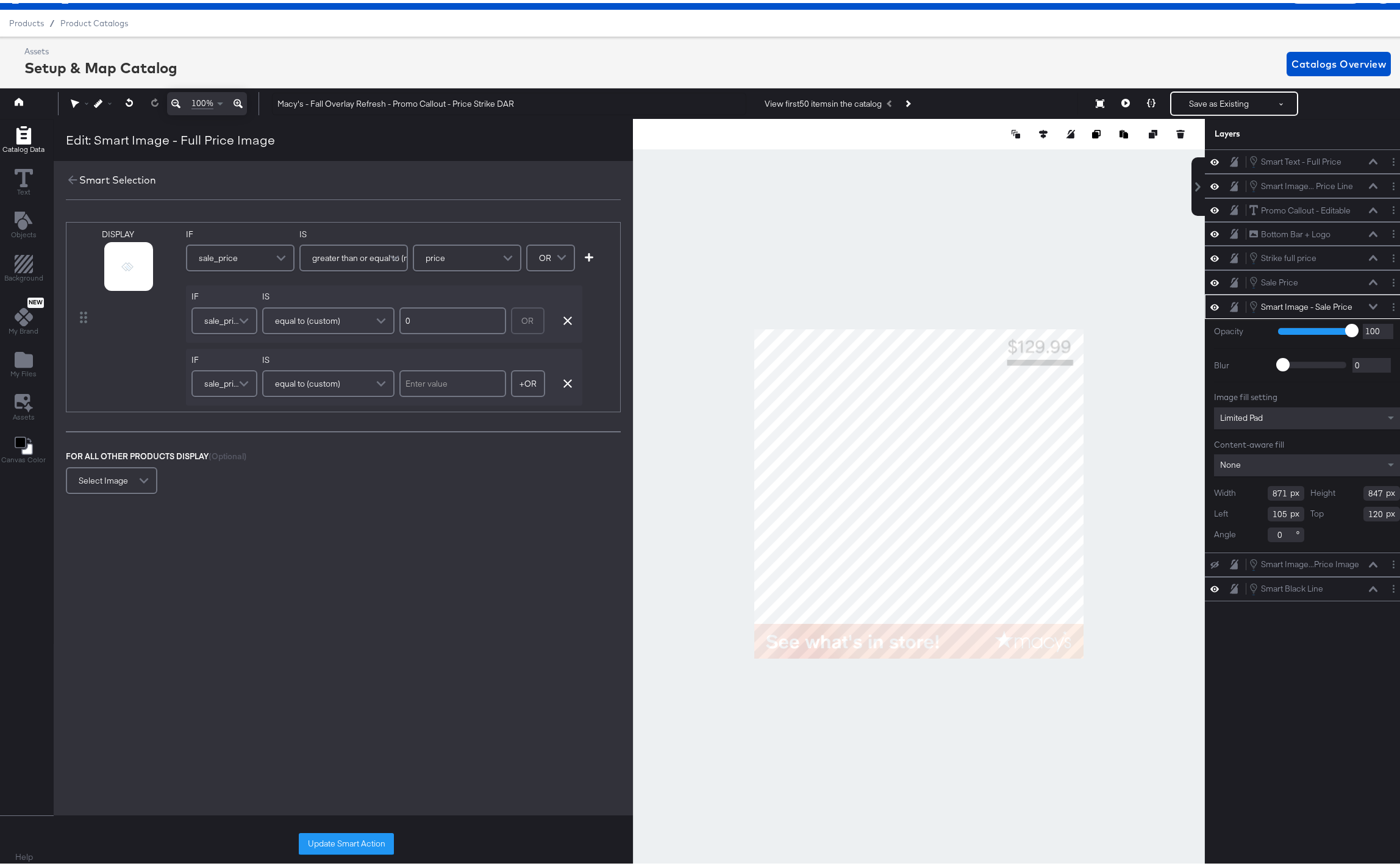
click at [1391, 303] on div at bounding box center [1395, 304] width 17 height 13
click at [1393, 303] on circle "Layer Options" at bounding box center [1393, 304] width 2 height 2
click at [1294, 343] on button "Edit Smart Layer" at bounding box center [1314, 345] width 61 height 13
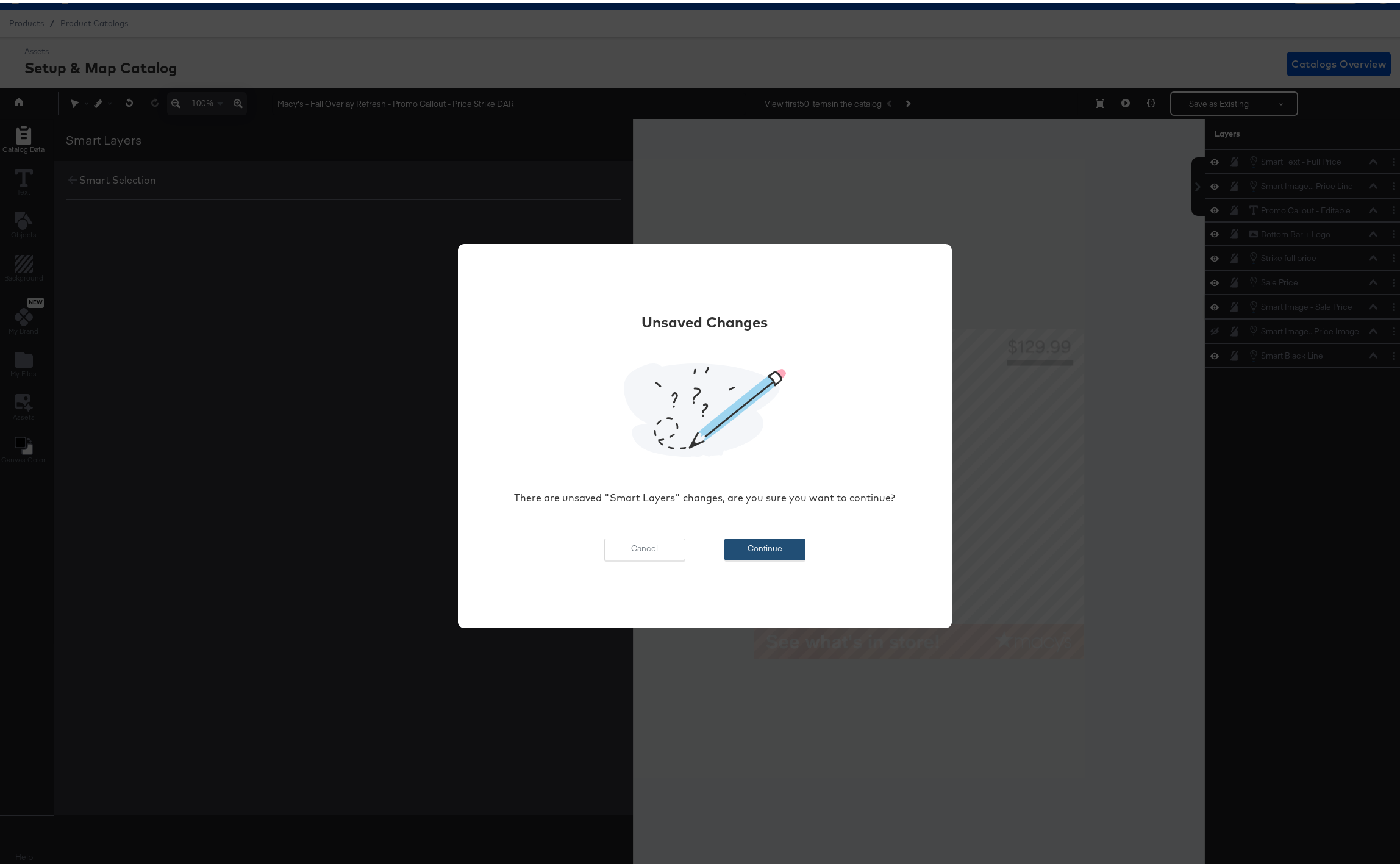
click at [752, 543] on button "Continue" at bounding box center [765, 546] width 81 height 22
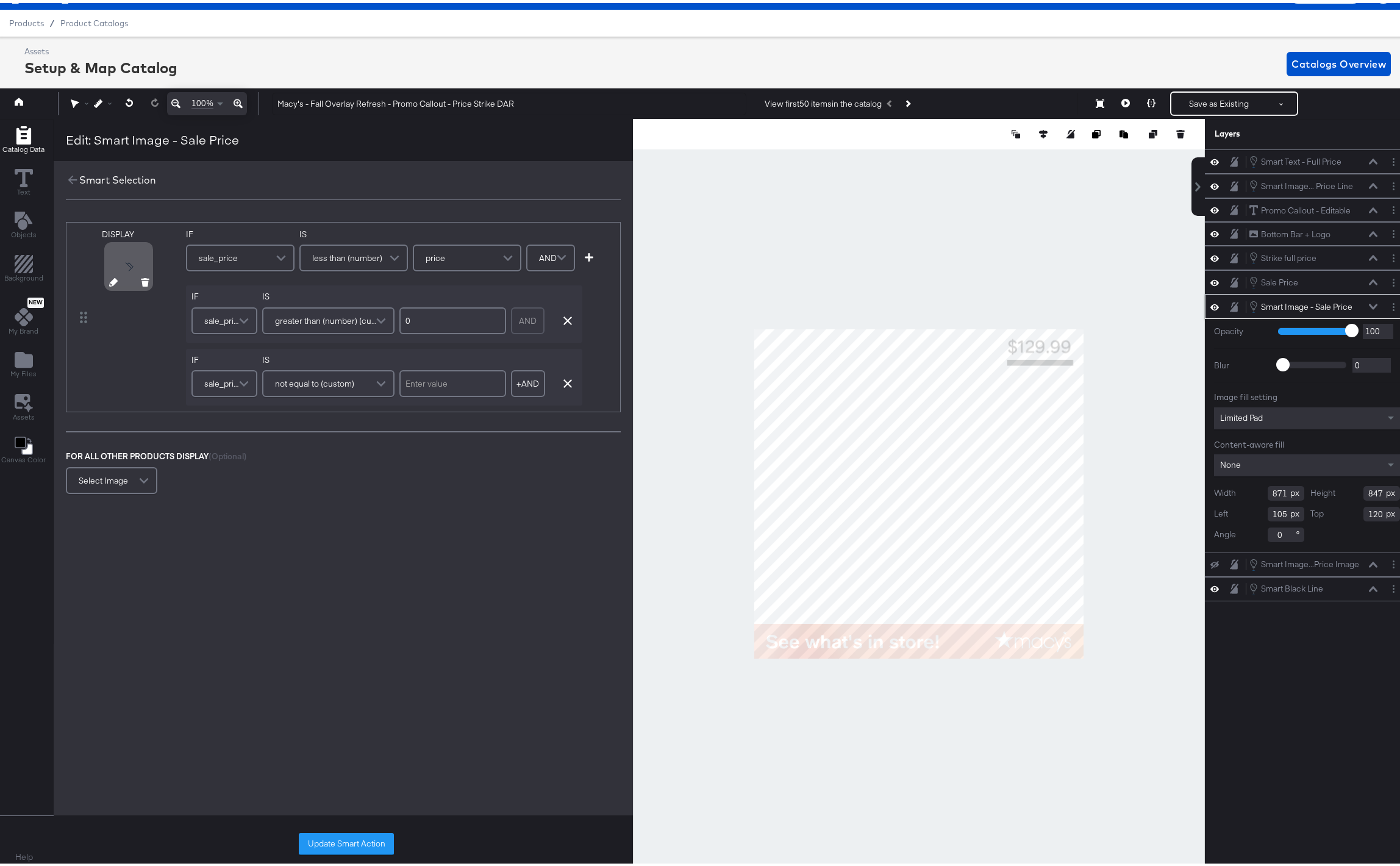
click at [110, 279] on icon at bounding box center [113, 279] width 9 height 9
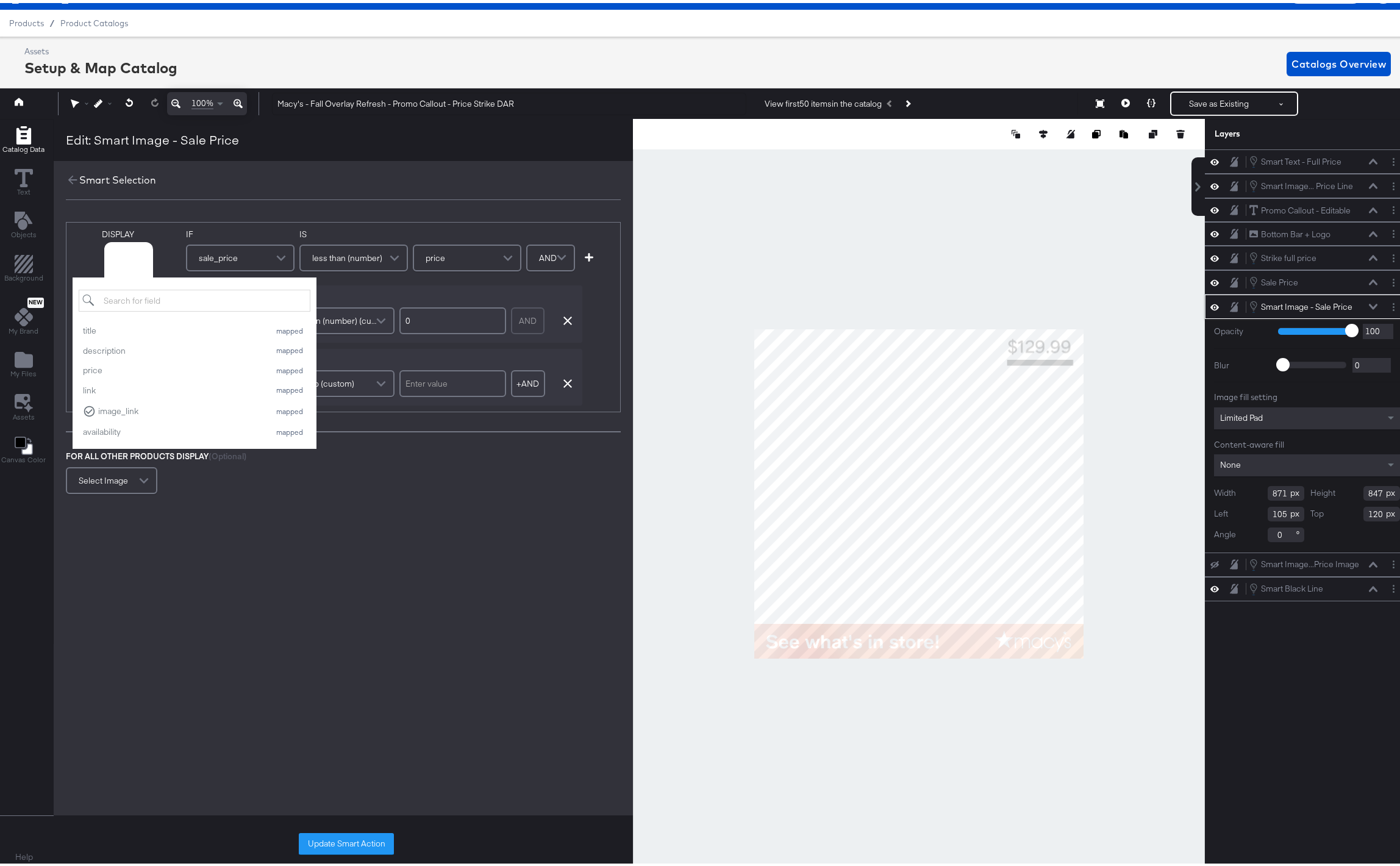
click at [424, 512] on div "DISPLAY title mapped description mapped price mapped link mapped image_link map…" at bounding box center [343, 397] width 579 height 401
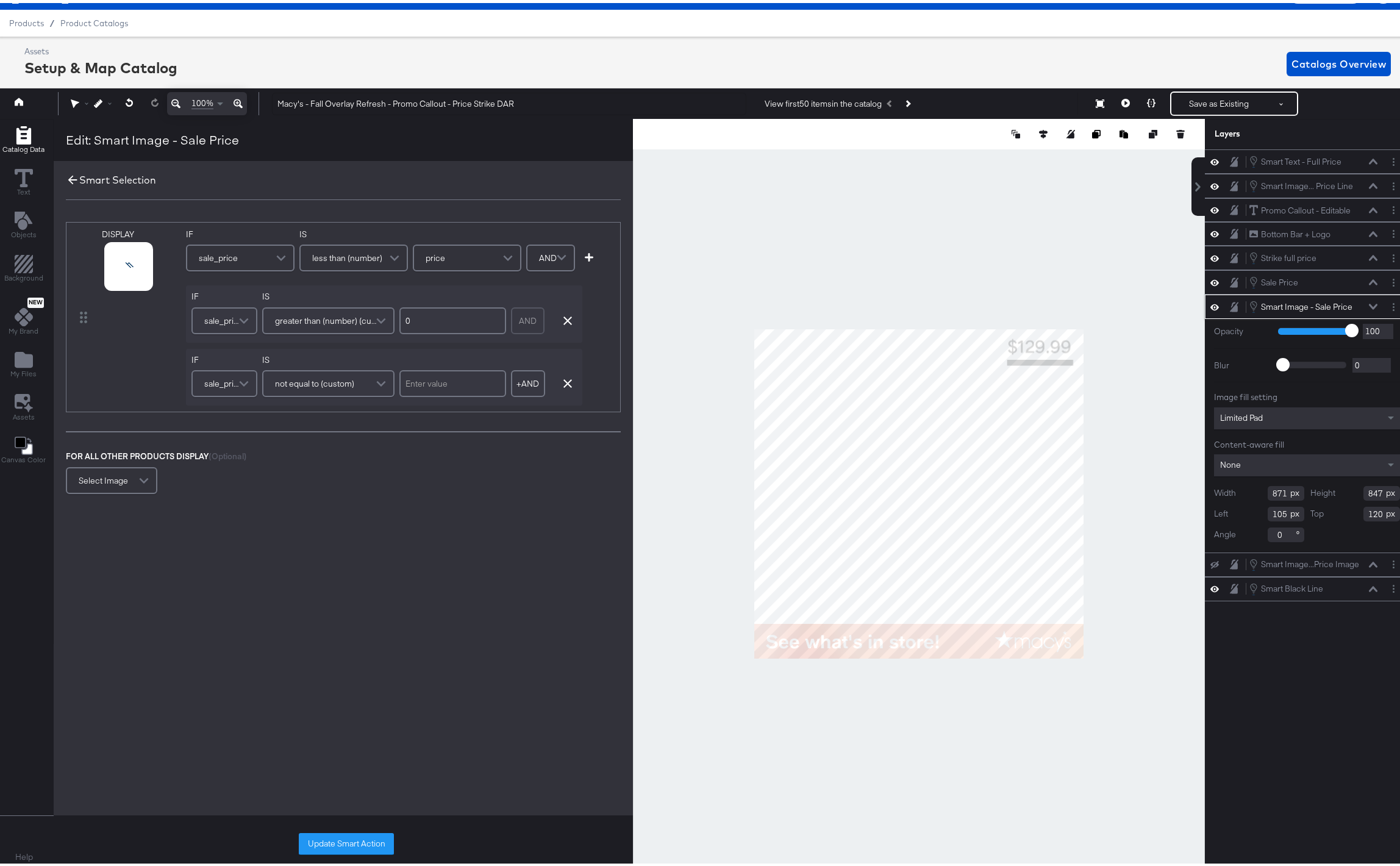
click at [73, 176] on icon at bounding box center [73, 177] width 9 height 9
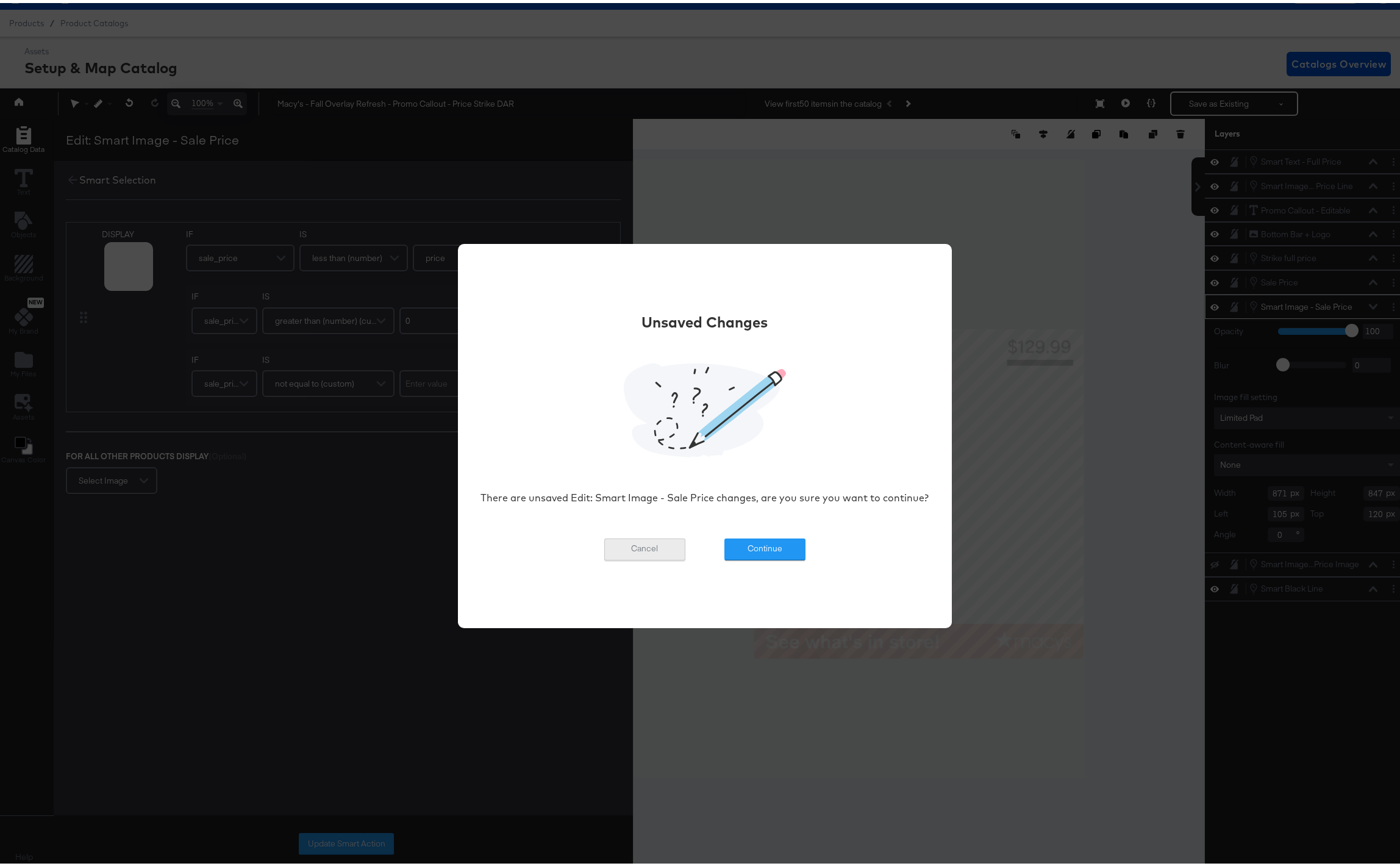
click at [629, 547] on button "Cancel" at bounding box center [644, 546] width 81 height 22
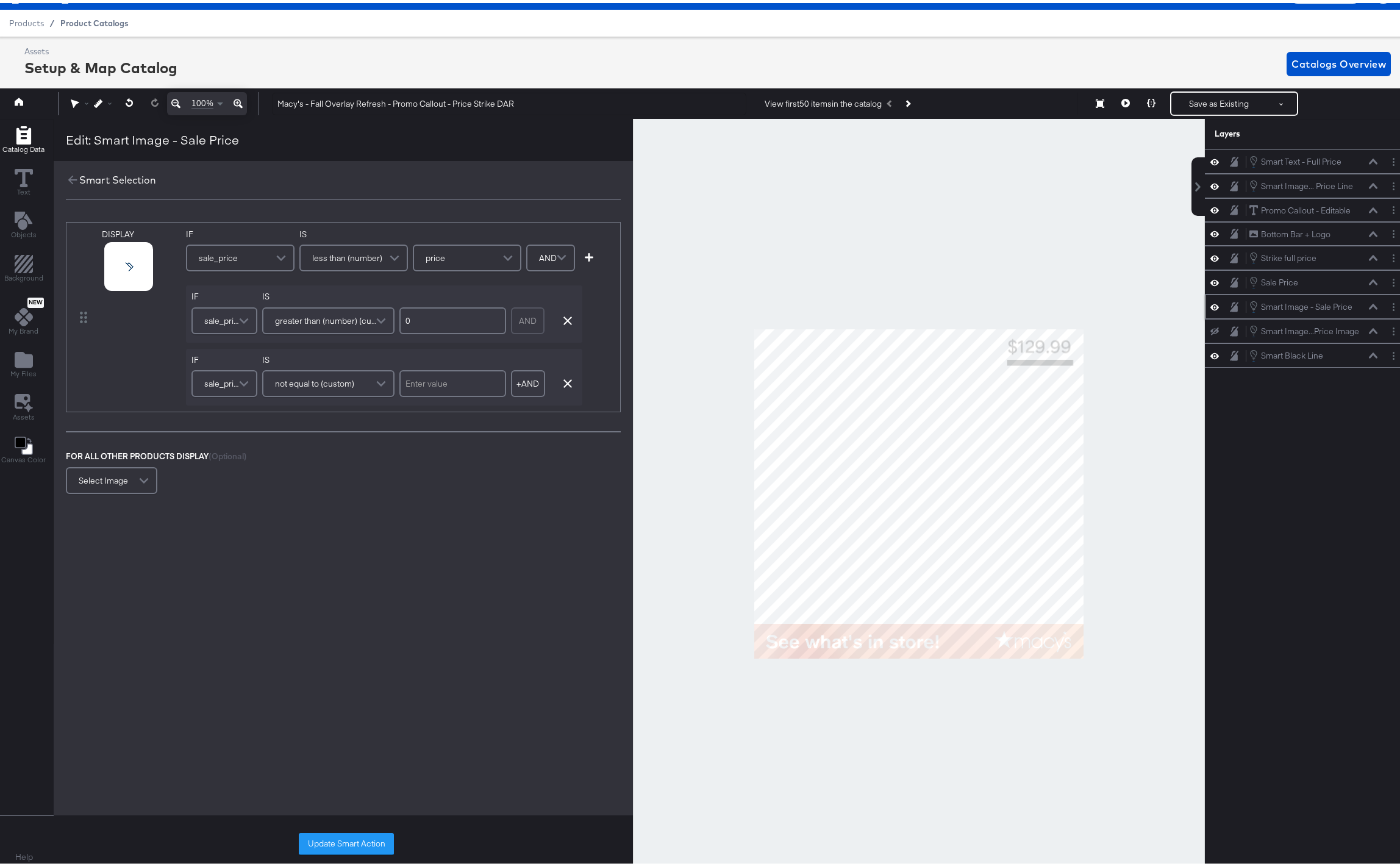
click at [100, 24] on span "Product Catalogs" at bounding box center [94, 20] width 68 height 9
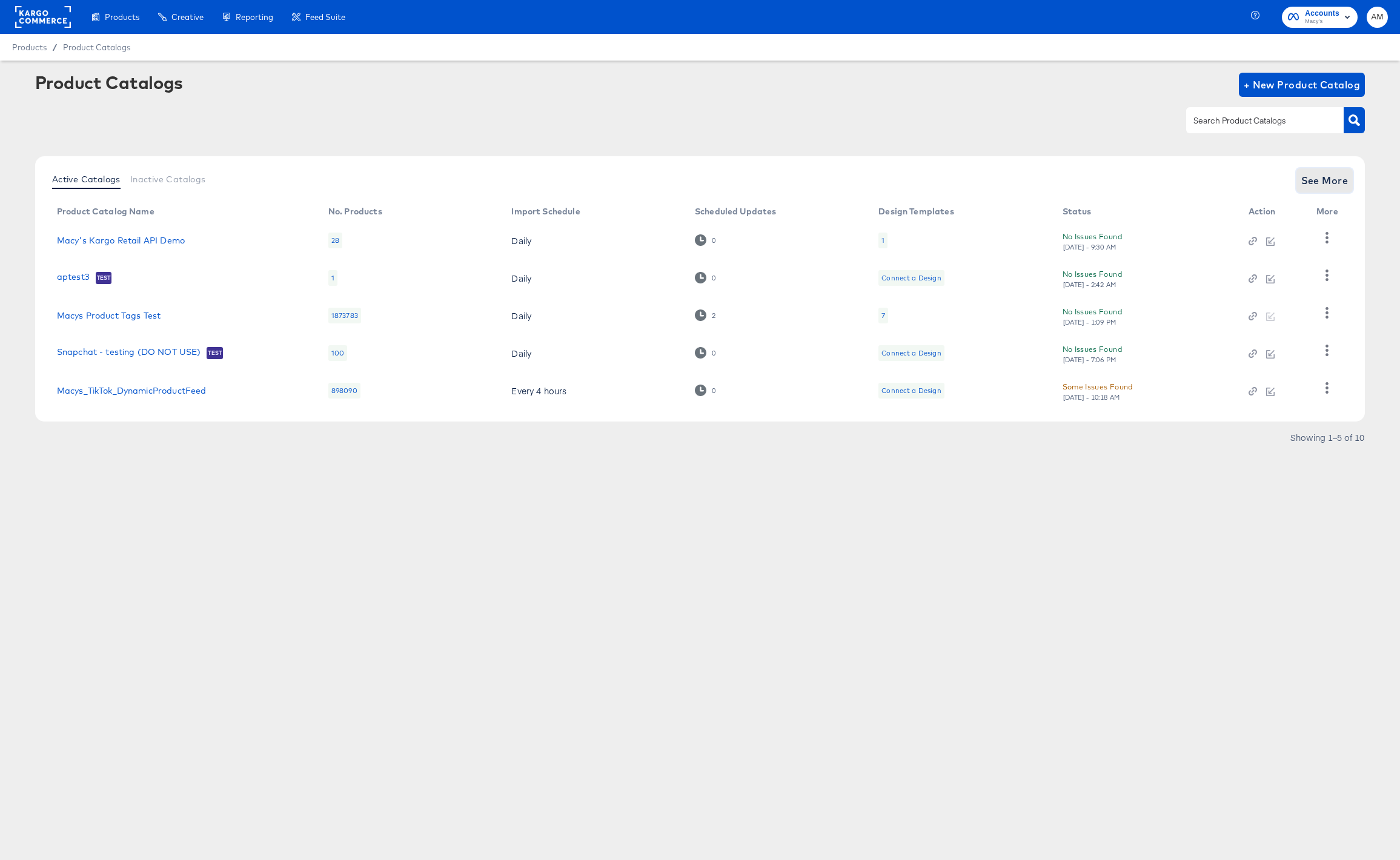
click at [1309, 179] on span "See More" at bounding box center [1324, 180] width 47 height 17
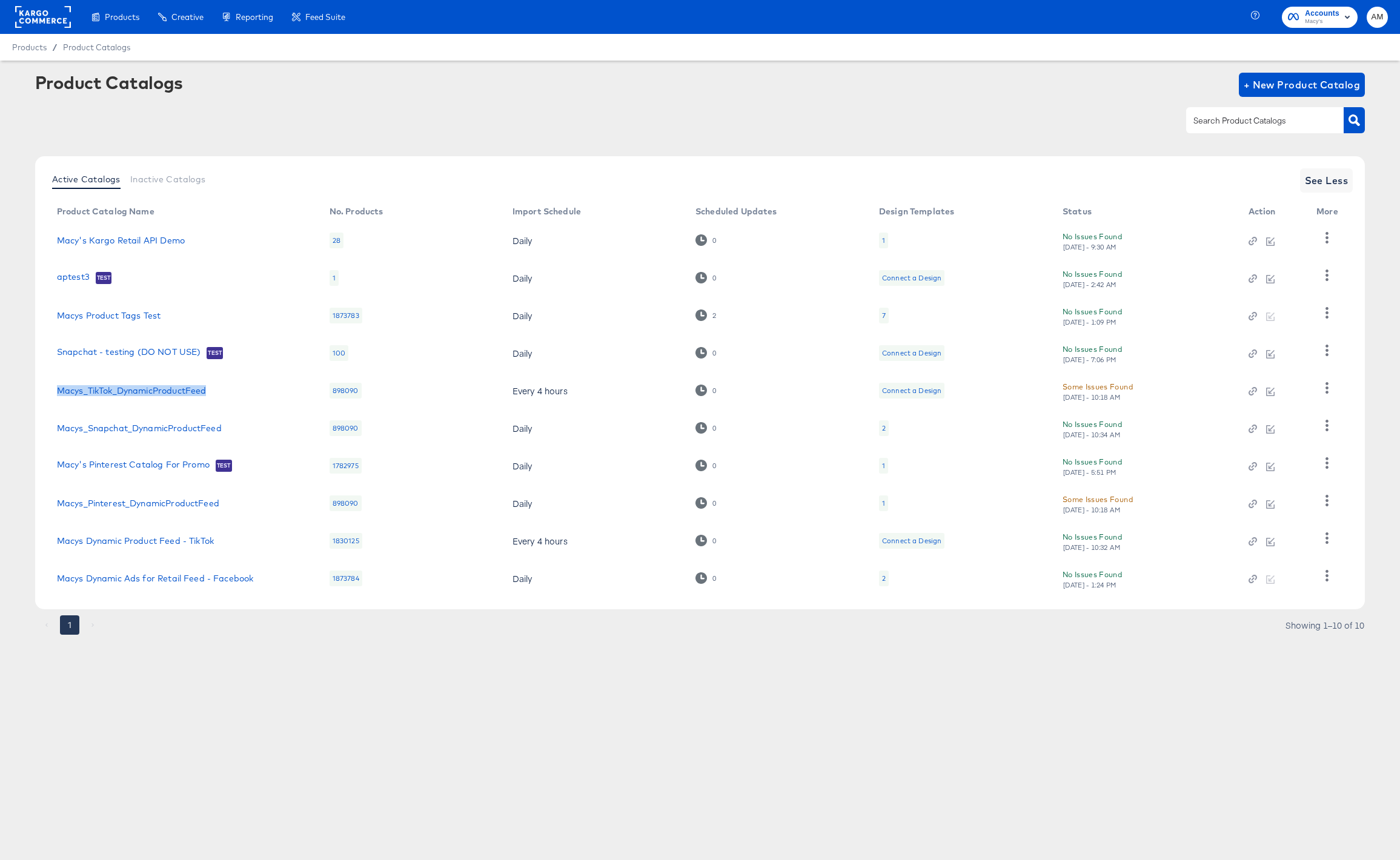
drag, startPoint x: 243, startPoint y: 388, endPoint x: 50, endPoint y: 393, distance: 193.1
click at [50, 393] on td "Macys_TikTok_DynamicProductFeed" at bounding box center [183, 391] width 272 height 37
drag, startPoint x: 224, startPoint y: 540, endPoint x: 56, endPoint y: 539, distance: 168.0
click at [56, 539] on td "Macys Dynamic Product Feed - TikTok" at bounding box center [183, 541] width 272 height 37
drag, startPoint x: 332, startPoint y: 542, endPoint x: 365, endPoint y: 543, distance: 33.0
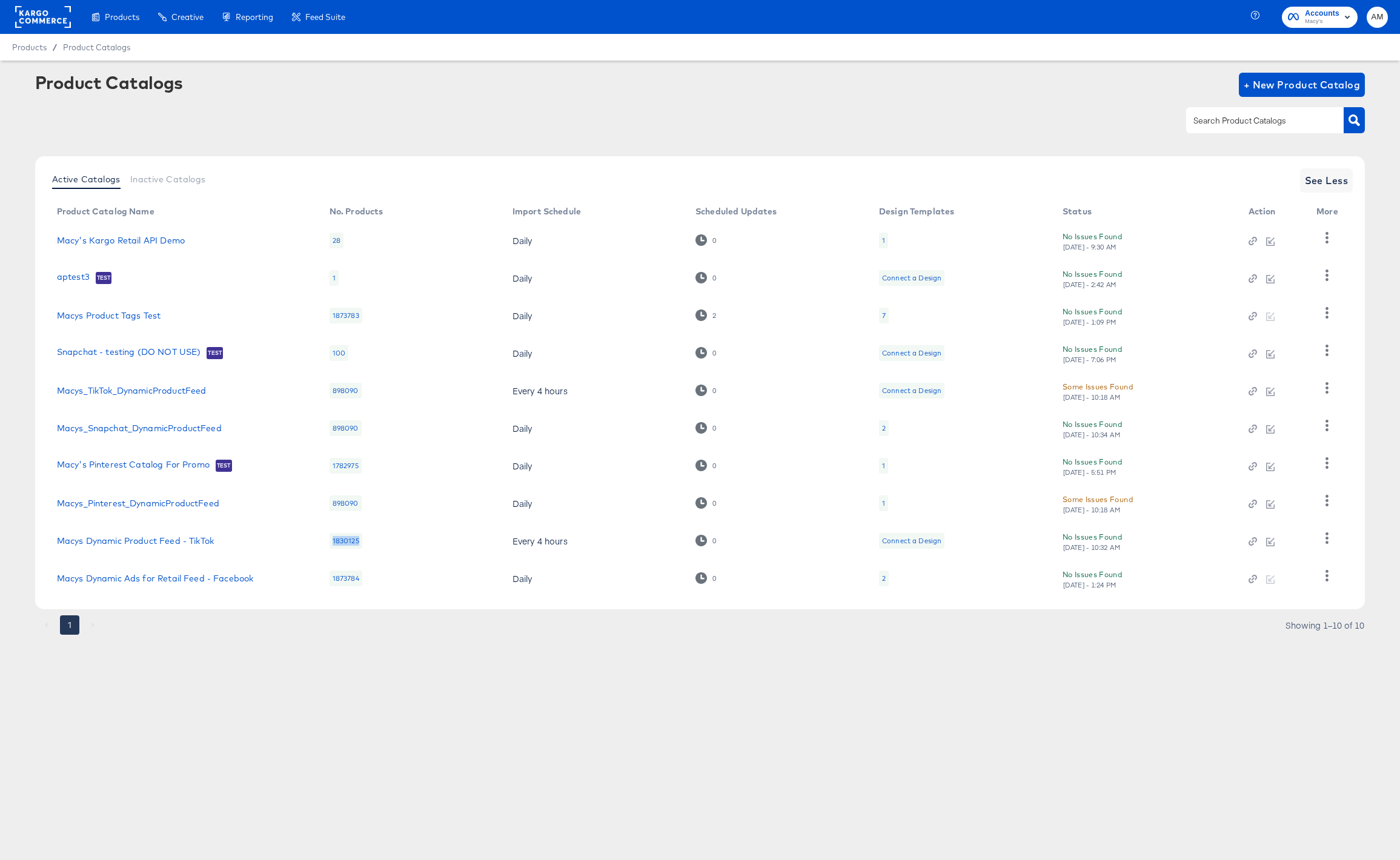
click at [365, 543] on td "1830125" at bounding box center [411, 541] width 183 height 37
drag, startPoint x: 332, startPoint y: 391, endPoint x: 369, endPoint y: 390, distance: 37.0
click at [369, 390] on td "898090" at bounding box center [411, 391] width 183 height 37
drag, startPoint x: 249, startPoint y: 542, endPoint x: 58, endPoint y: 542, distance: 191.0
click at [58, 542] on div "Macys Dynamic Product Feed - TikTok" at bounding box center [181, 540] width 248 height 9
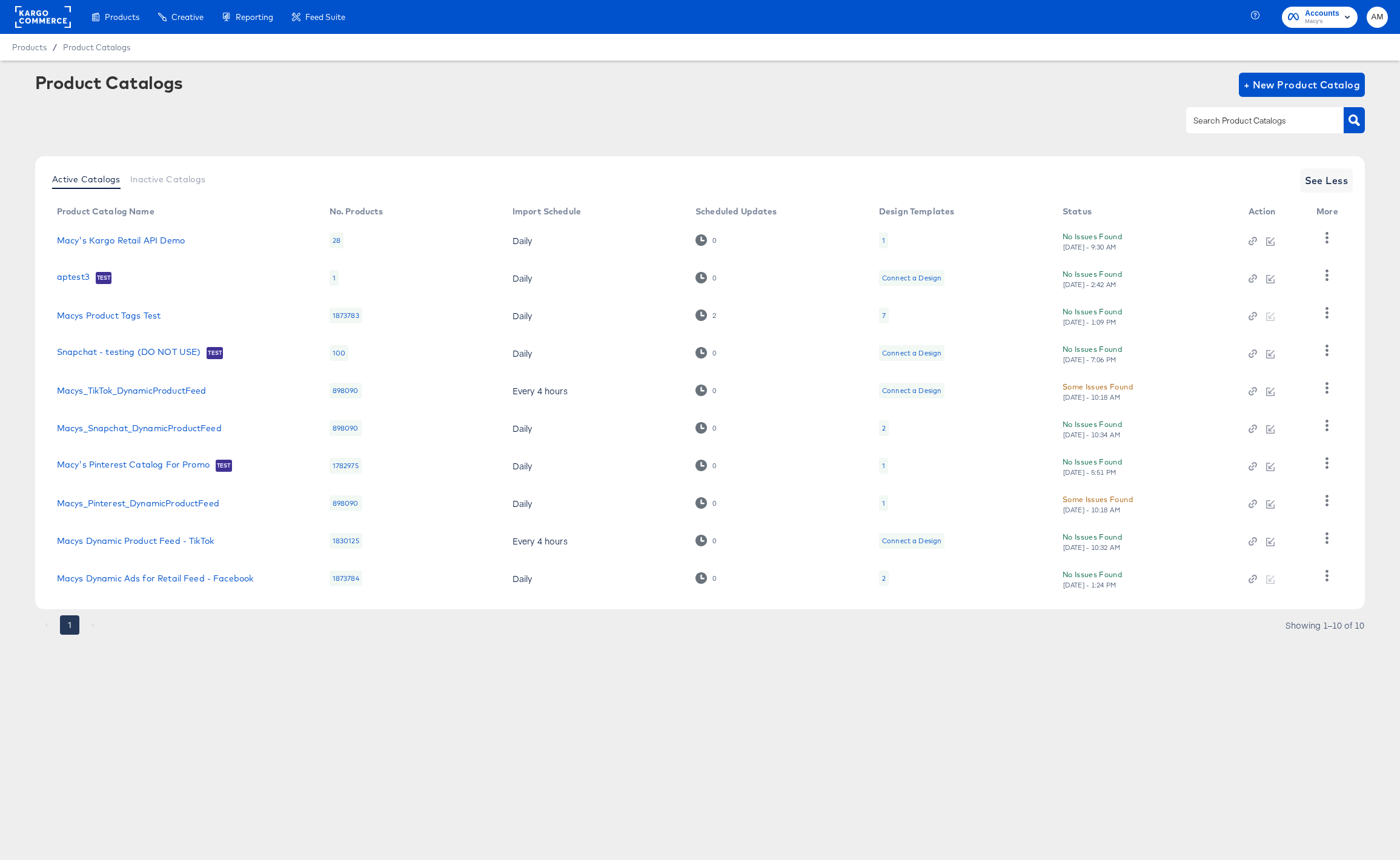
click at [193, 374] on td "Macys_TikTok_DynamicProductFeed" at bounding box center [183, 391] width 272 height 37
drag, startPoint x: 49, startPoint y: 388, endPoint x: 367, endPoint y: 437, distance: 321.8
click at [367, 437] on tbody "Macy's Kargo Retail API Demo 28 Daily 0 1 No Issues Found [DATE] - 9:30 AM apte…" at bounding box center [700, 409] width 1305 height 375
drag, startPoint x: 179, startPoint y: 499, endPoint x: 132, endPoint y: 528, distance: 55.2
click at [76, 498] on div "Macys_Pinterest_DynamicProductFeed" at bounding box center [181, 503] width 248 height 9
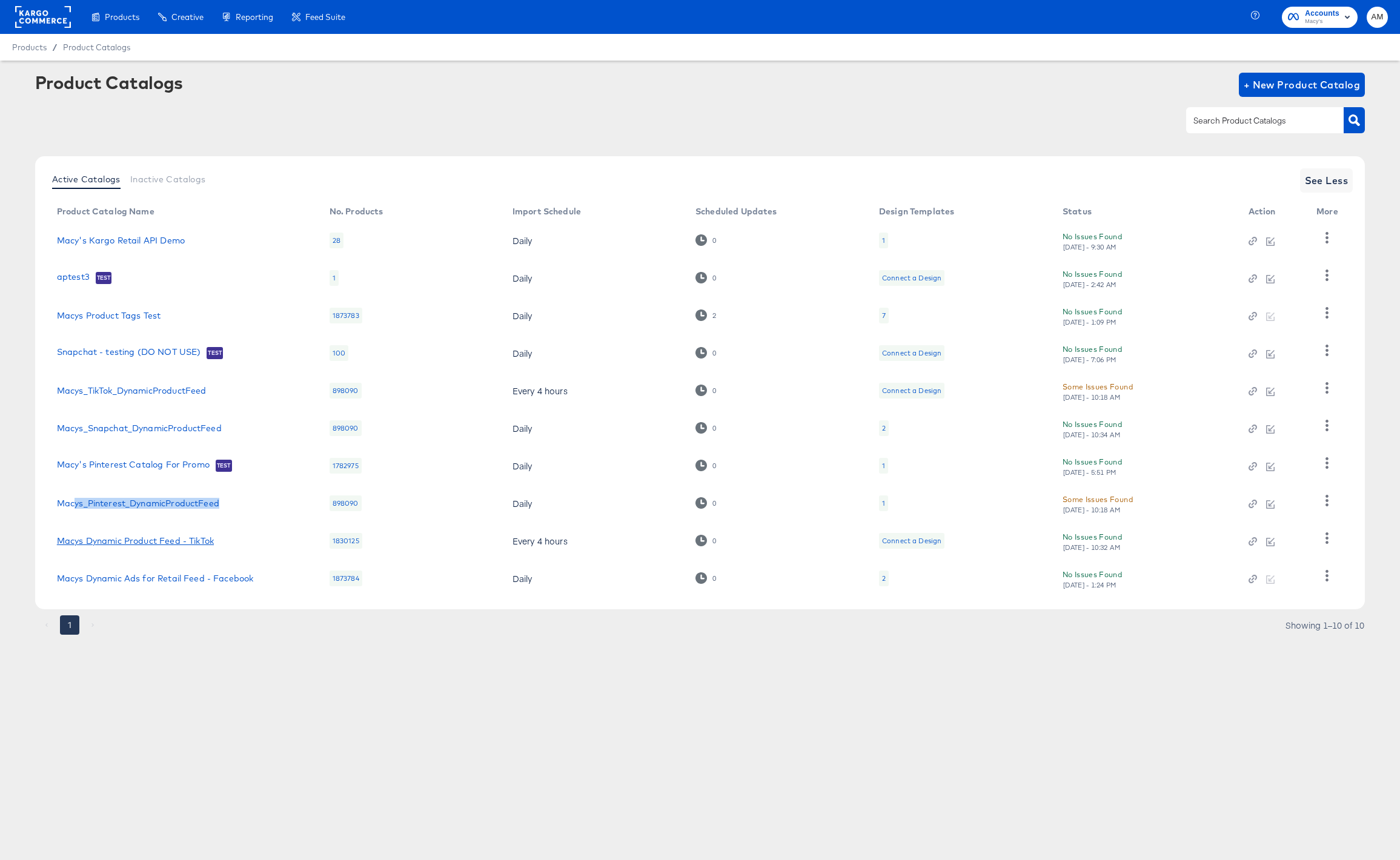
click at [201, 539] on link "Macys Dynamic Product Feed - TikTok" at bounding box center [135, 540] width 157 height 9
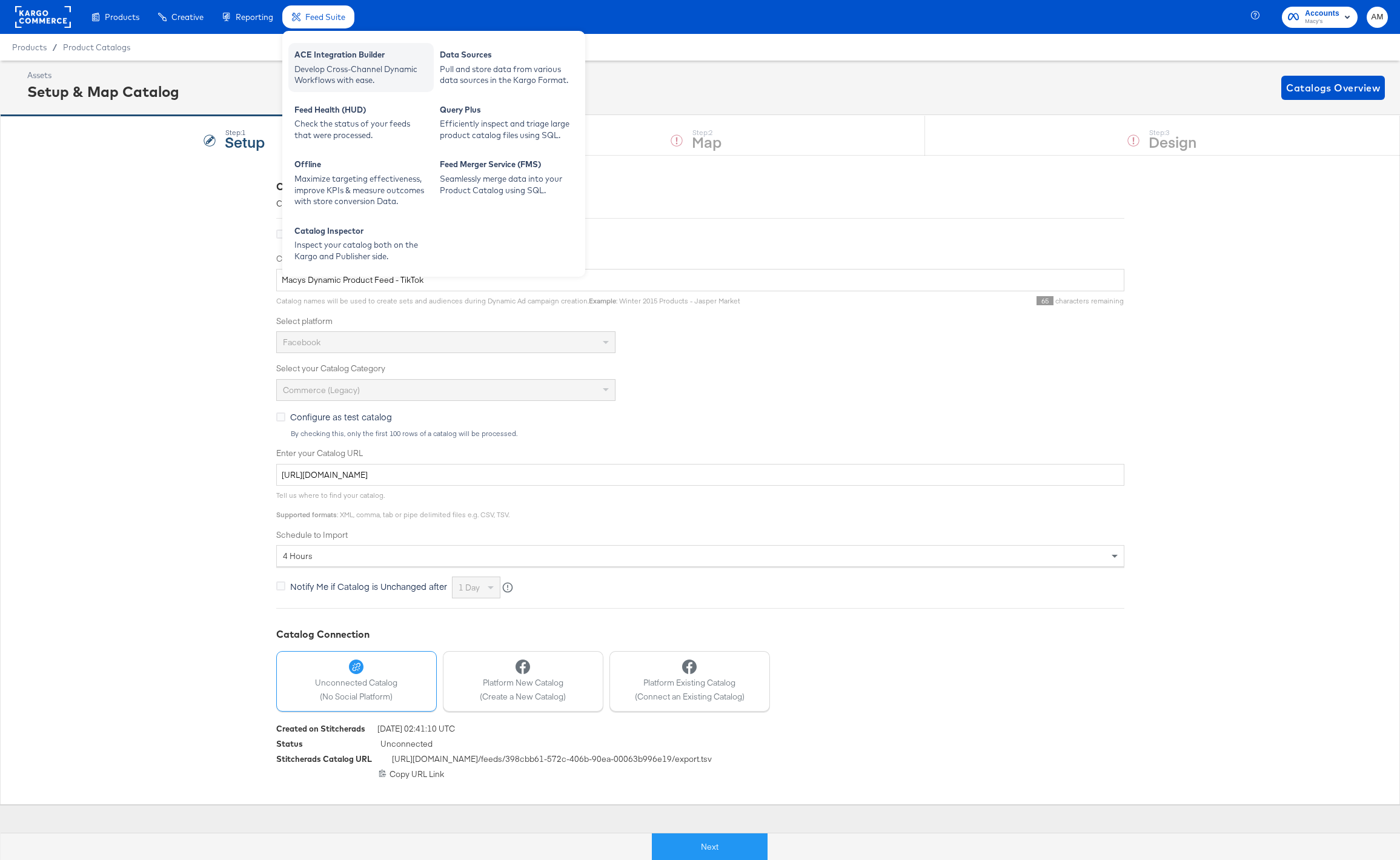
click at [349, 64] on div "Develop Cross-Channel Dynamic Workflows with ease." at bounding box center [361, 75] width 133 height 23
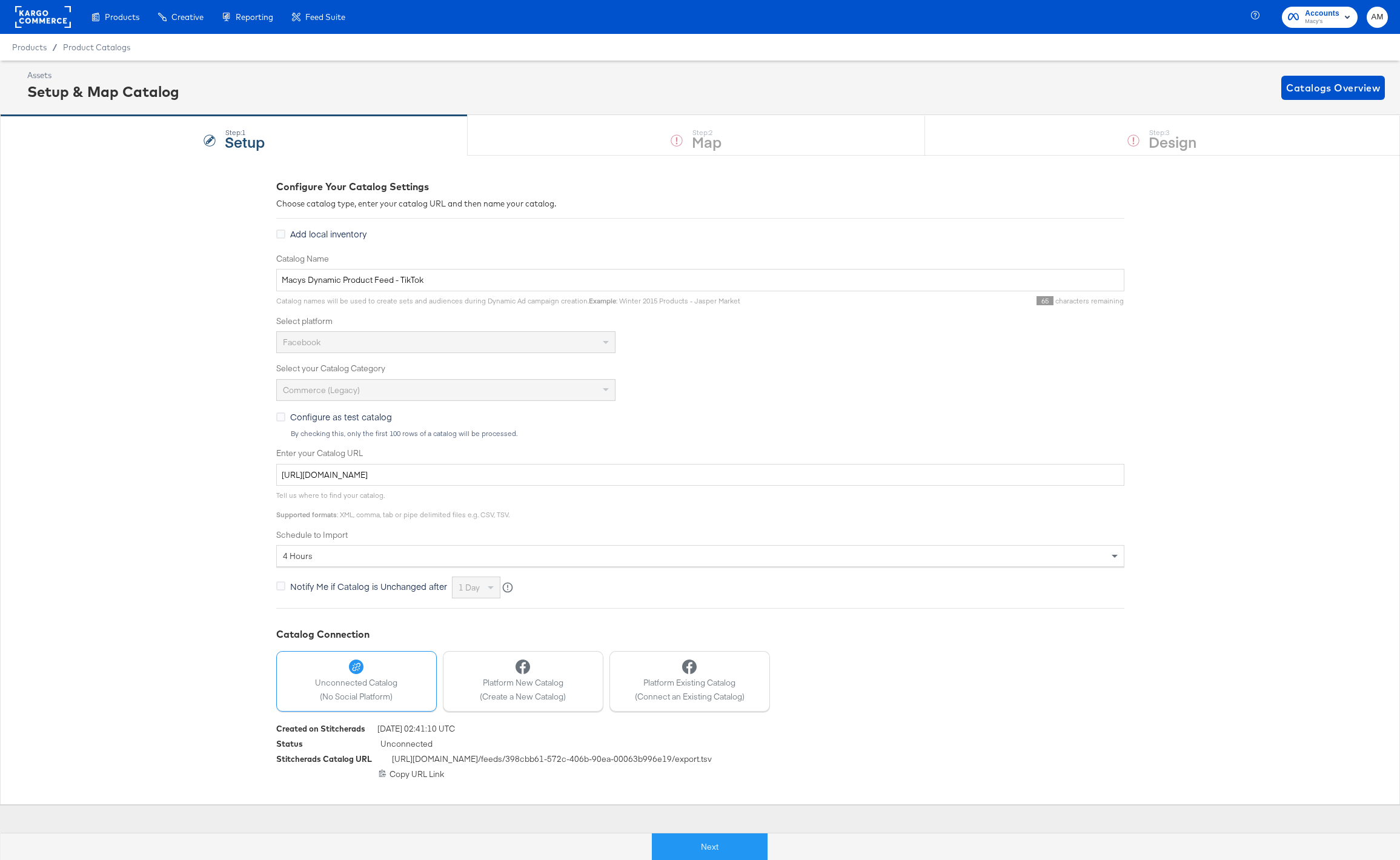
drag, startPoint x: 80, startPoint y: 33, endPoint x: 82, endPoint y: 41, distance: 8.2
click at [80, 33] on div "Products Products Product Catalogs Enhance Your Product Catalog, Map Them to Pu…" at bounding box center [700, 30] width 1400 height 61
click at [83, 45] on span "Product Catalogs" at bounding box center [96, 47] width 68 height 9
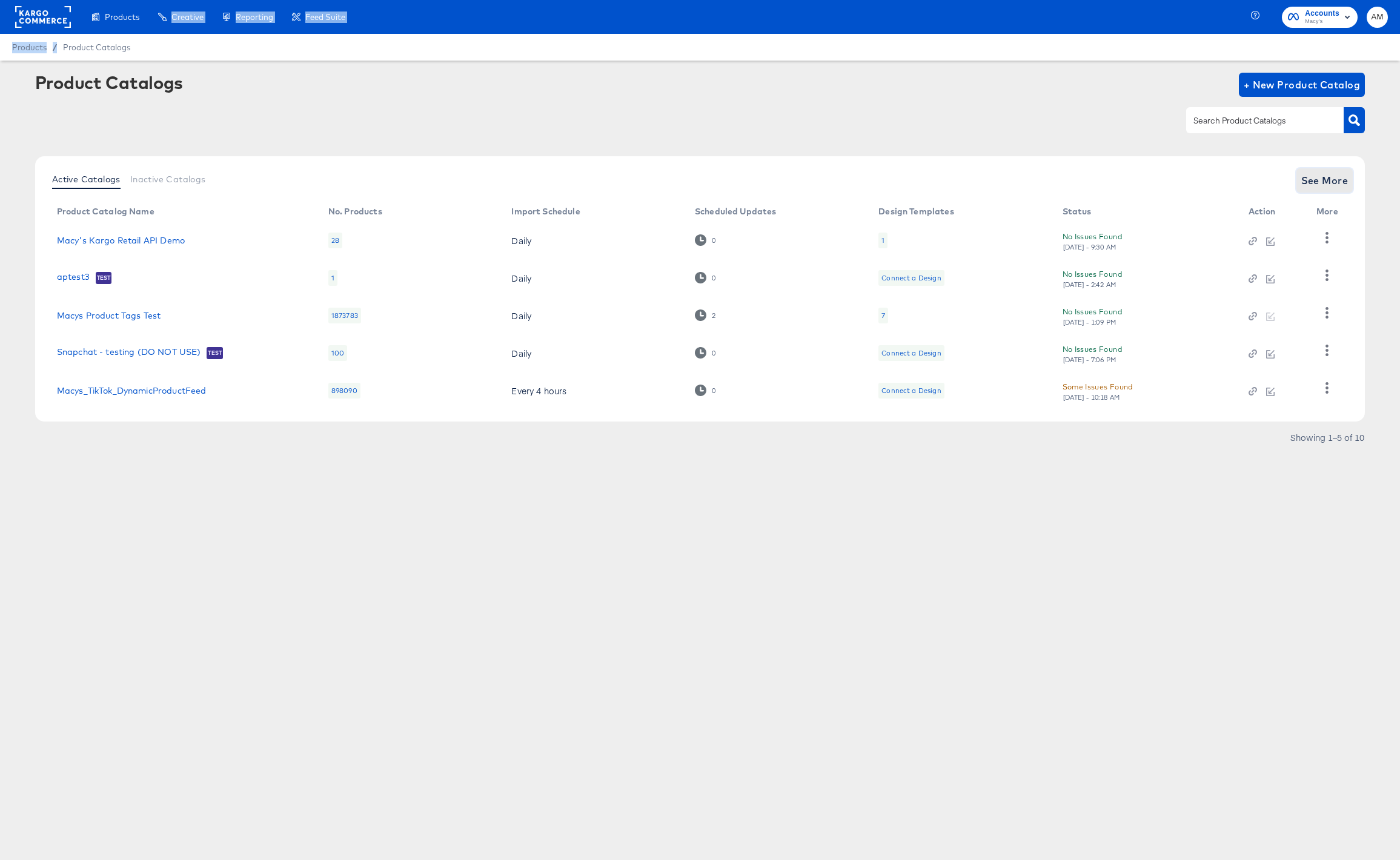
click at [1304, 185] on span "See More" at bounding box center [1324, 180] width 47 height 17
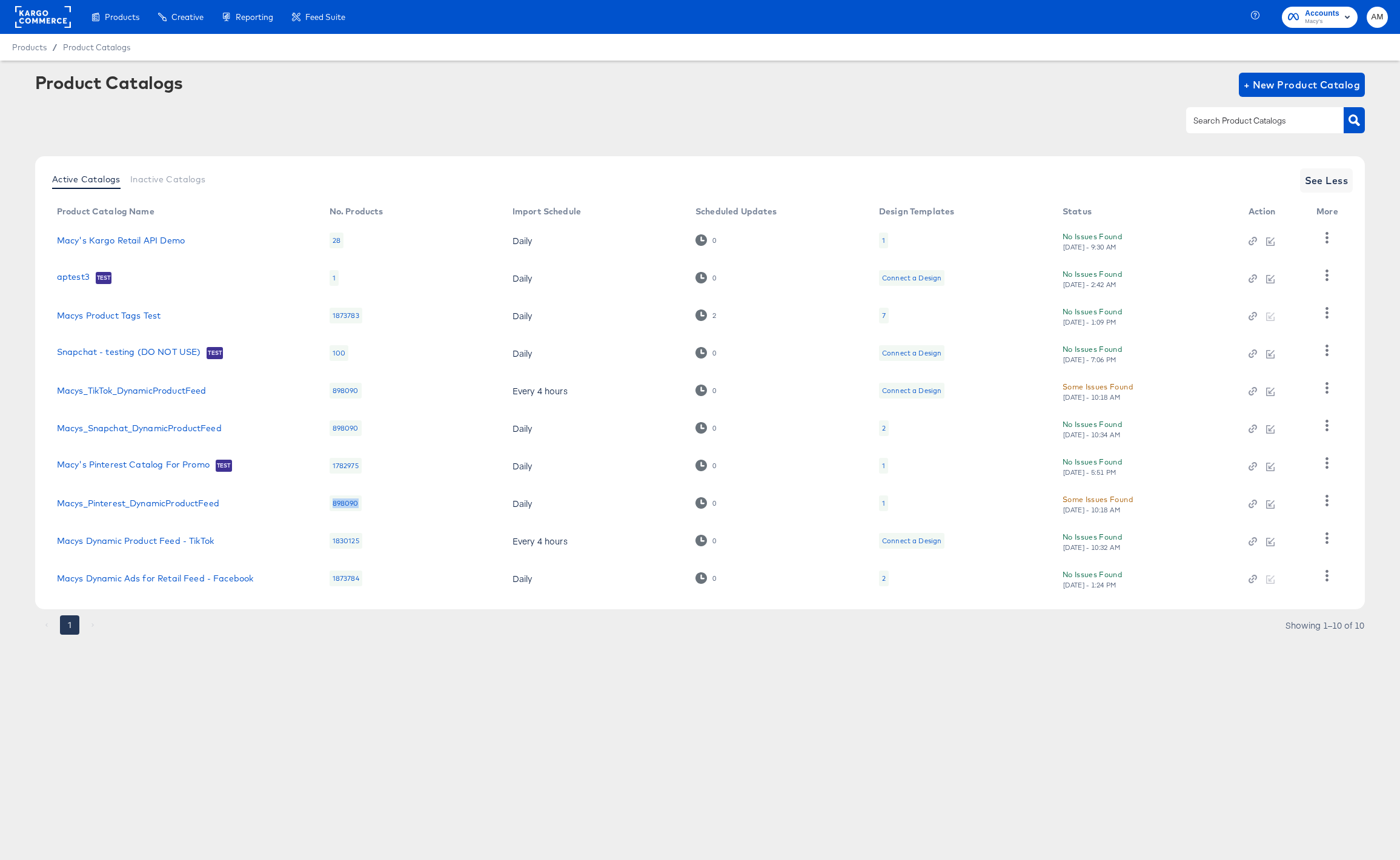
drag, startPoint x: 333, startPoint y: 504, endPoint x: 369, endPoint y: 502, distance: 36.1
click at [369, 502] on td "898090" at bounding box center [411, 503] width 183 height 37
drag, startPoint x: 332, startPoint y: 428, endPoint x: 369, endPoint y: 428, distance: 37.0
click at [369, 428] on td "898090" at bounding box center [411, 428] width 183 height 37
drag, startPoint x: 332, startPoint y: 389, endPoint x: 375, endPoint y: 389, distance: 43.0
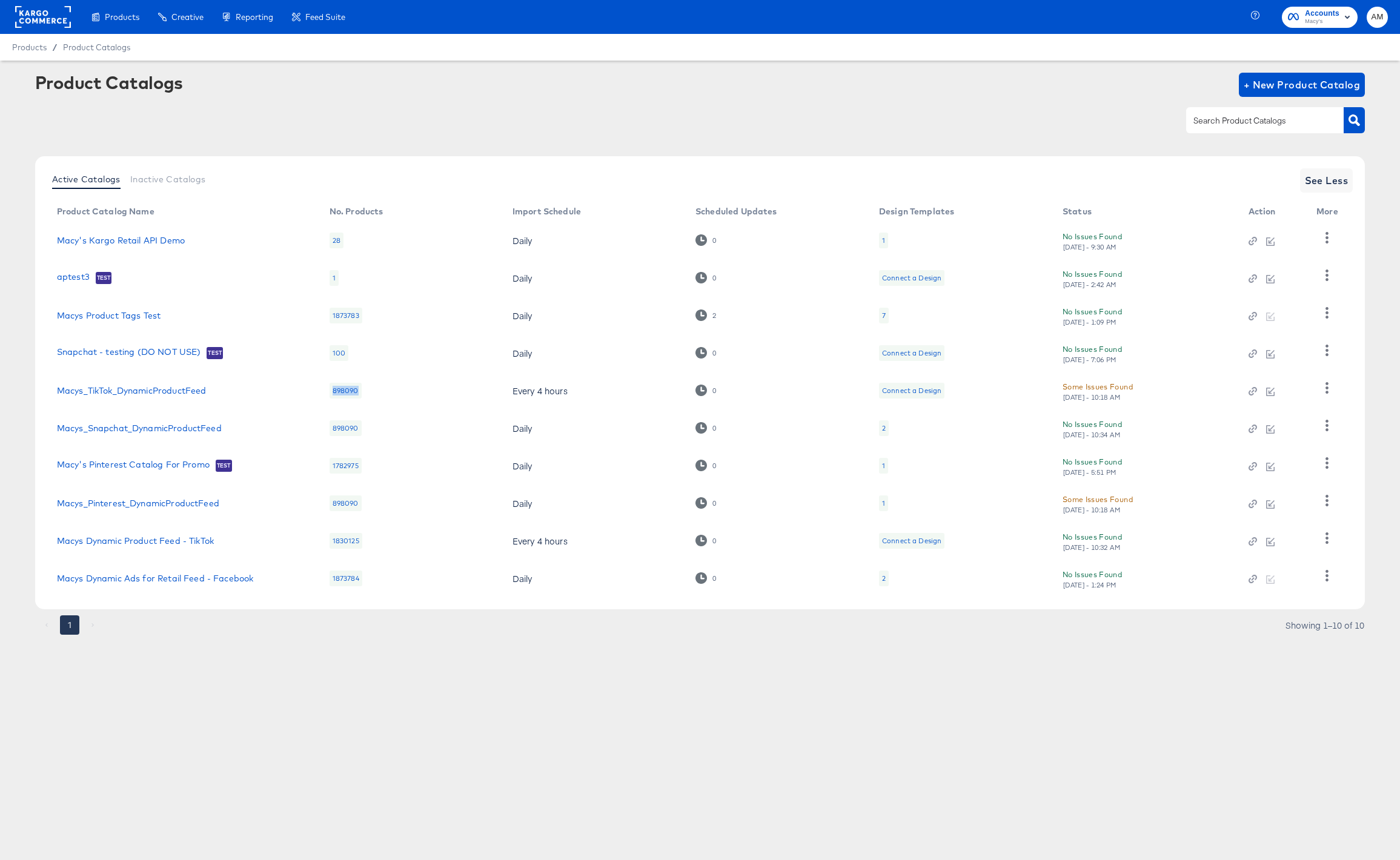
click at [375, 389] on td "898090" at bounding box center [411, 391] width 183 height 37
drag, startPoint x: 332, startPoint y: 542, endPoint x: 360, endPoint y: 540, distance: 28.1
click at [360, 540] on div "1830125" at bounding box center [346, 541] width 33 height 16
click at [167, 390] on link "Macys_TikTok_DynamicProductFeed" at bounding box center [132, 391] width 150 height 9
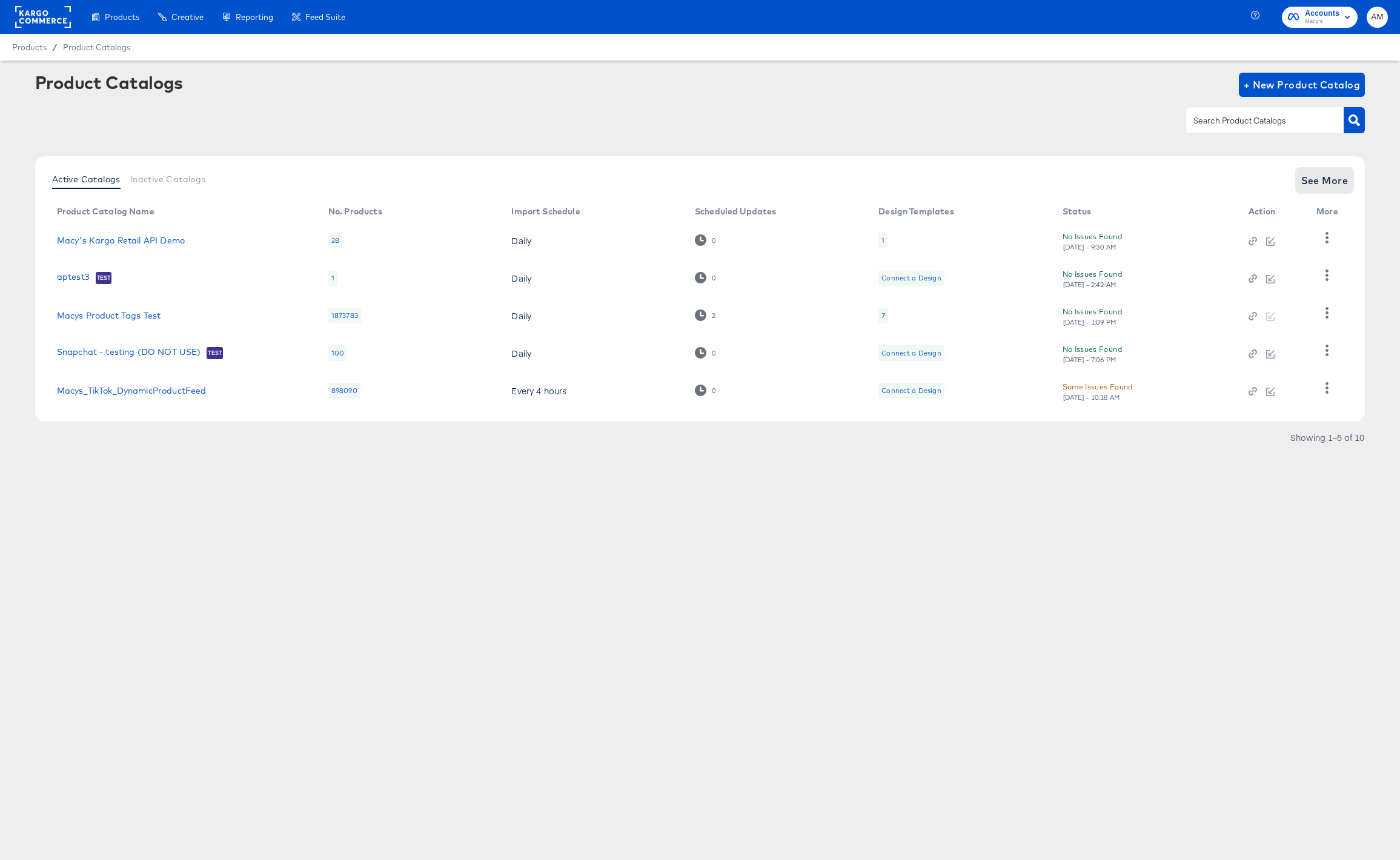
click at [1331, 181] on span "See More" at bounding box center [1324, 180] width 47 height 17
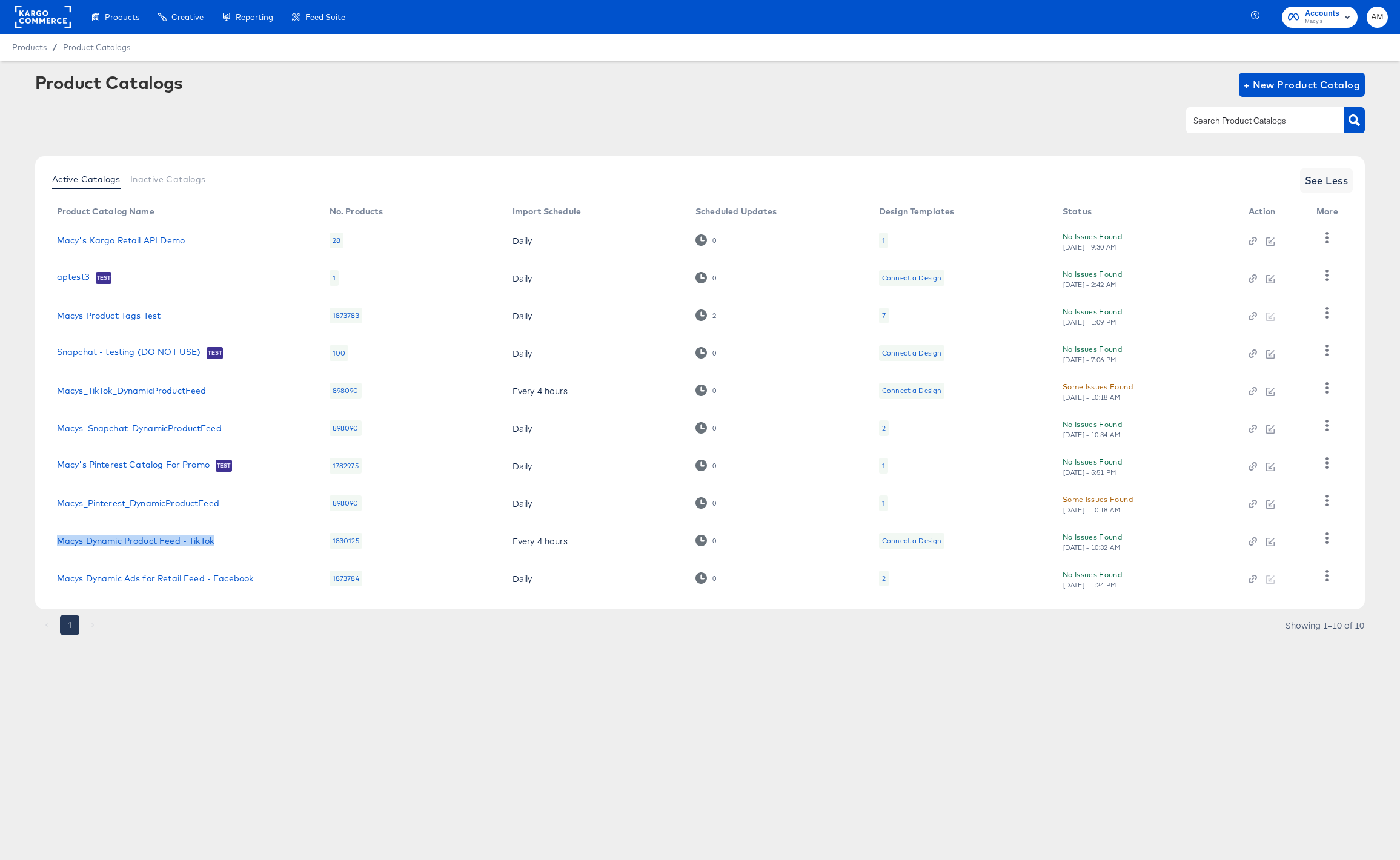
drag, startPoint x: 235, startPoint y: 540, endPoint x: 53, endPoint y: 541, distance: 182.0
click at [53, 541] on td "Macys Dynamic Product Feed - TikTok" at bounding box center [183, 541] width 272 height 37
drag, startPoint x: 242, startPoint y: 388, endPoint x: 52, endPoint y: 387, distance: 190.0
click at [52, 387] on td "Macys_TikTok_DynamicProductFeed" at bounding box center [183, 391] width 272 height 37
drag, startPoint x: 252, startPoint y: 537, endPoint x: 54, endPoint y: 542, distance: 198.1
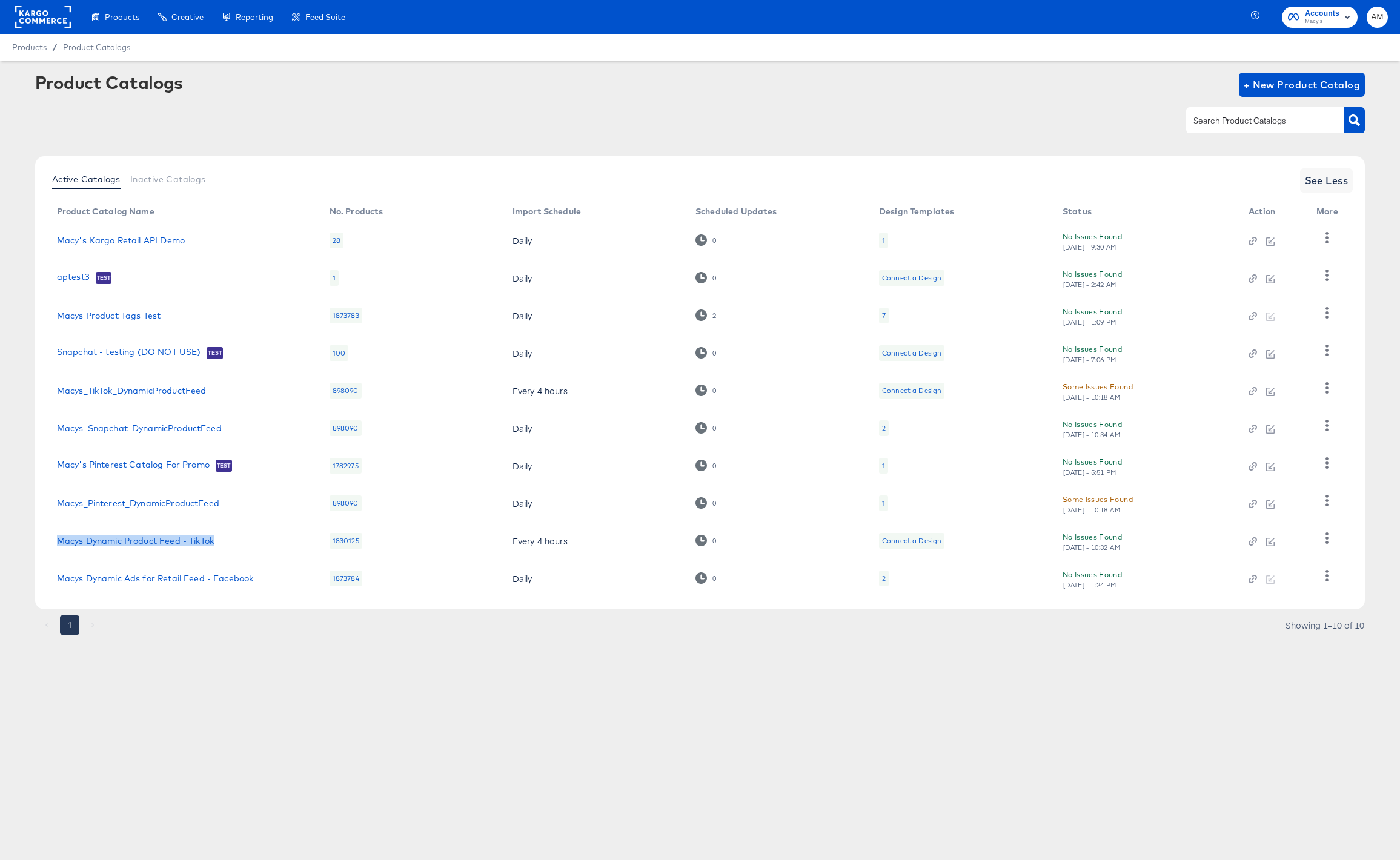
click at [54, 542] on td "Macys Dynamic Product Feed - TikTok" at bounding box center [183, 541] width 272 height 37
click at [1326, 542] on icon "button" at bounding box center [1326, 538] width 3 height 11
click at [1245, 499] on div "Pause" at bounding box center [1276, 497] width 121 height 19
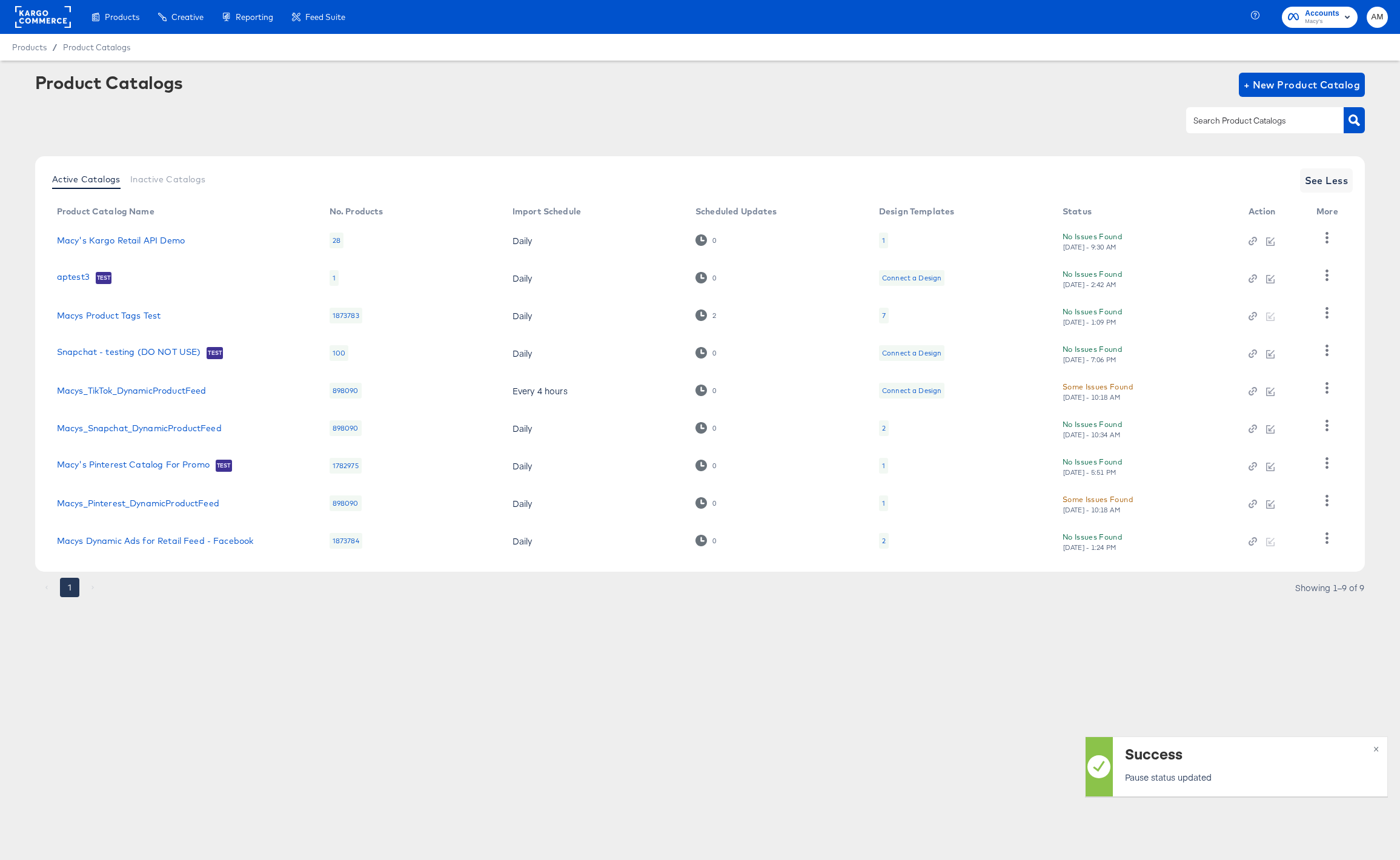
click at [163, 191] on div "Active Catalogs Inactive Catalogs" at bounding box center [129, 181] width 163 height 23
click at [157, 180] on span "Inactive Catalogs" at bounding box center [168, 179] width 76 height 9
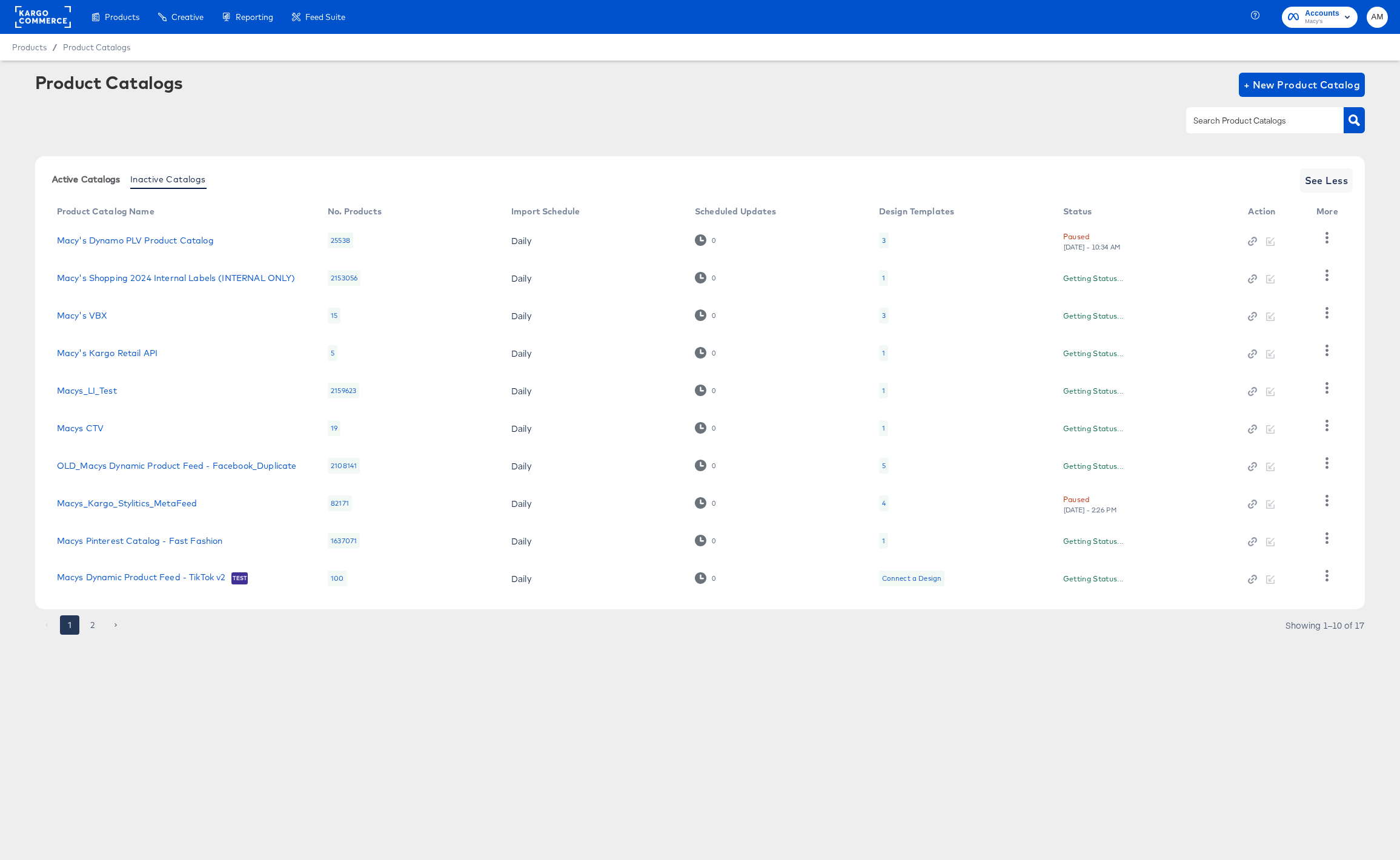
click at [85, 182] on span "Active Catalogs" at bounding box center [86, 179] width 68 height 9
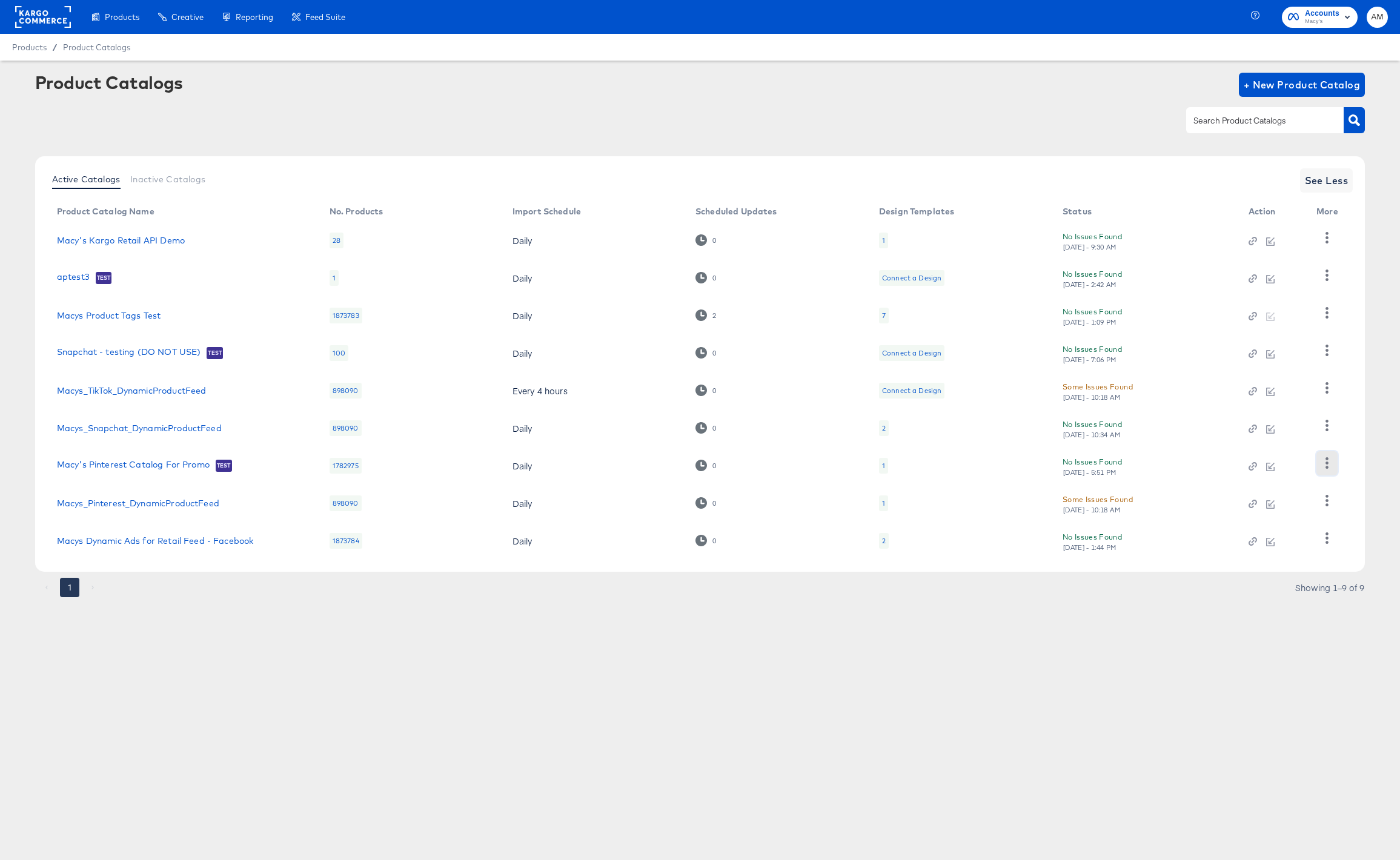
click at [1328, 465] on icon "button" at bounding box center [1326, 463] width 11 height 11
click at [1269, 528] on div "Pause" at bounding box center [1276, 526] width 121 height 19
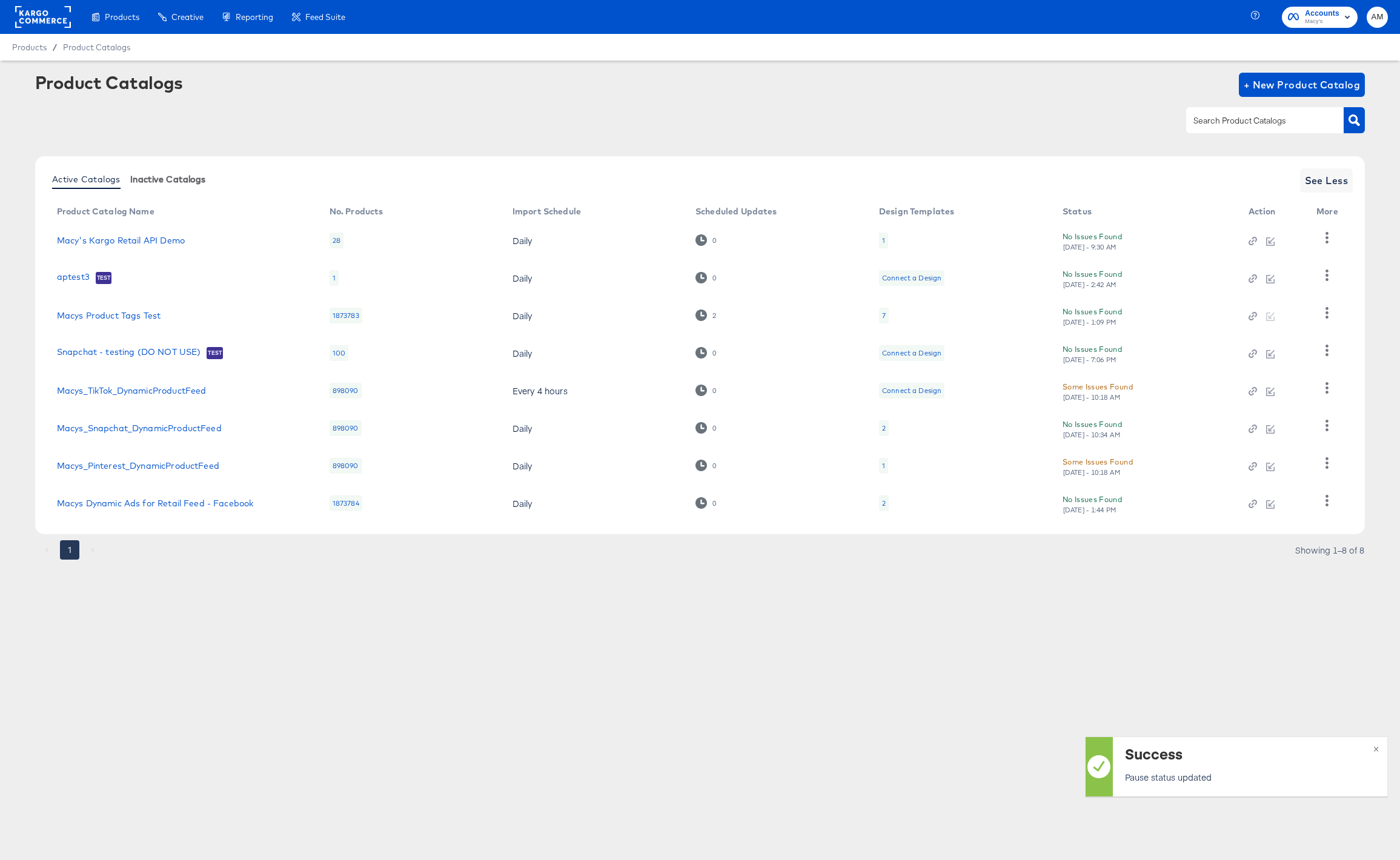
click at [196, 180] on span "Inactive Catalogs" at bounding box center [168, 179] width 76 height 9
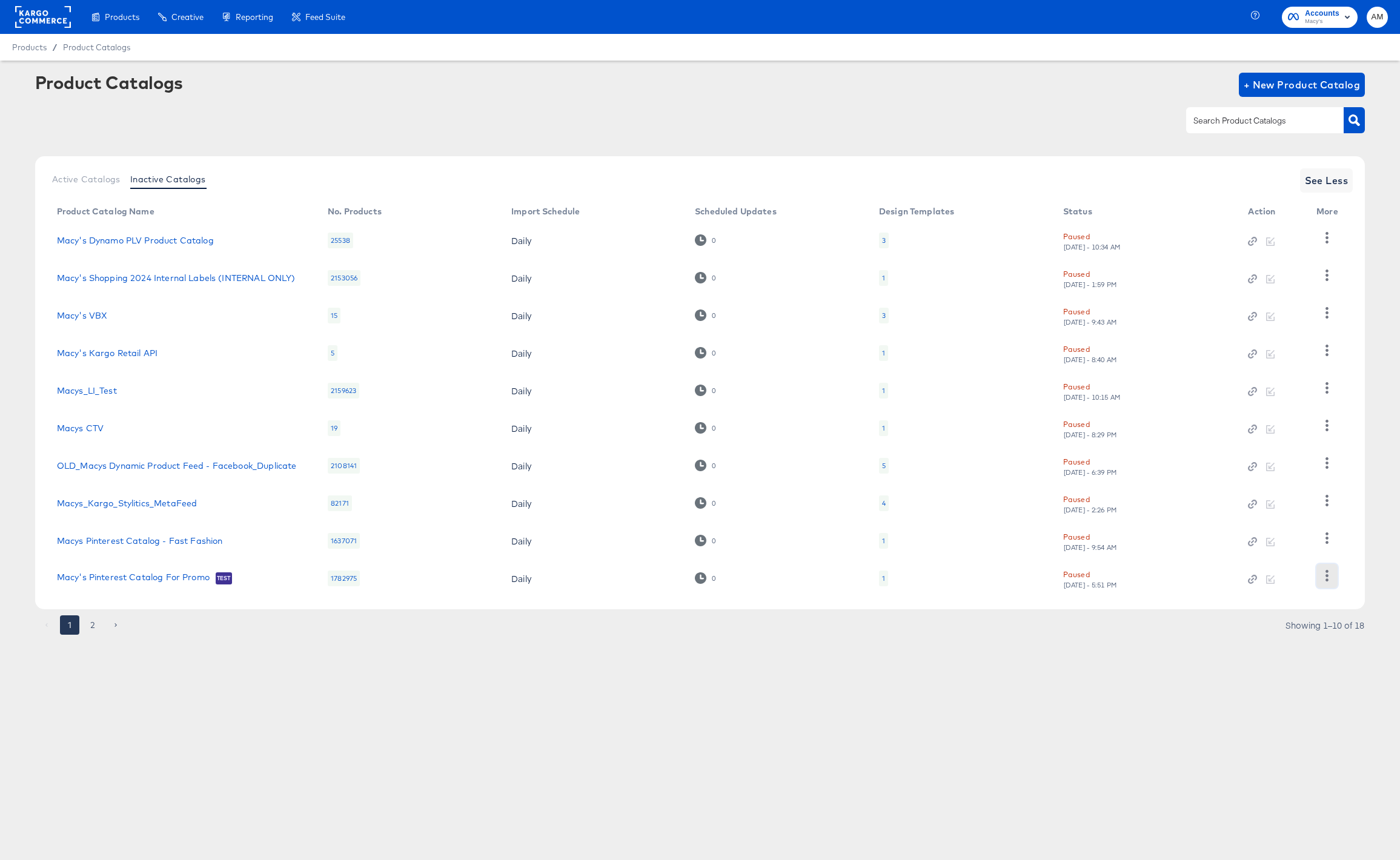
click at [1320, 570] on button "button" at bounding box center [1327, 576] width 21 height 24
click at [916, 700] on div "Products Products Product Catalogs Enhance Your Product Catalog, Map Them to Pu…" at bounding box center [700, 430] width 1400 height 860
click at [84, 175] on span "Active Catalogs" at bounding box center [86, 179] width 68 height 9
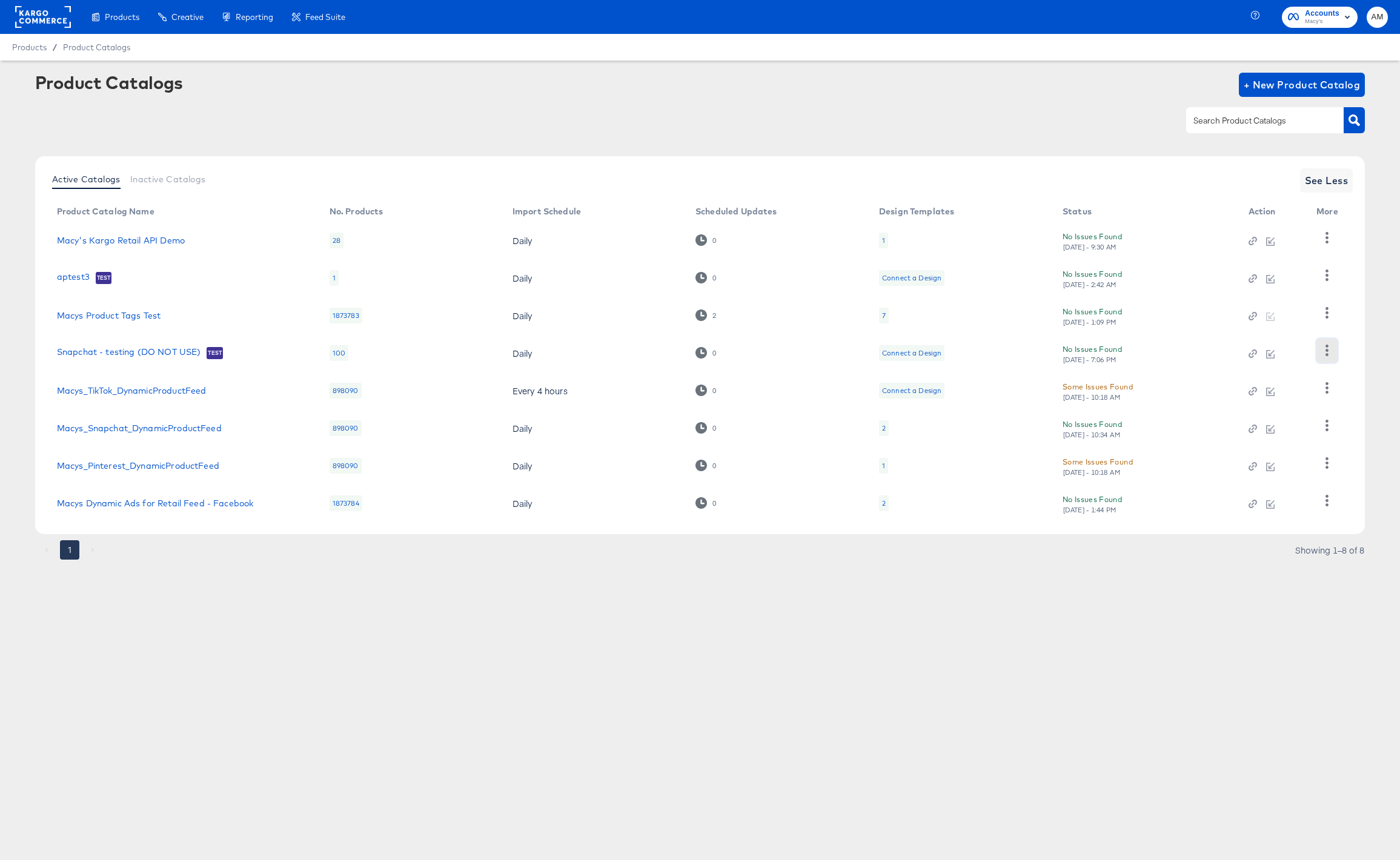
click at [1330, 351] on icon "button" at bounding box center [1326, 350] width 11 height 11
click at [273, 360] on td "Snapchat - testing (DO NOT USE) Test" at bounding box center [183, 353] width 272 height 37
click at [1327, 278] on icon "button" at bounding box center [1326, 275] width 11 height 11
click at [1249, 342] on div "Pause" at bounding box center [1276, 339] width 121 height 19
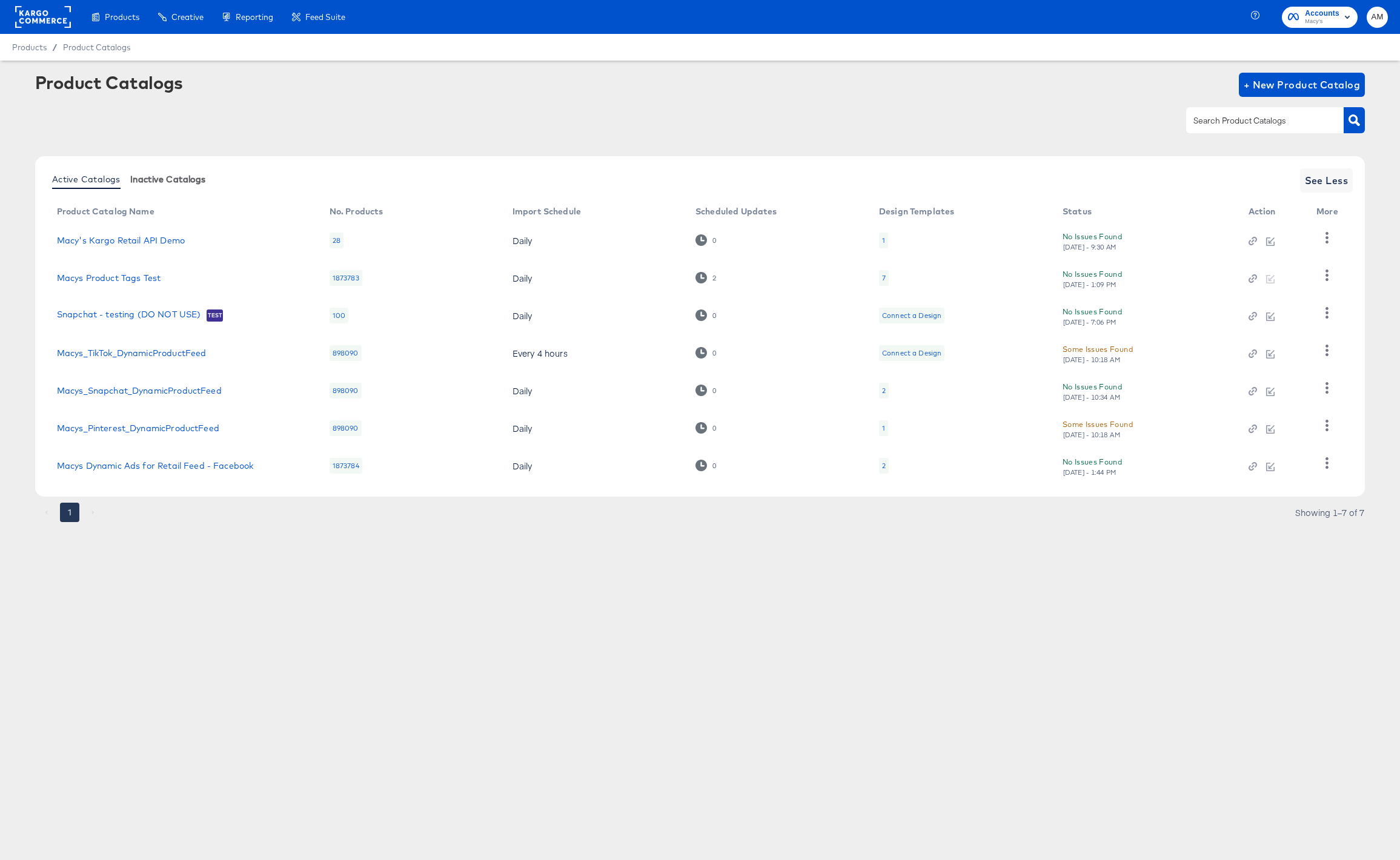
click at [159, 179] on span "Inactive Catalogs" at bounding box center [168, 179] width 76 height 9
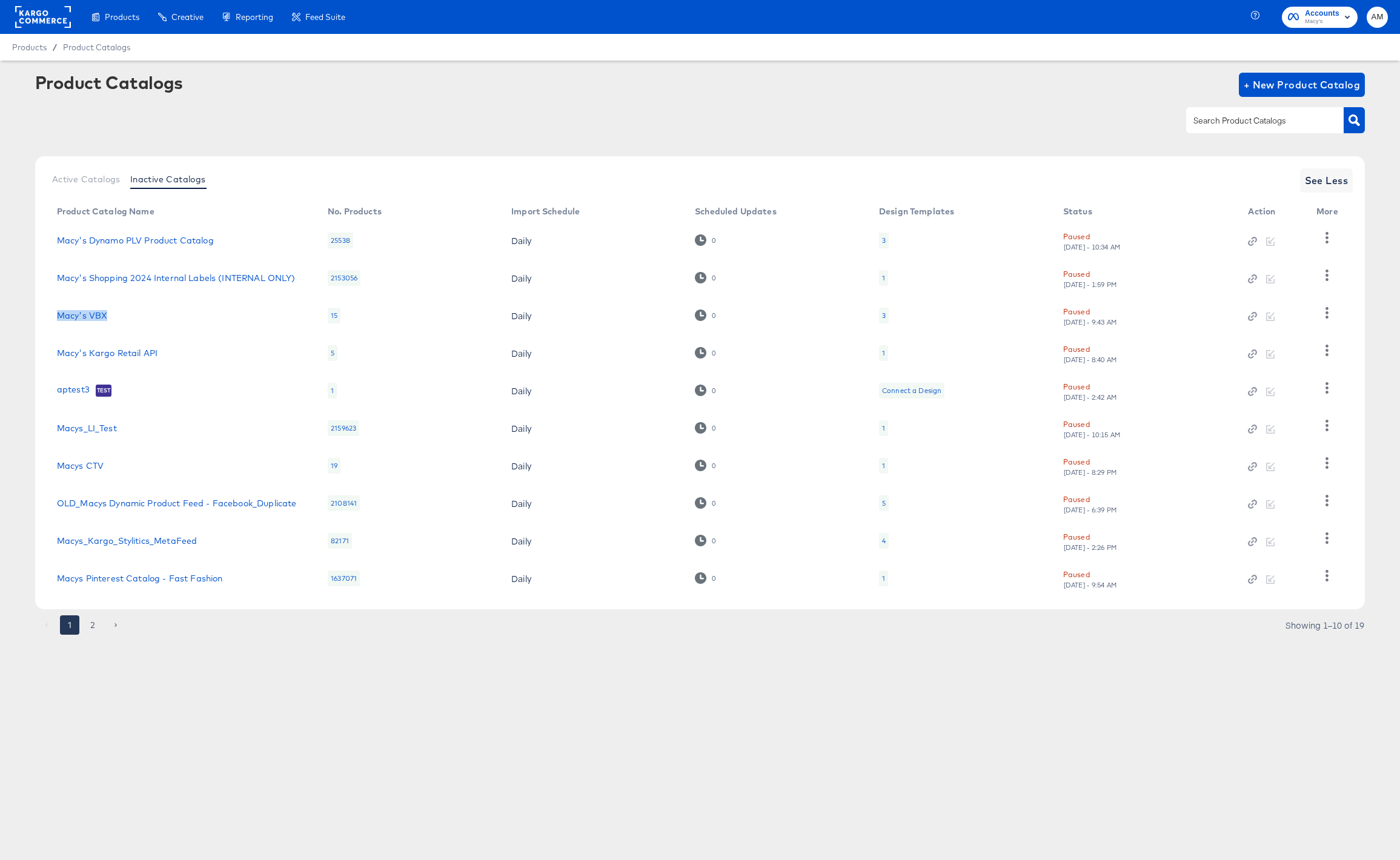
drag, startPoint x: 128, startPoint y: 312, endPoint x: 49, endPoint y: 316, distance: 79.1
click at [49, 316] on td "Macy's VBX" at bounding box center [183, 316] width 271 height 37
drag, startPoint x: 183, startPoint y: 353, endPoint x: 47, endPoint y: 351, distance: 136.0
click at [47, 351] on td "Macy's Kargo Retail API" at bounding box center [183, 353] width 271 height 37
click at [98, 179] on span "Active Catalogs" at bounding box center [86, 179] width 68 height 9
